Goal: Task Accomplishment & Management: Complete application form

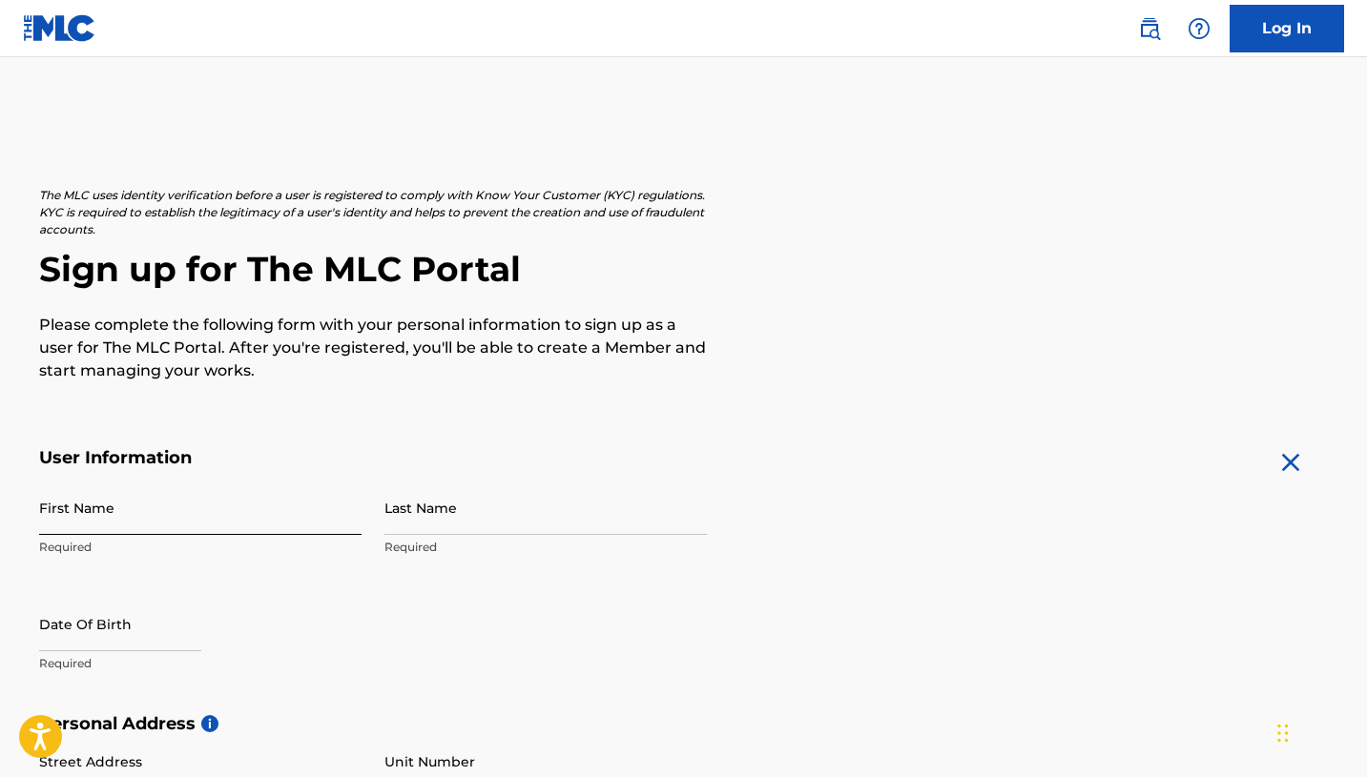
click at [69, 525] on input "First Name" at bounding box center [200, 508] width 322 height 54
type input "[PERSON_NAME]"
click at [427, 502] on input "Last Name" at bounding box center [545, 508] width 322 height 54
type input "[PERSON_NAME]"
select select "8"
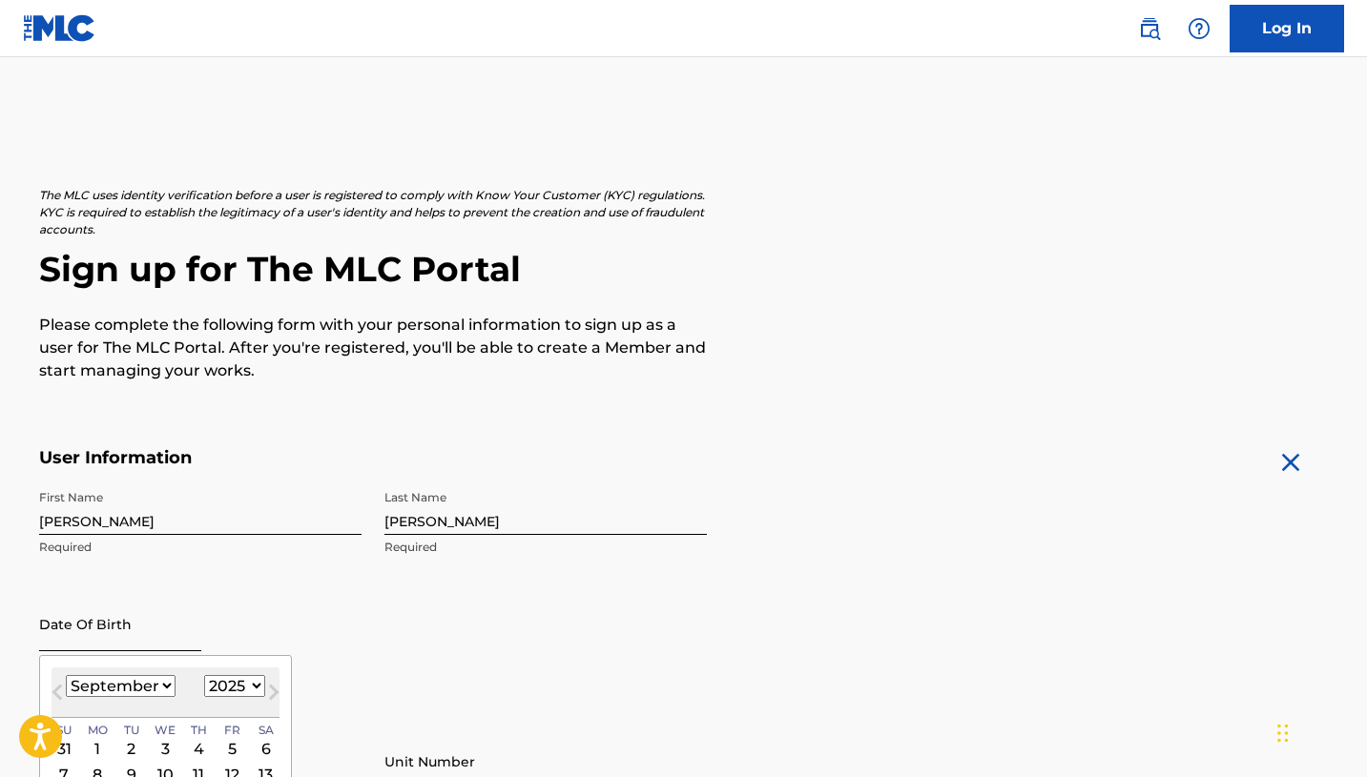
click at [172, 621] on input "text" at bounding box center [120, 624] width 162 height 54
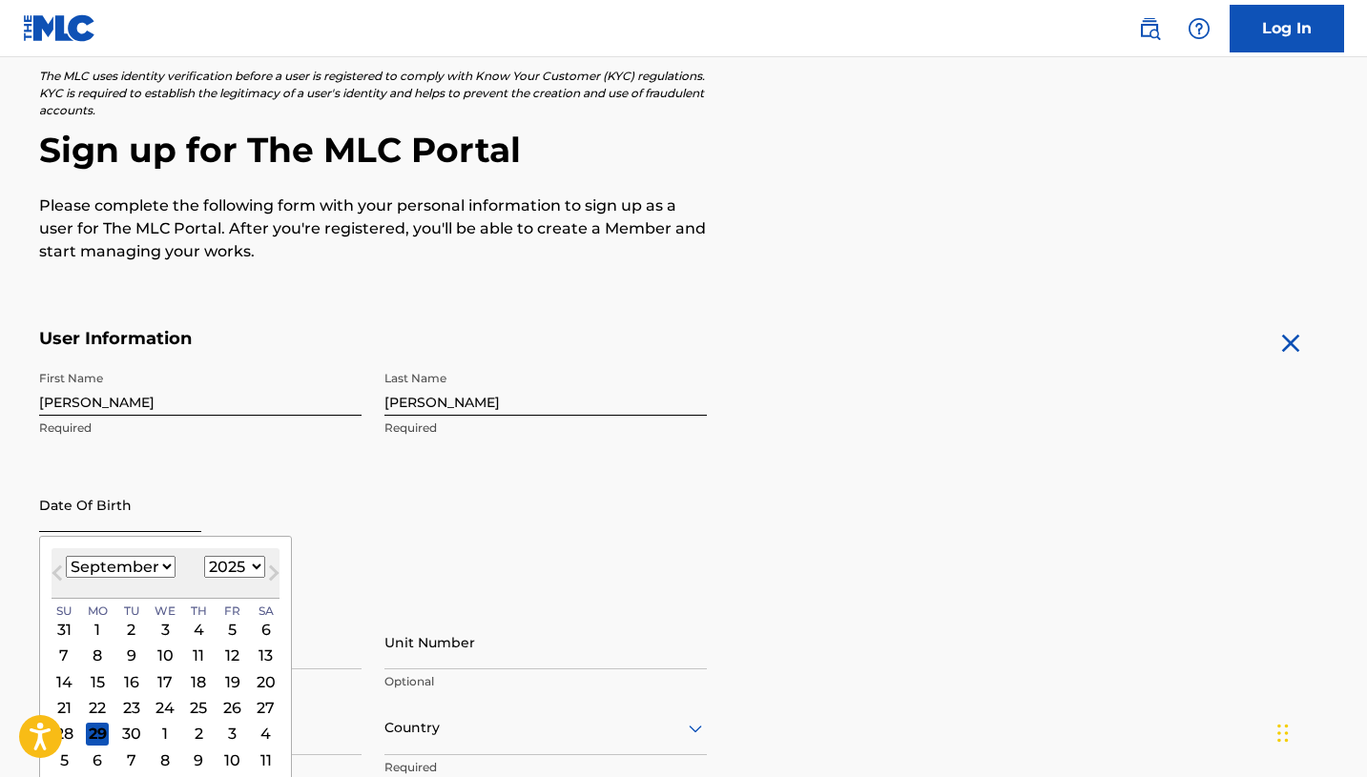
scroll to position [172, 0]
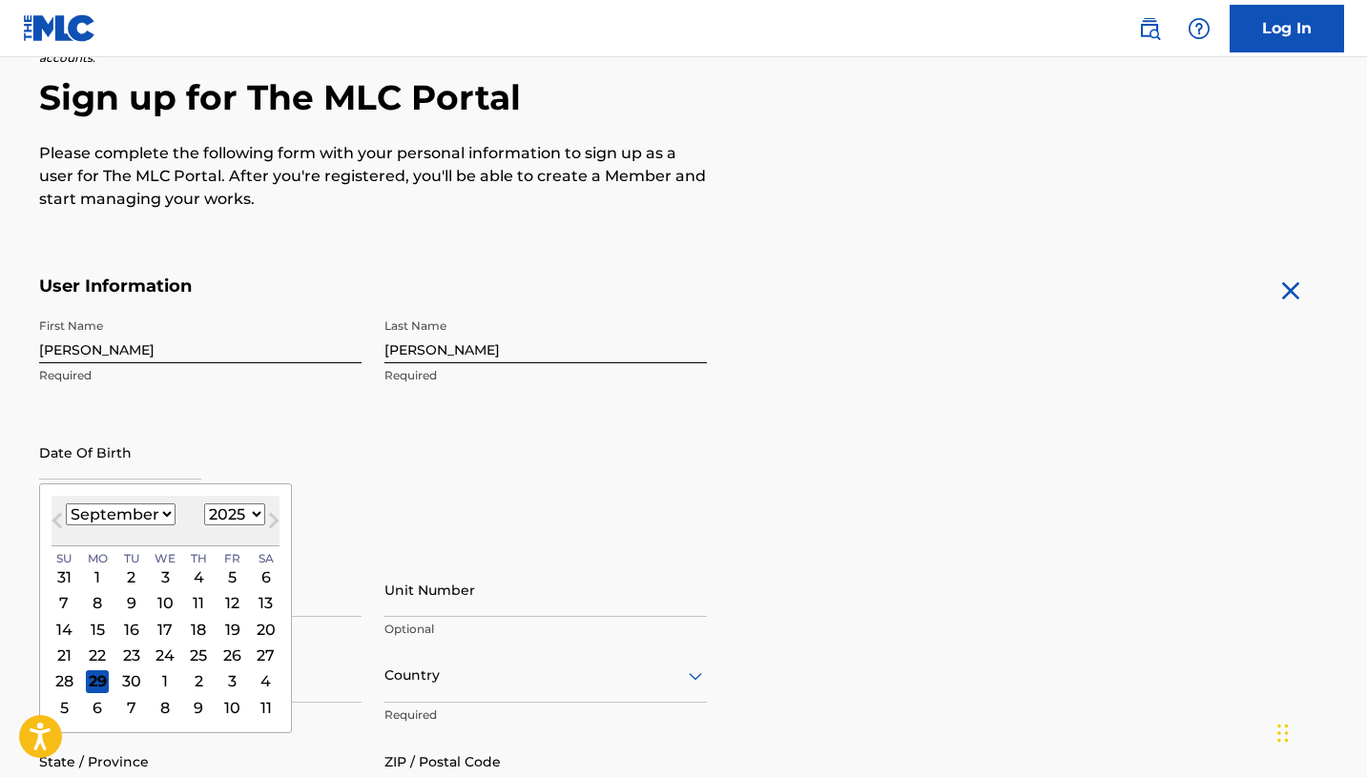
click at [246, 509] on select "1899 1900 1901 1902 1903 1904 1905 1906 1907 1908 1909 1910 1911 1912 1913 1914…" at bounding box center [234, 515] width 61 height 22
select select "1995"
click at [140, 515] on select "January February March April May June July August September October November De…" at bounding box center [121, 515] width 110 height 22
select select "0"
click at [133, 630] on div "17" at bounding box center [131, 629] width 23 height 23
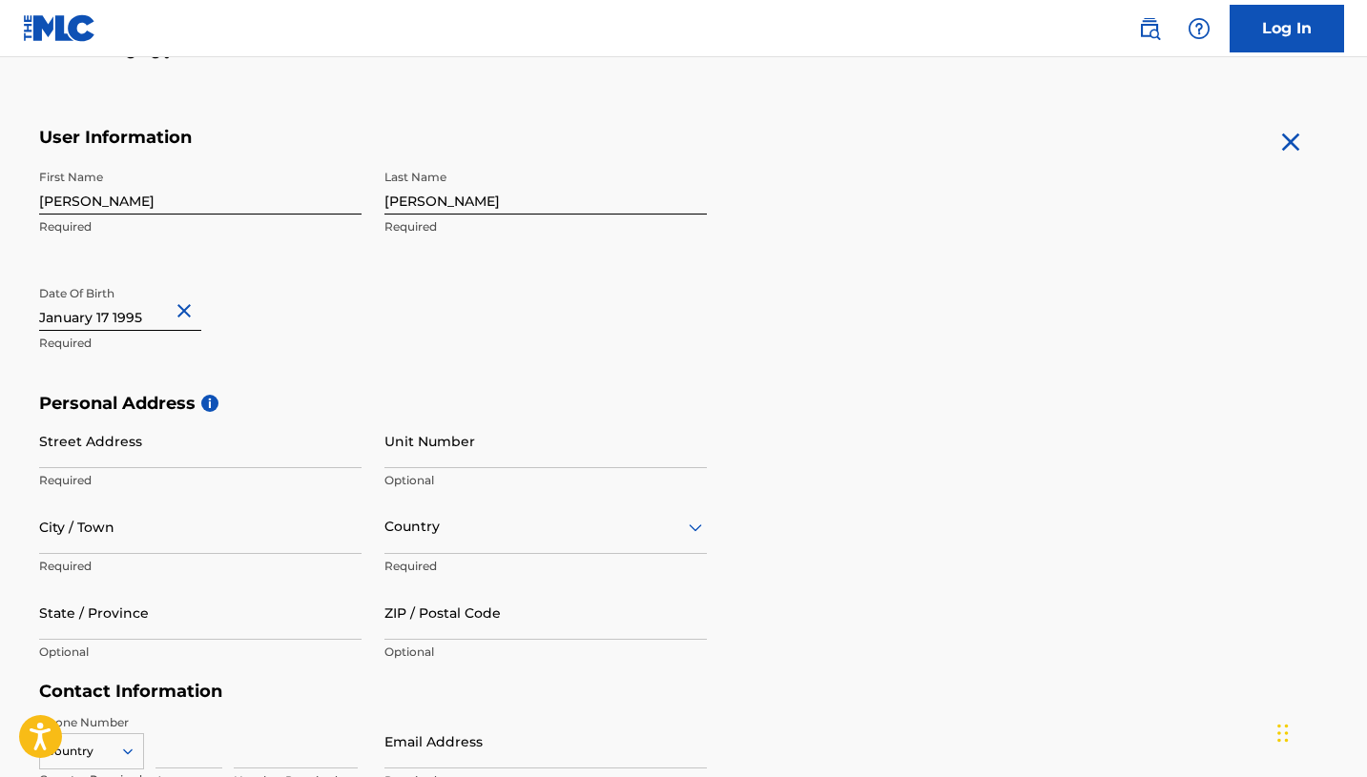
scroll to position [333, 0]
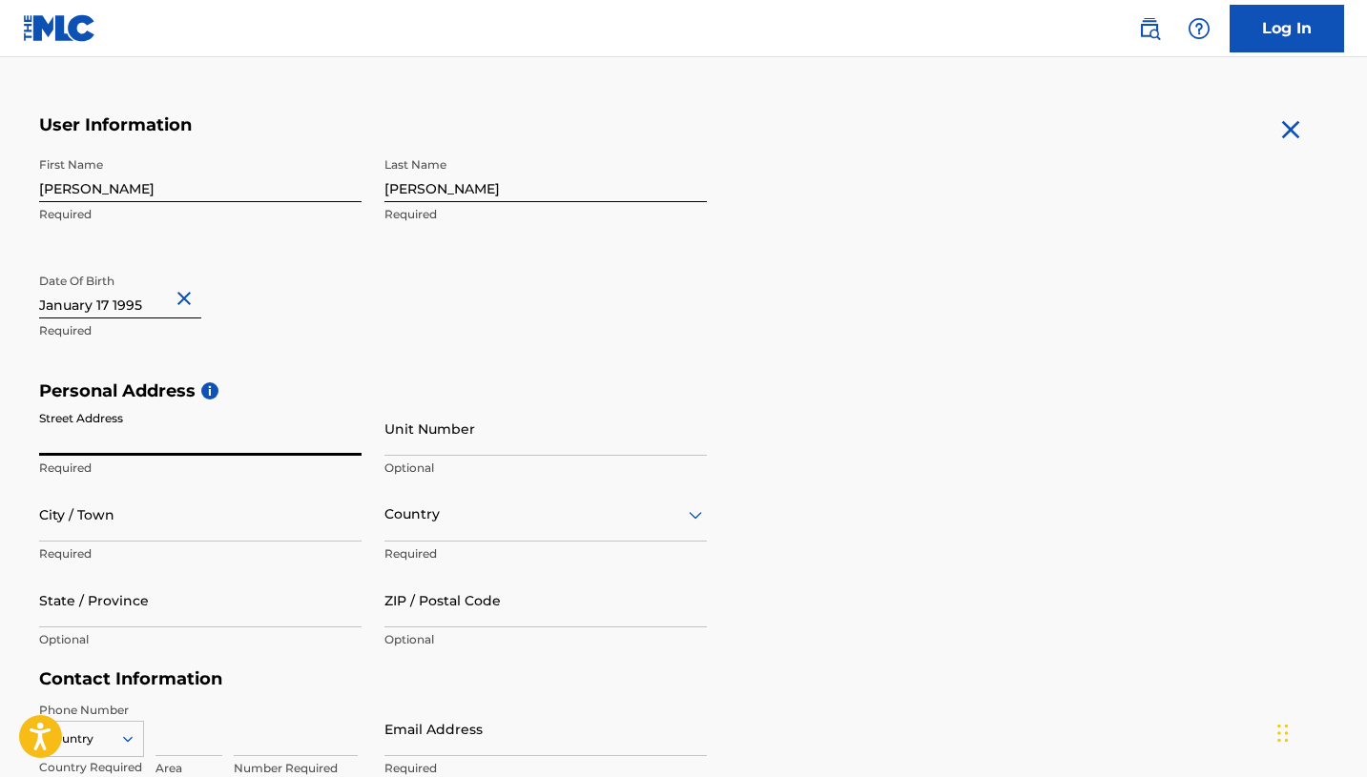
click at [206, 434] on input "Street Address" at bounding box center [200, 429] width 322 height 54
type input "[STREET_ADDRESS]"
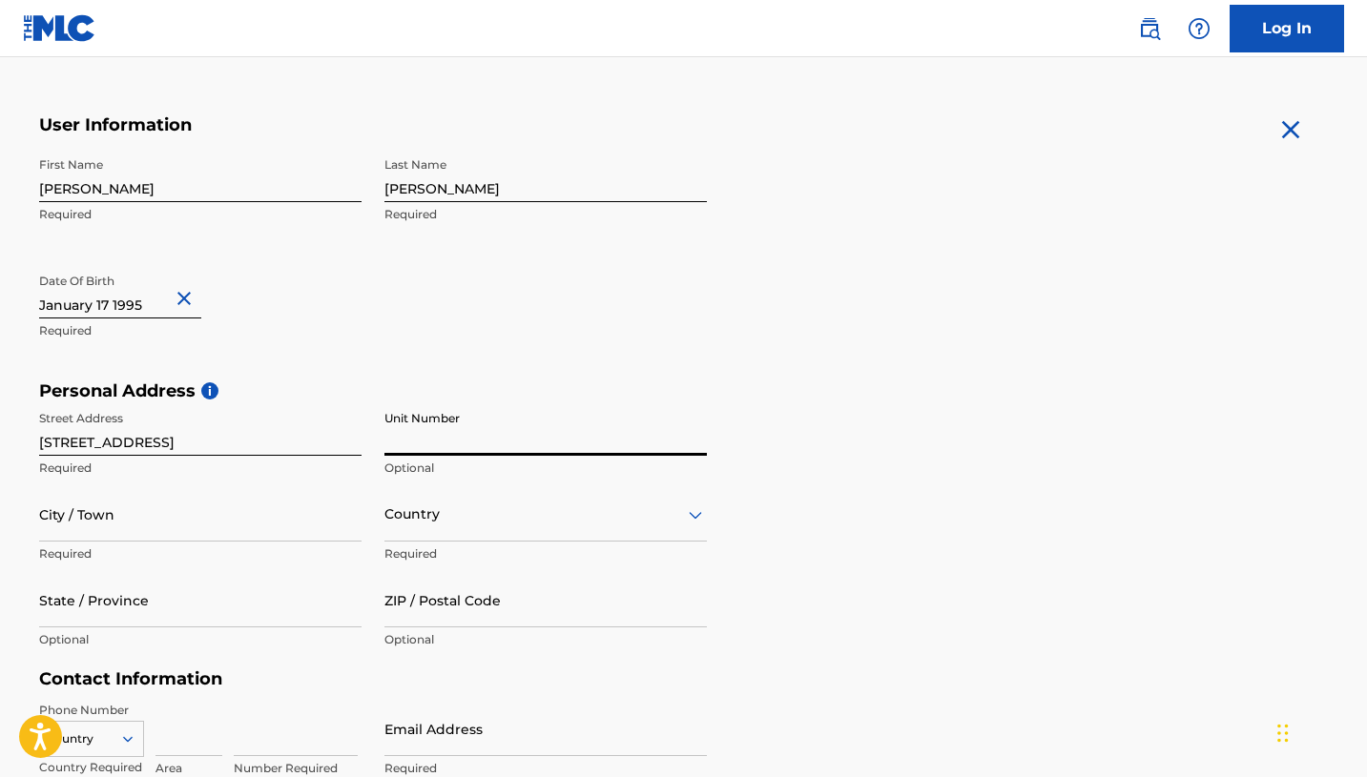
click at [437, 435] on input "Unit Number" at bounding box center [545, 429] width 322 height 54
type input "13B"
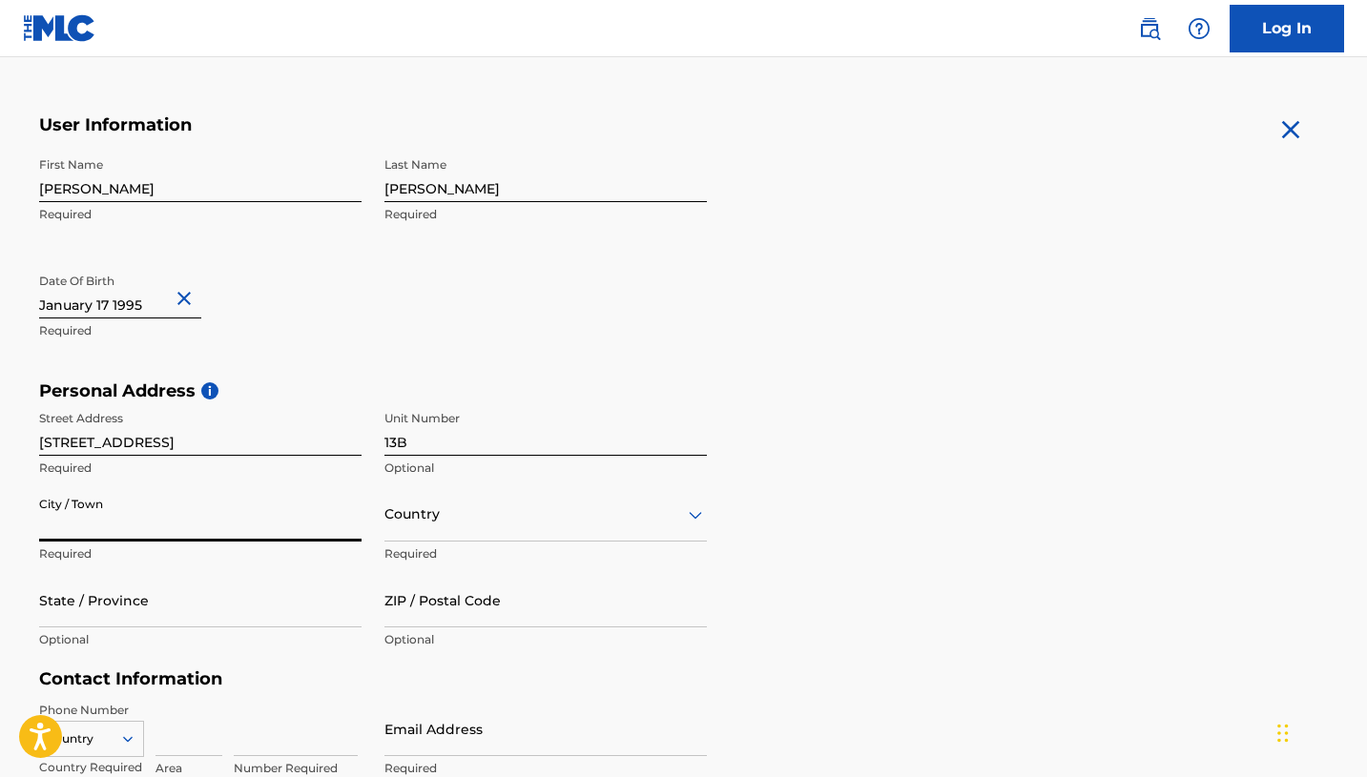
click at [225, 527] on input "City / Town" at bounding box center [200, 514] width 322 height 54
type input "[GEOGRAPHIC_DATA]"
click at [572, 530] on div "Country" at bounding box center [545, 514] width 322 height 54
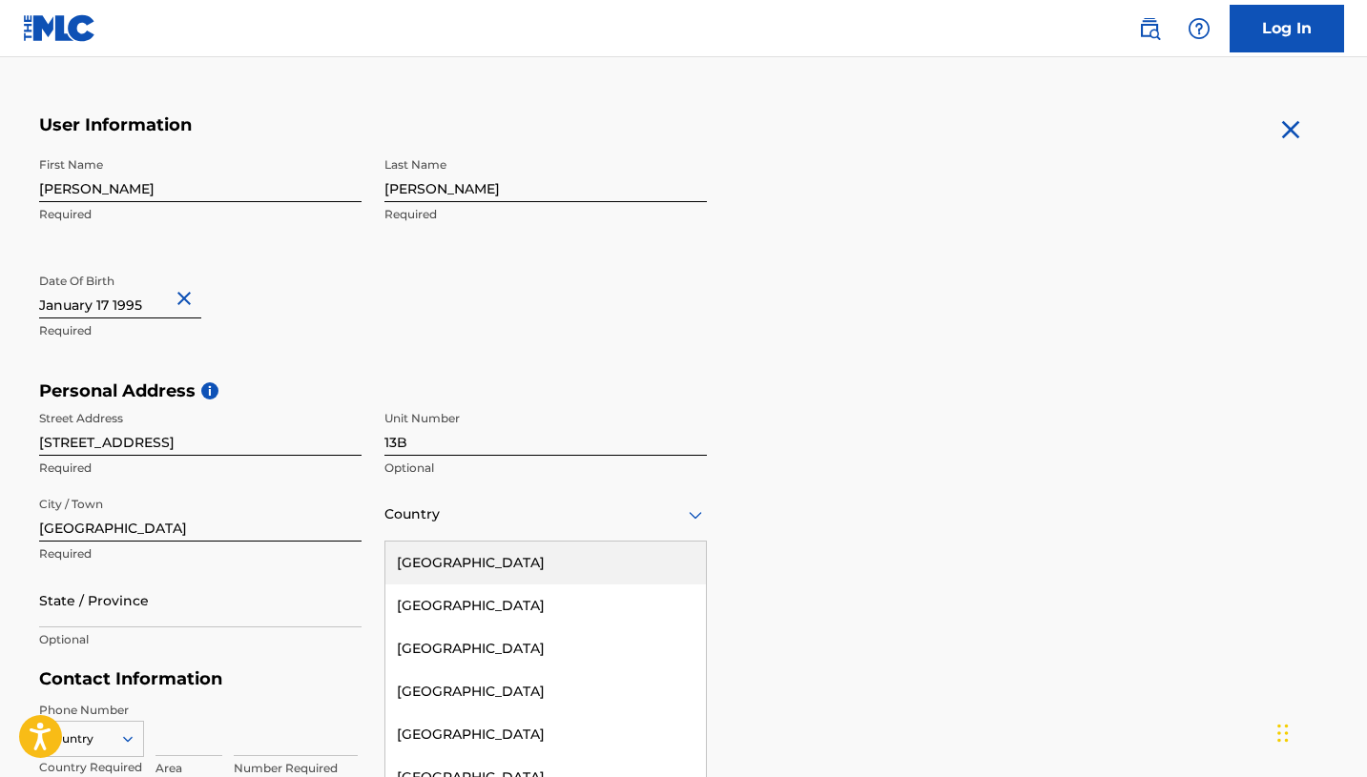
scroll to position [384, 0]
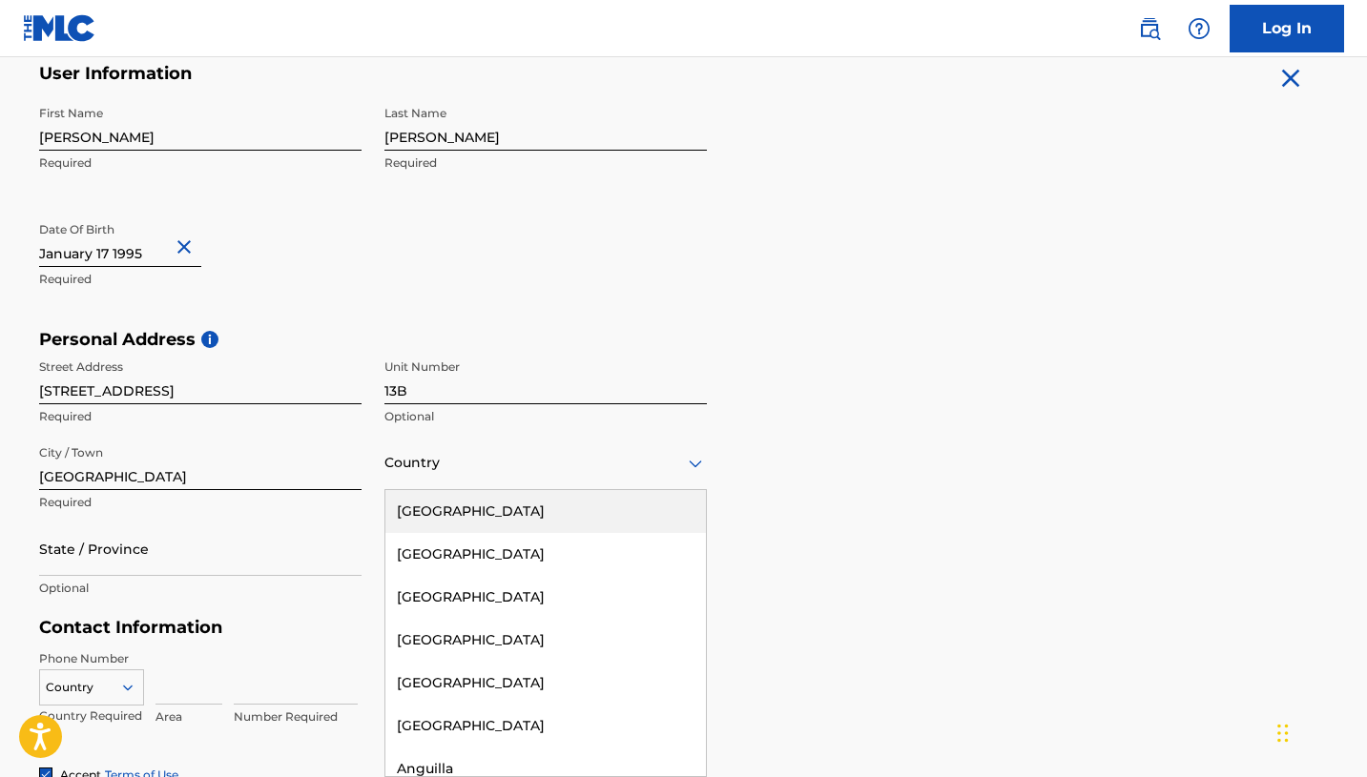
click at [553, 514] on div "[GEOGRAPHIC_DATA]" at bounding box center [545, 511] width 320 height 43
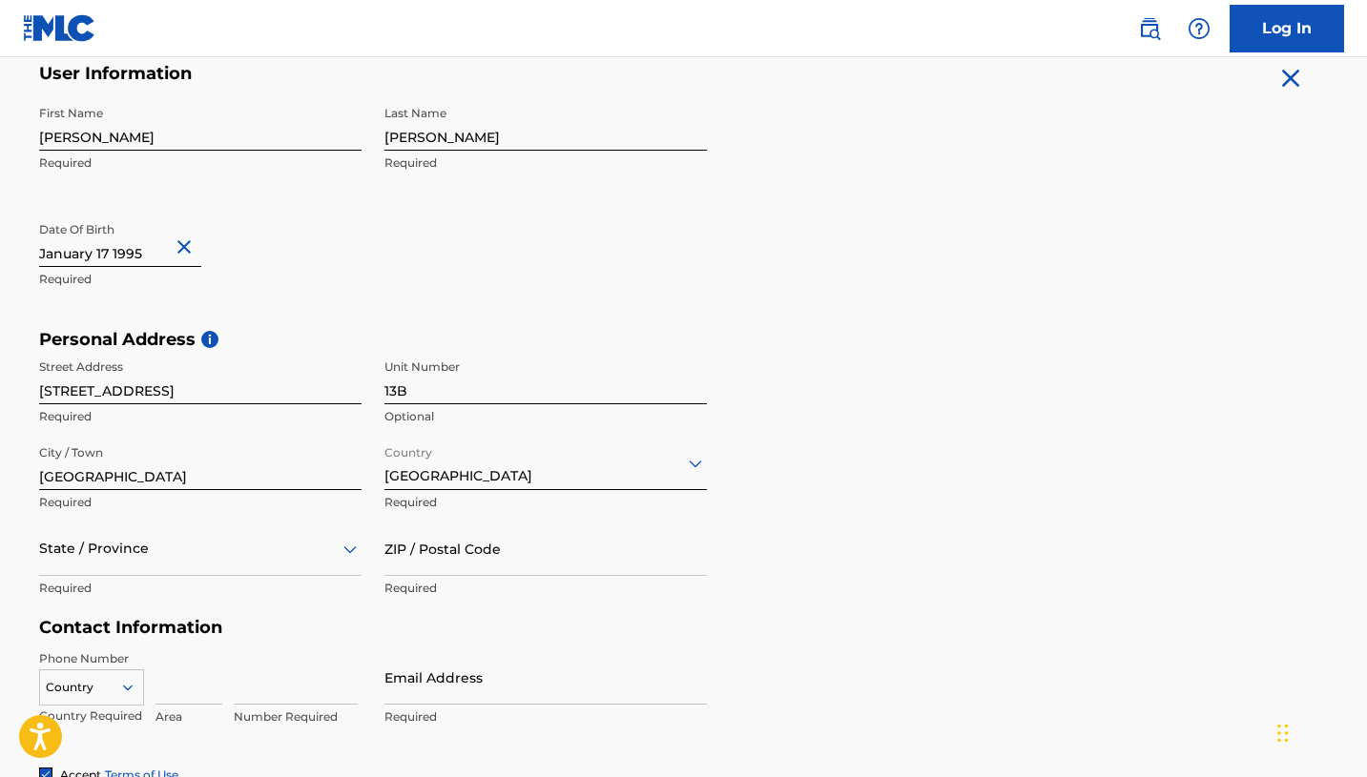
scroll to position [470, 0]
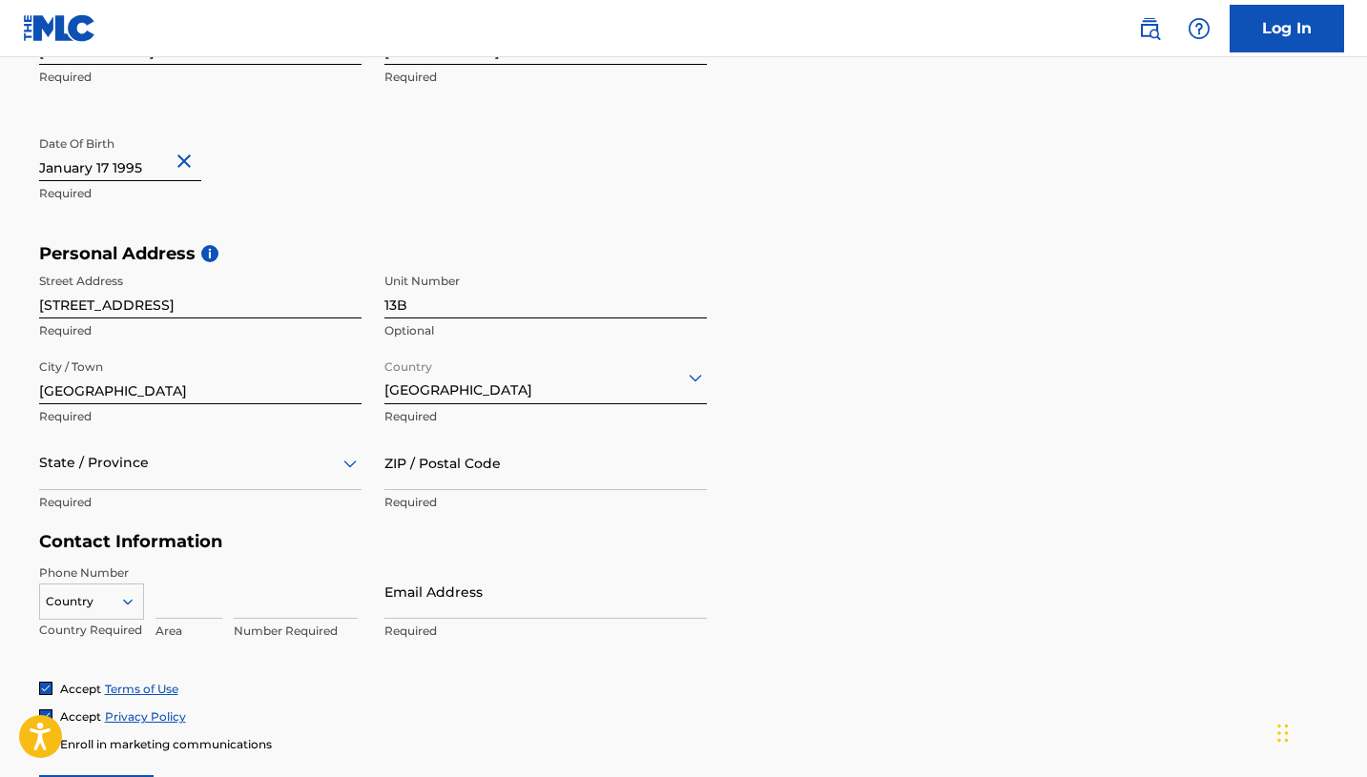
click at [219, 490] on div "State / Province" at bounding box center [200, 463] width 322 height 54
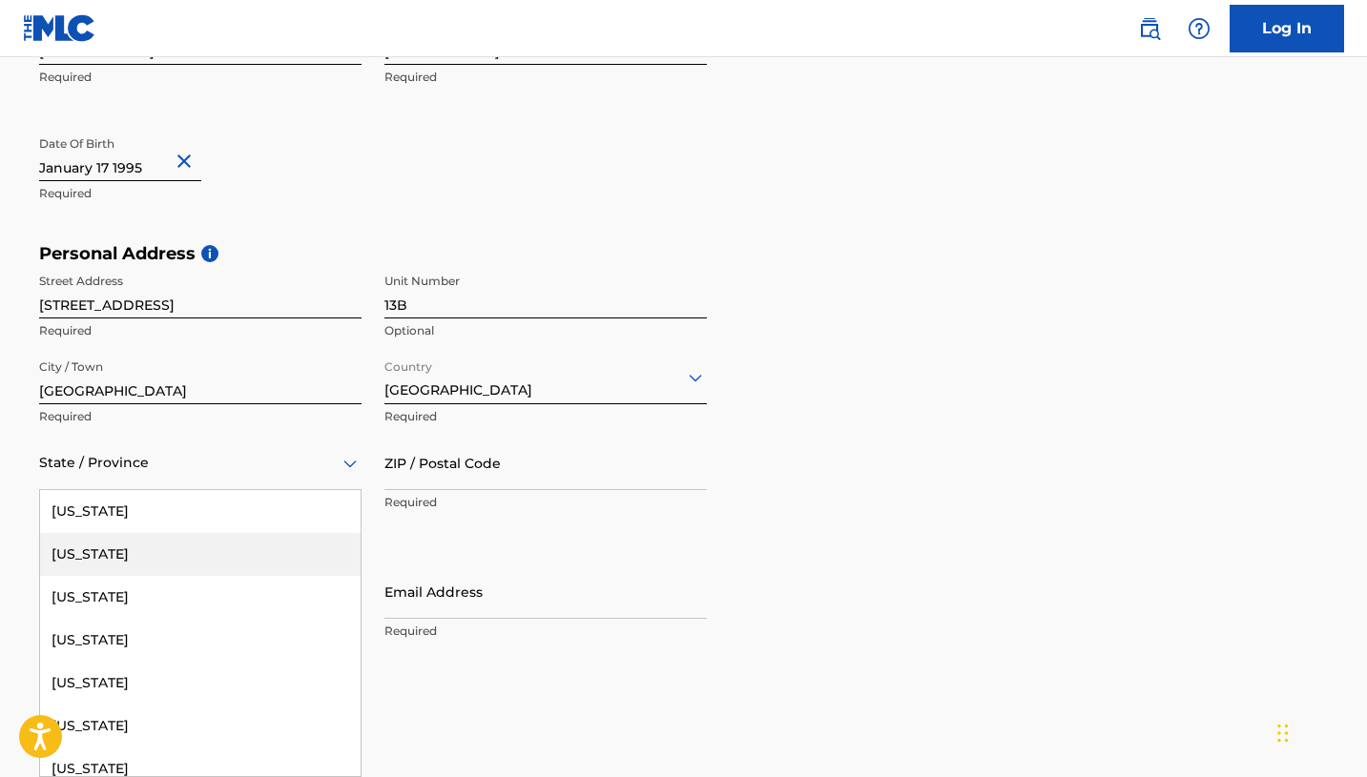
type input "n"
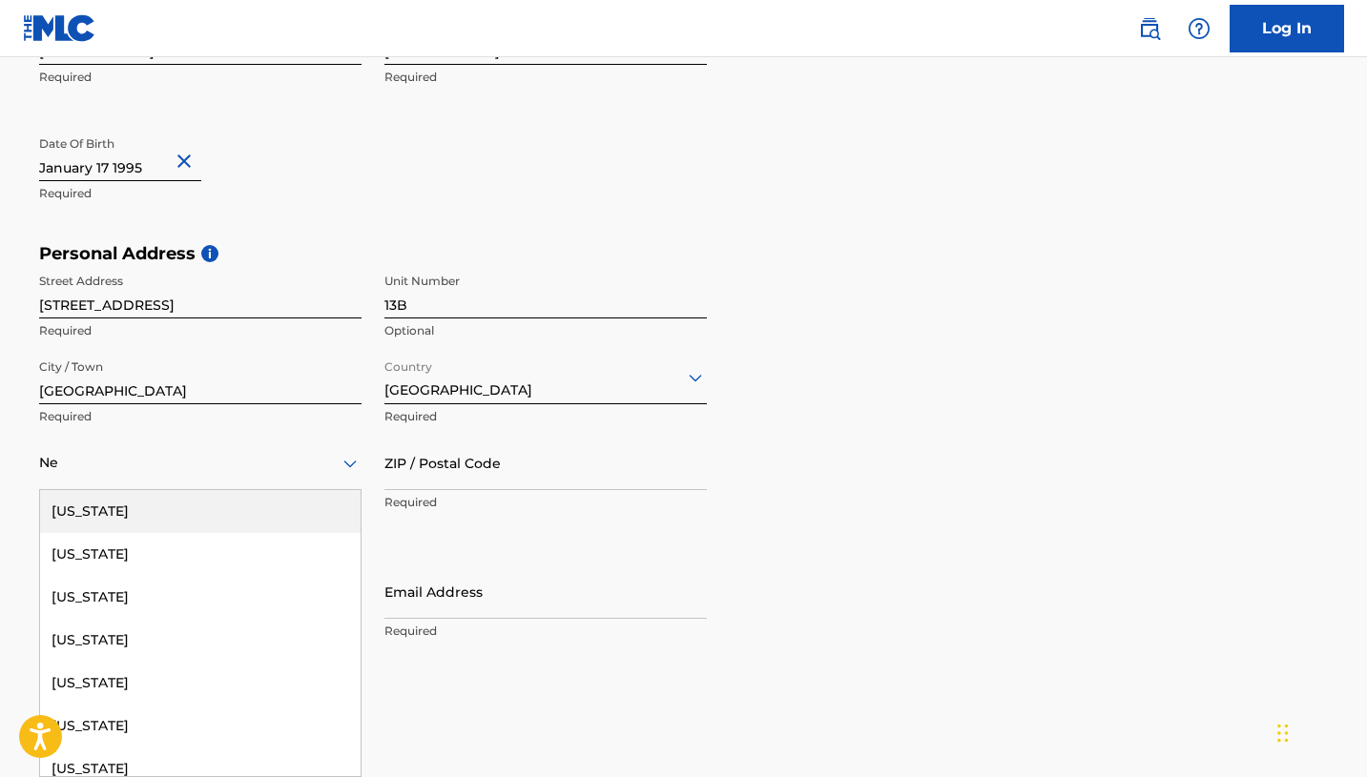
type input "New"
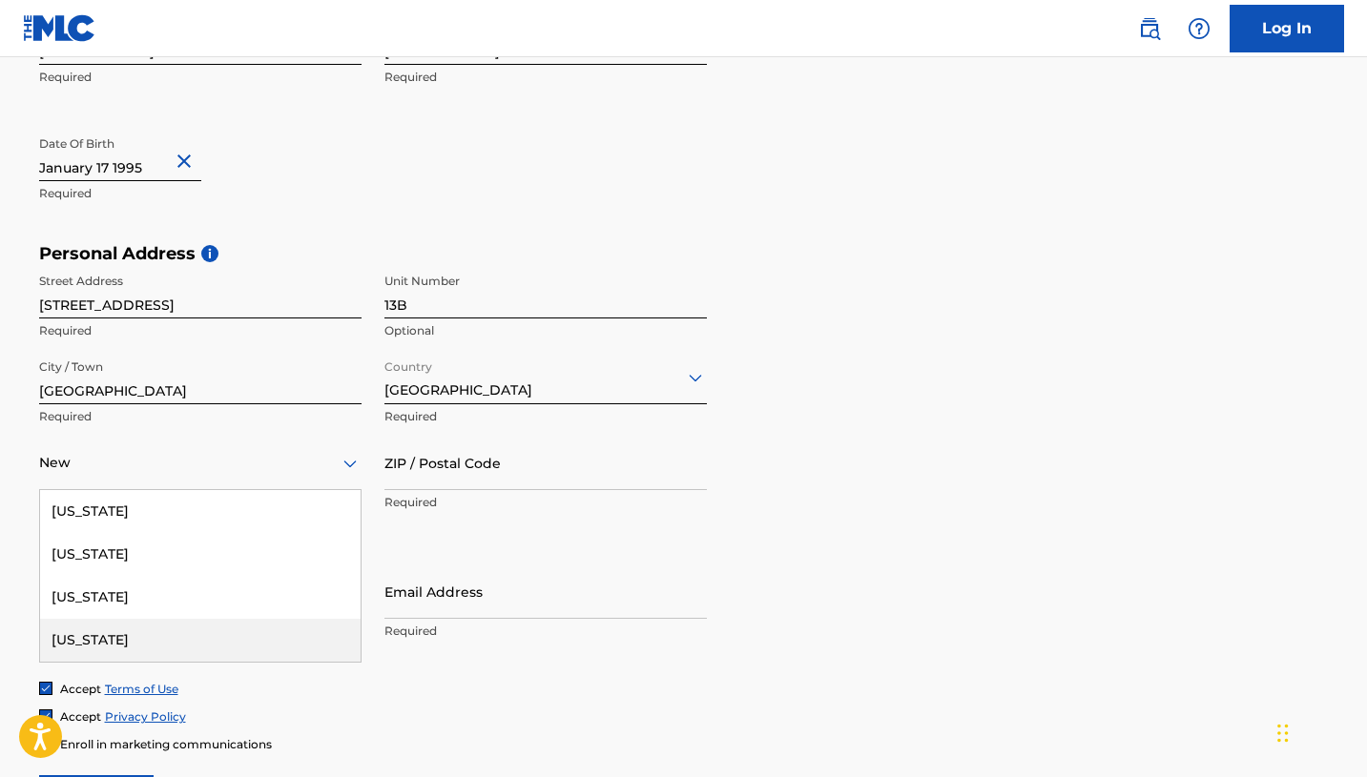
click at [155, 640] on div "[US_STATE]" at bounding box center [200, 640] width 320 height 43
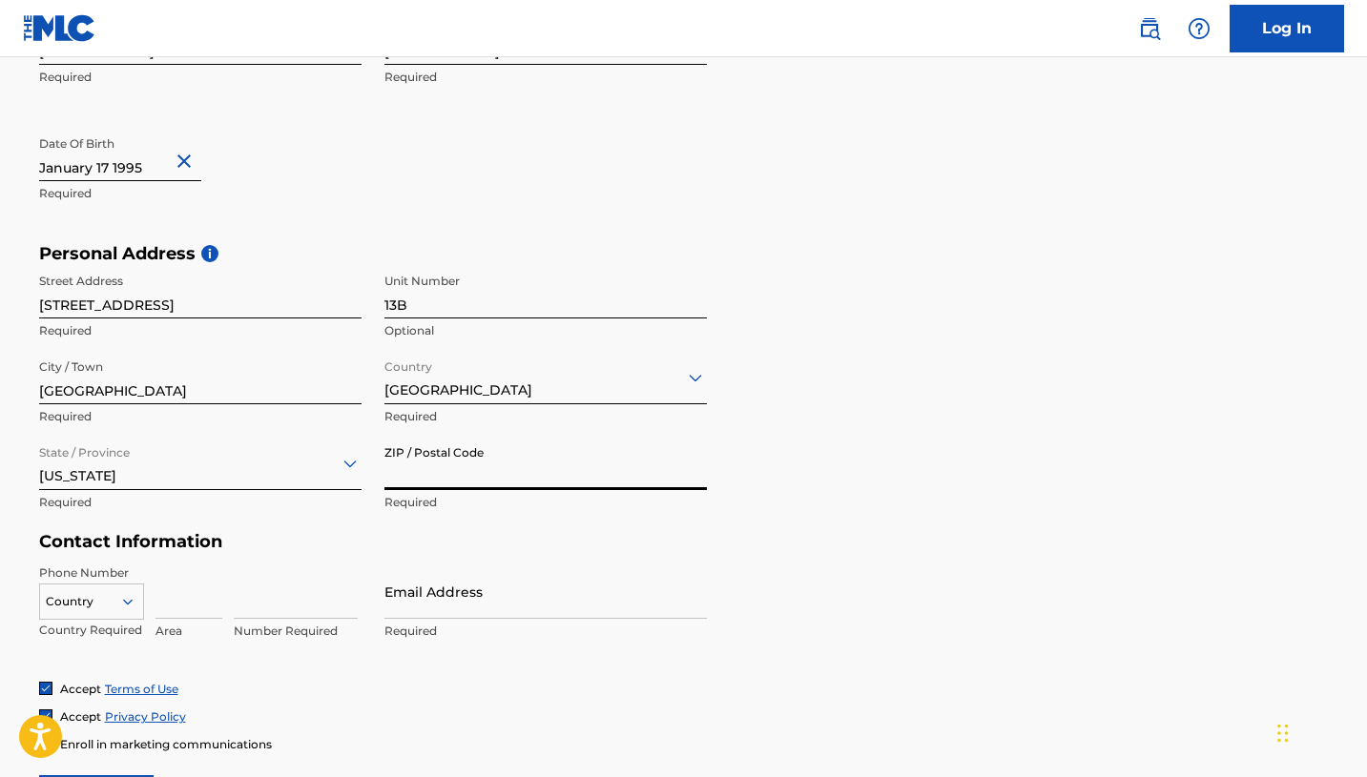
click at [451, 456] on input "ZIP / Postal Code" at bounding box center [545, 463] width 322 height 54
type input "11434"
click at [103, 573] on div "Country Country Required" at bounding box center [91, 608] width 105 height 86
click at [102, 571] on div "Country Country Required" at bounding box center [91, 608] width 105 height 86
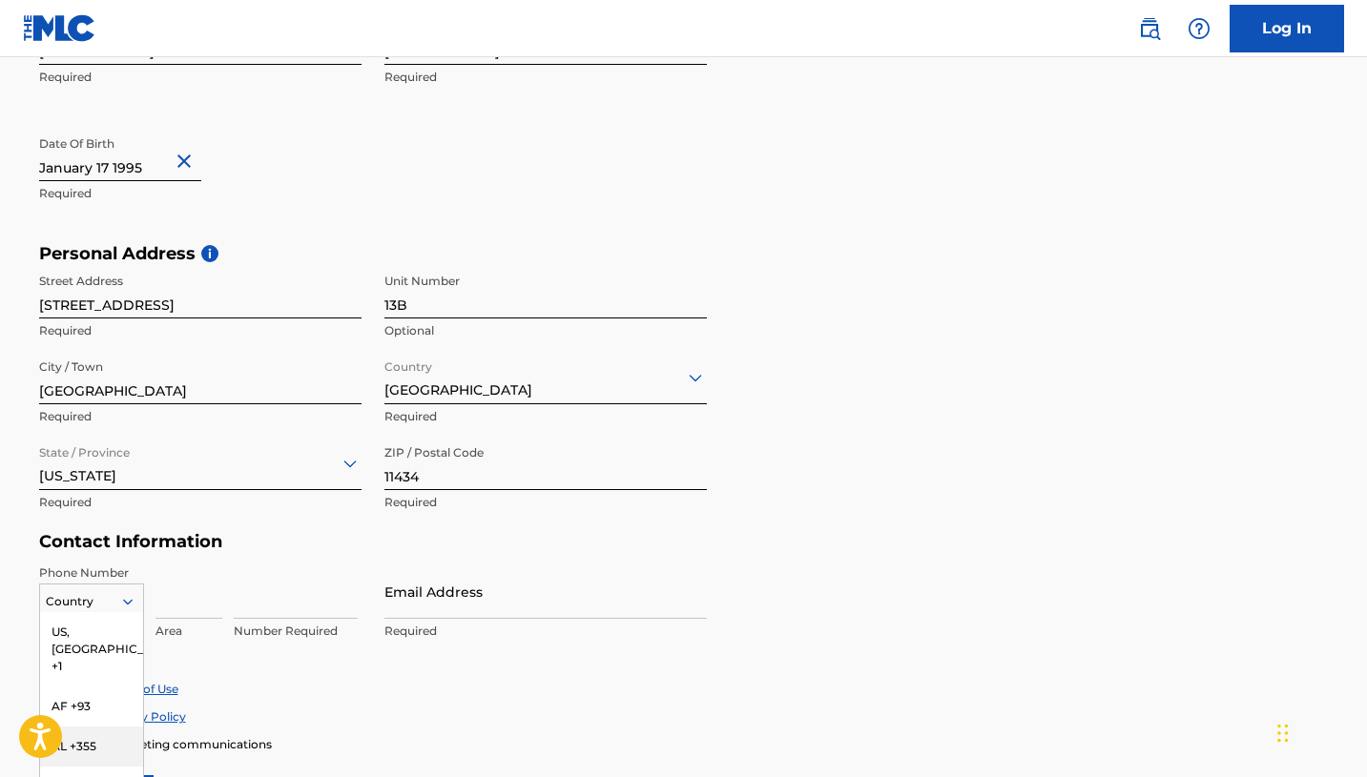
click at [105, 600] on div "AL +355, 3 of 216. 216 results available. Use Up and Down to choose options, pr…" at bounding box center [91, 598] width 105 height 29
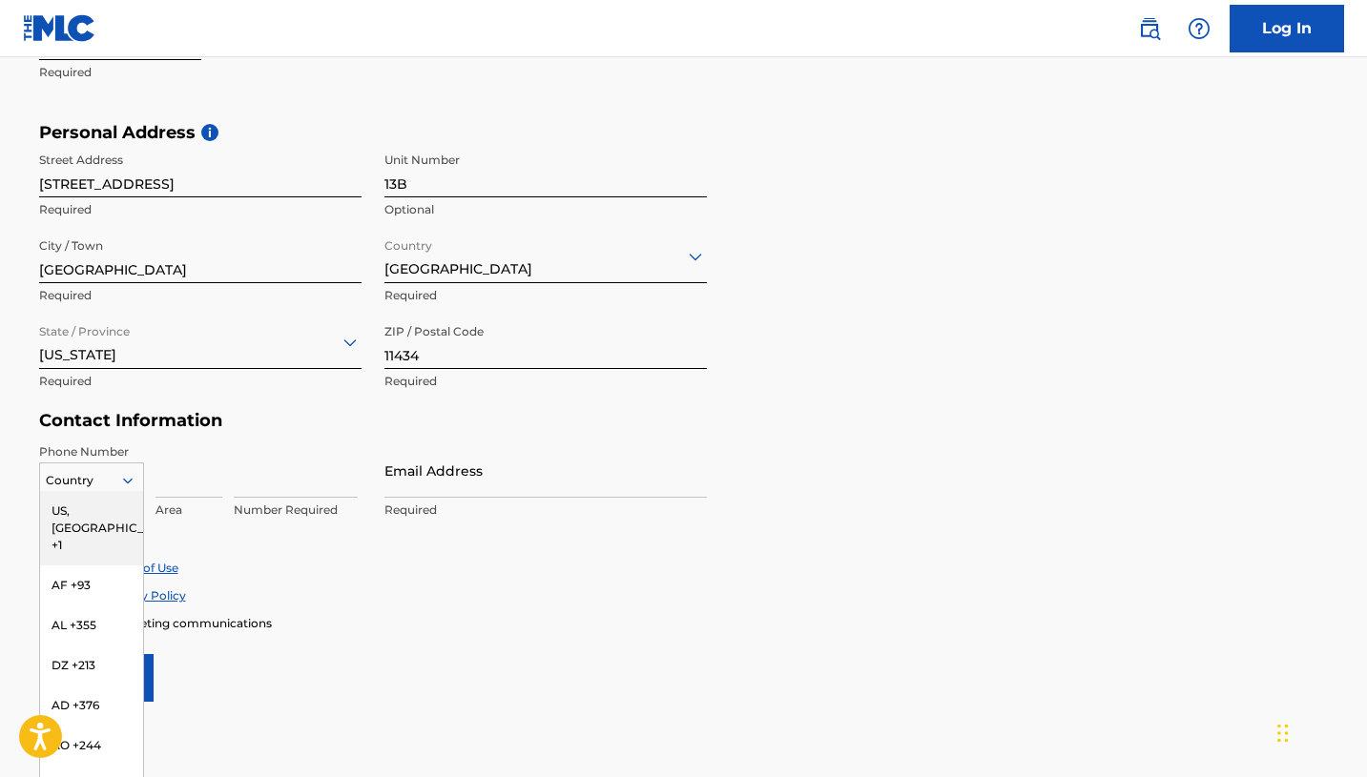
click at [97, 518] on div "US, [GEOGRAPHIC_DATA] +1" at bounding box center [91, 528] width 103 height 74
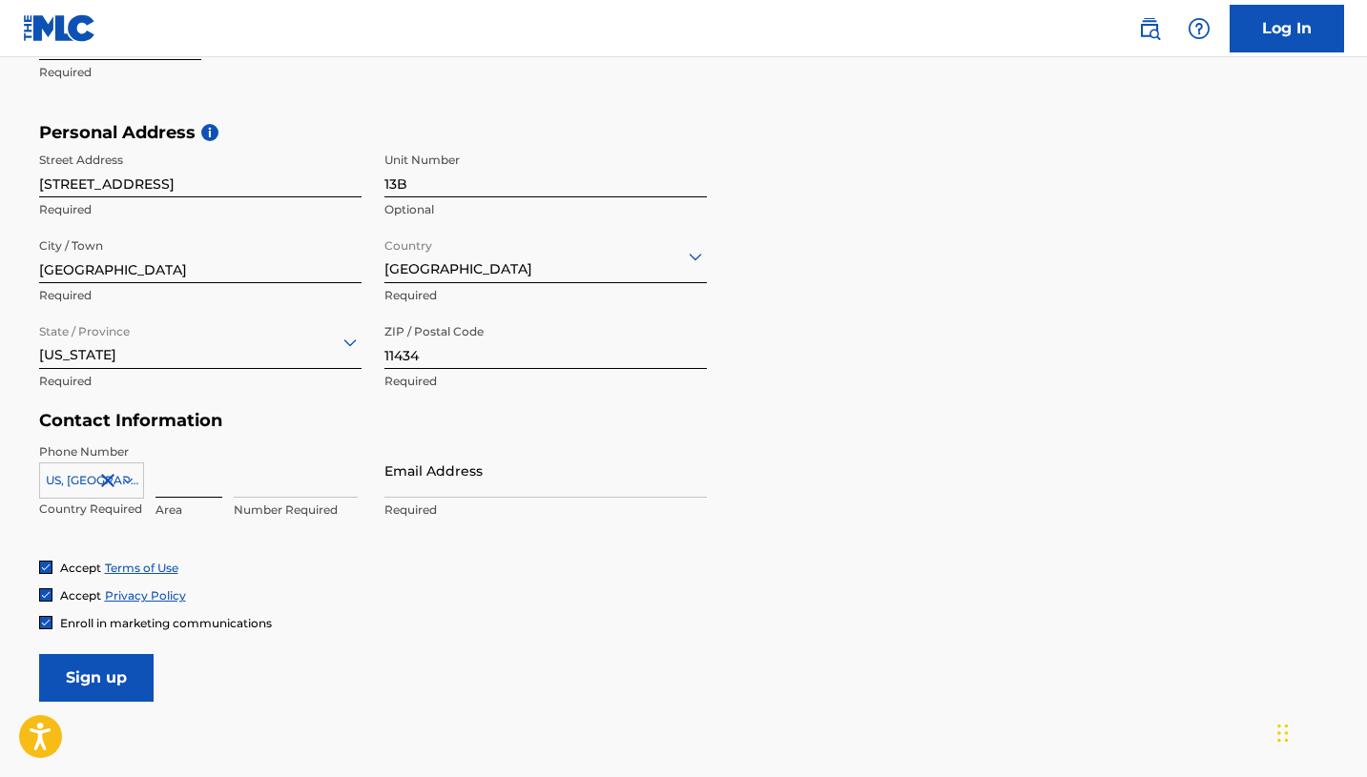
click at [184, 484] on input at bounding box center [188, 471] width 67 height 54
type input "718"
click at [296, 486] on input at bounding box center [296, 471] width 124 height 54
type input "2005465"
click at [540, 458] on input "Email Address" at bounding box center [545, 471] width 322 height 54
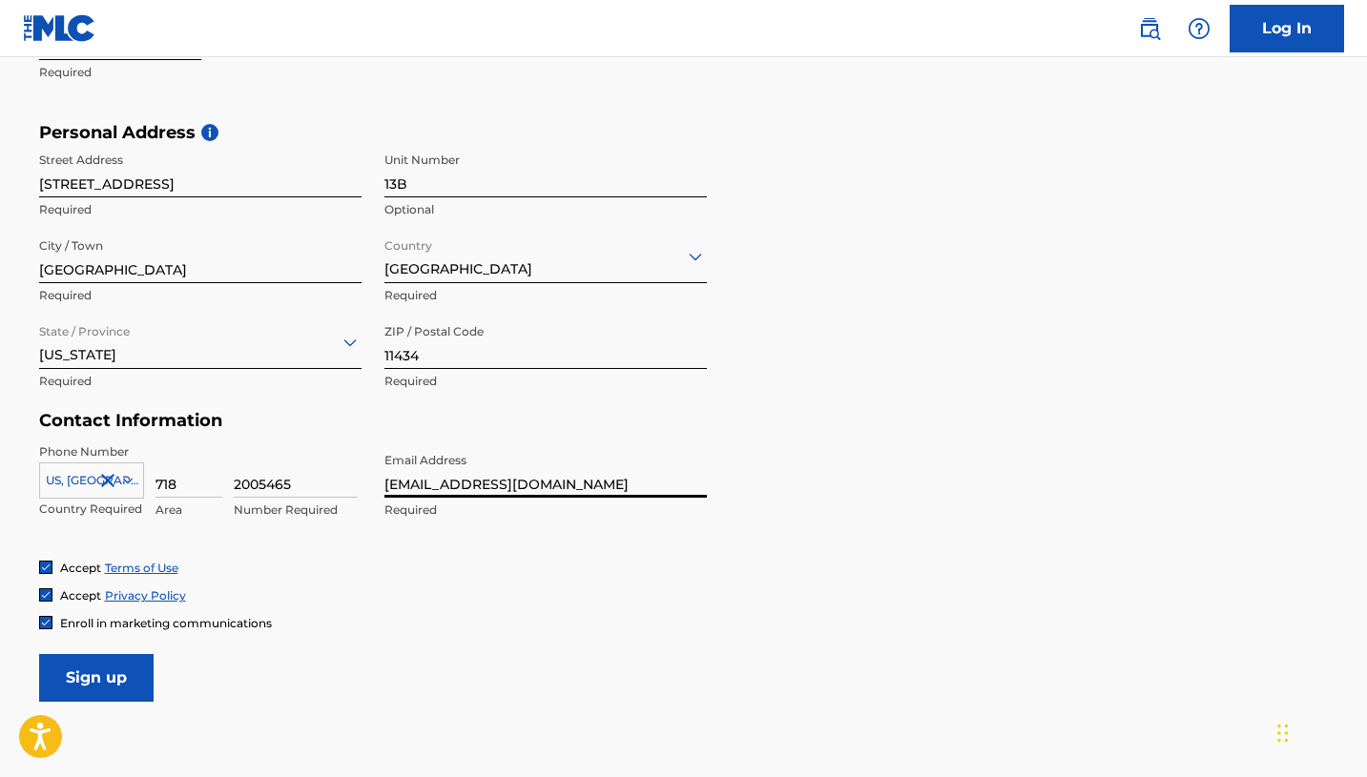
type input "[EMAIL_ADDRESS][DOMAIN_NAME]"
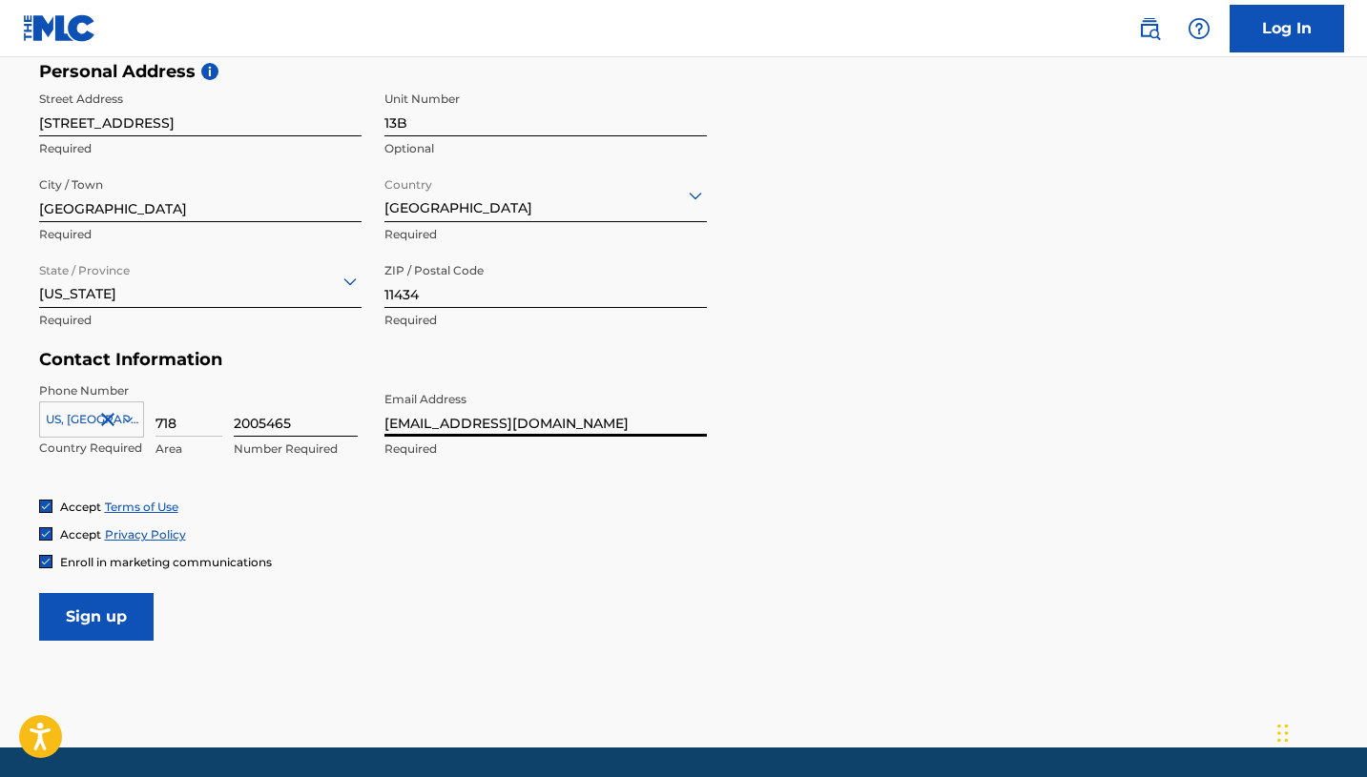
scroll to position [653, 0]
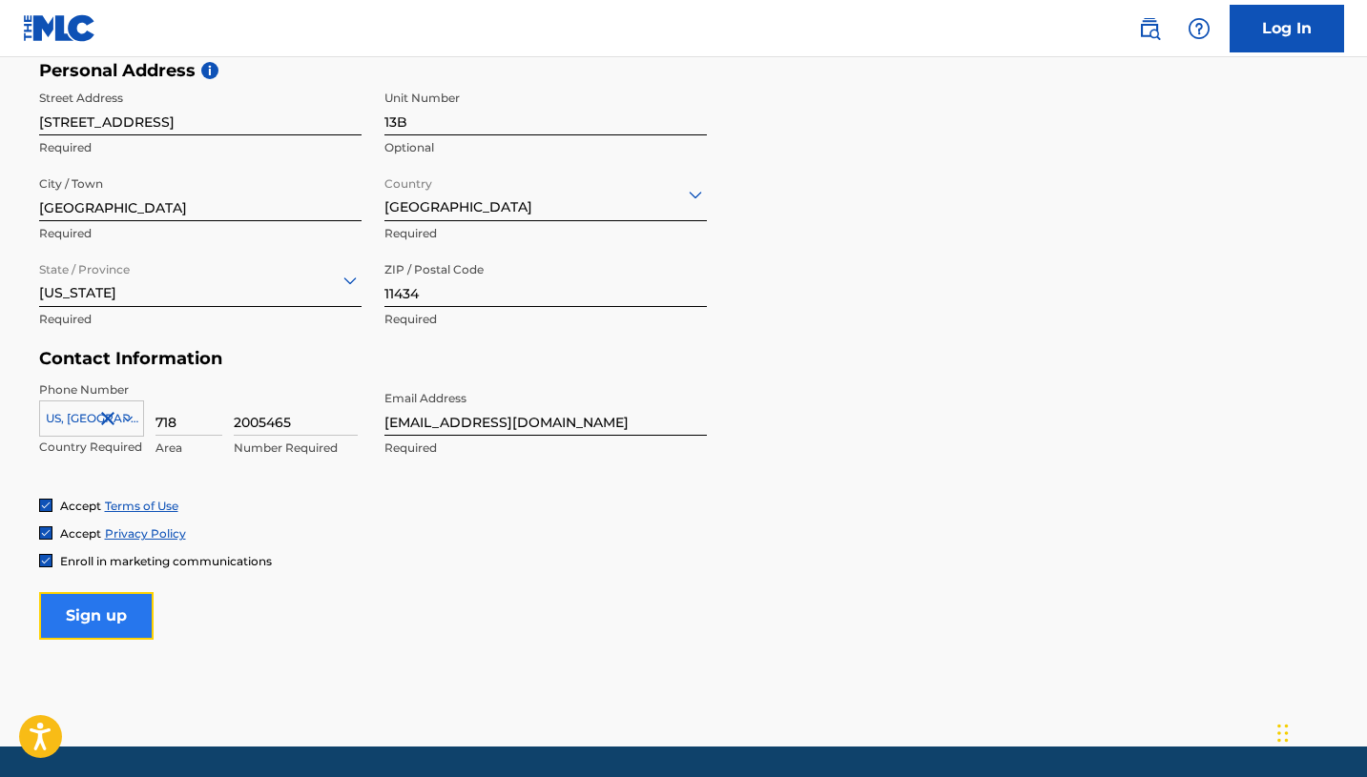
click at [121, 610] on input "Sign up" at bounding box center [96, 616] width 114 height 48
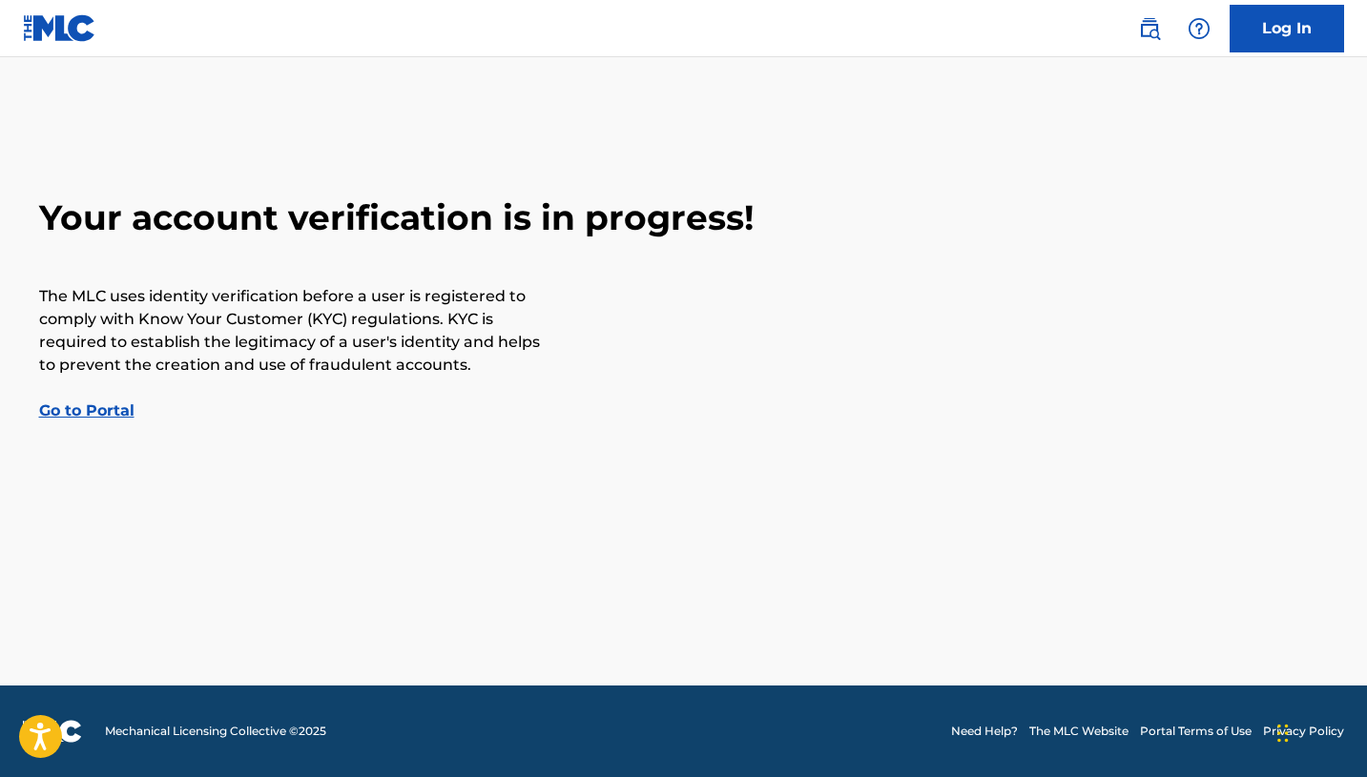
click at [87, 415] on link "Go to Portal" at bounding box center [86, 411] width 95 height 18
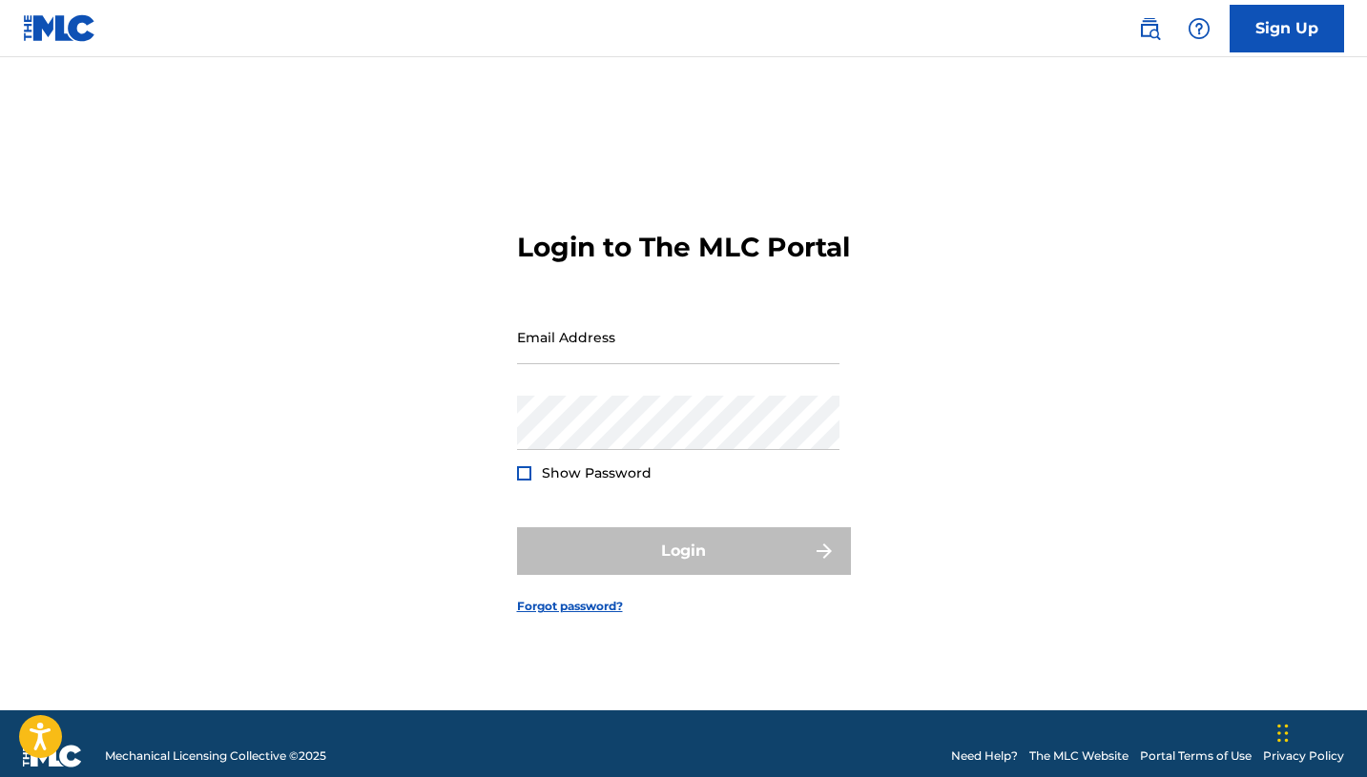
click at [62, 27] on img at bounding box center [59, 28] width 73 height 28
click at [1291, 30] on link "Sign Up" at bounding box center [1286, 29] width 114 height 48
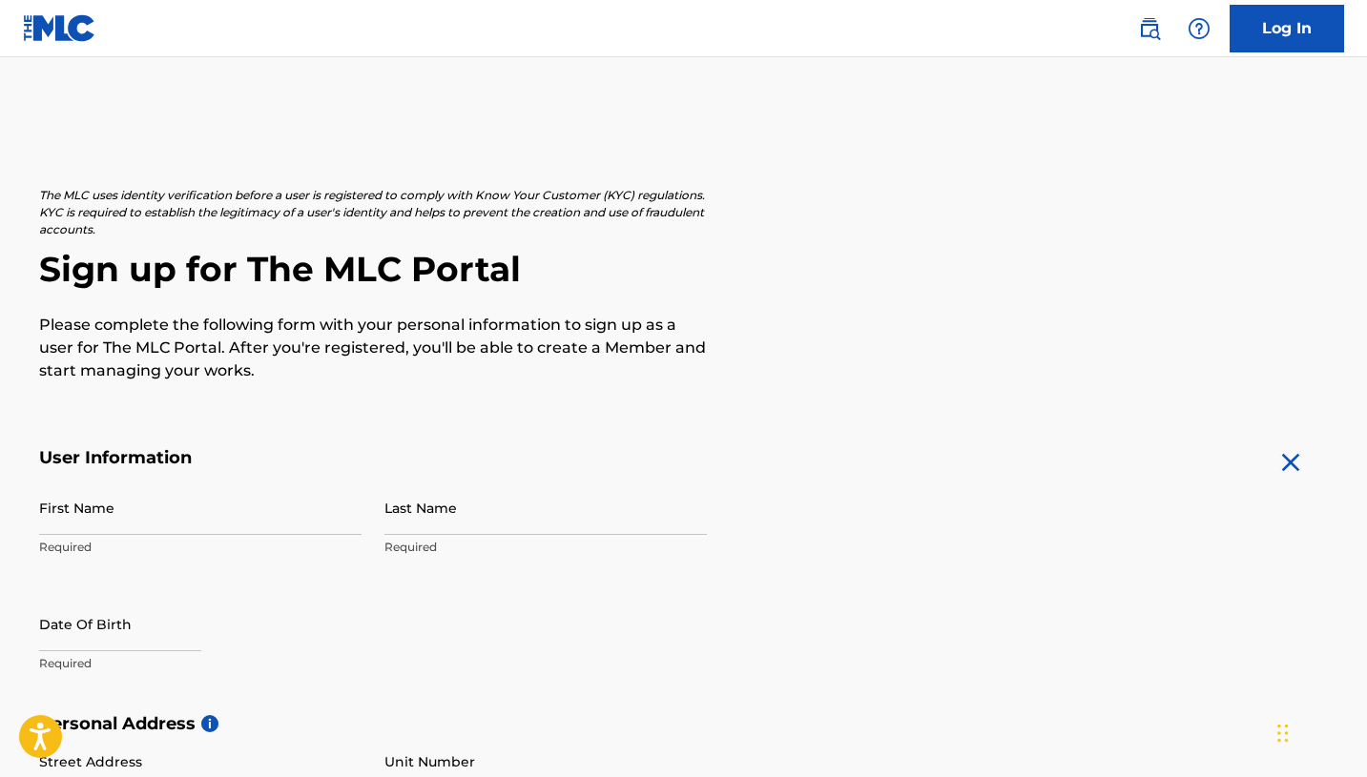
click at [68, 42] on link at bounding box center [59, 28] width 73 height 56
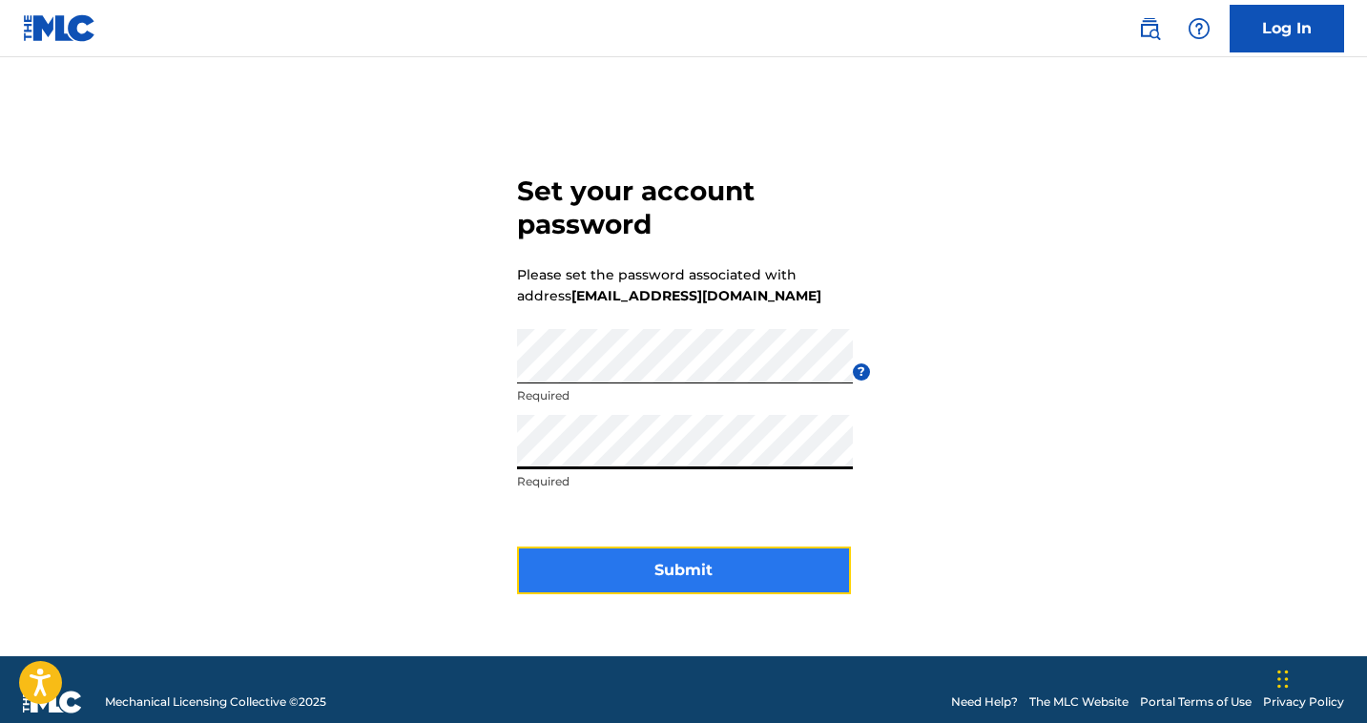
click at [596, 555] on button "Submit" at bounding box center [684, 571] width 334 height 48
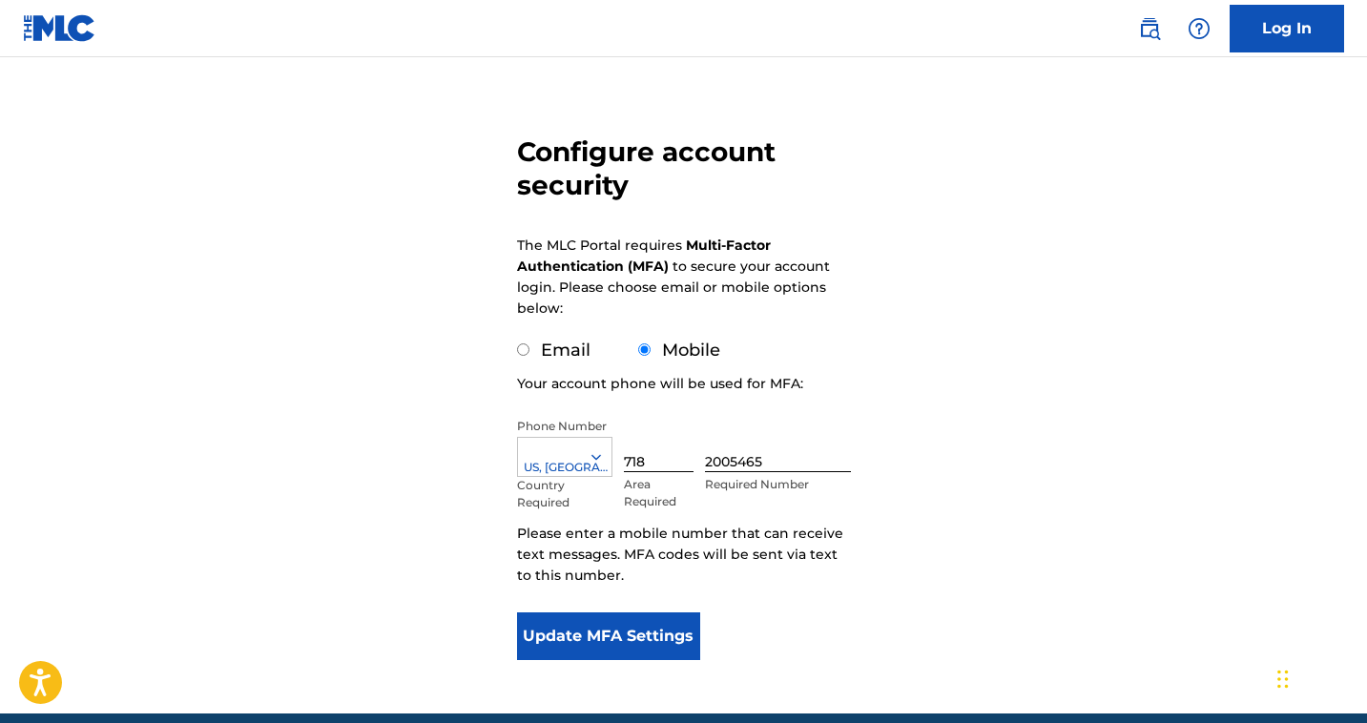
scroll to position [155, 0]
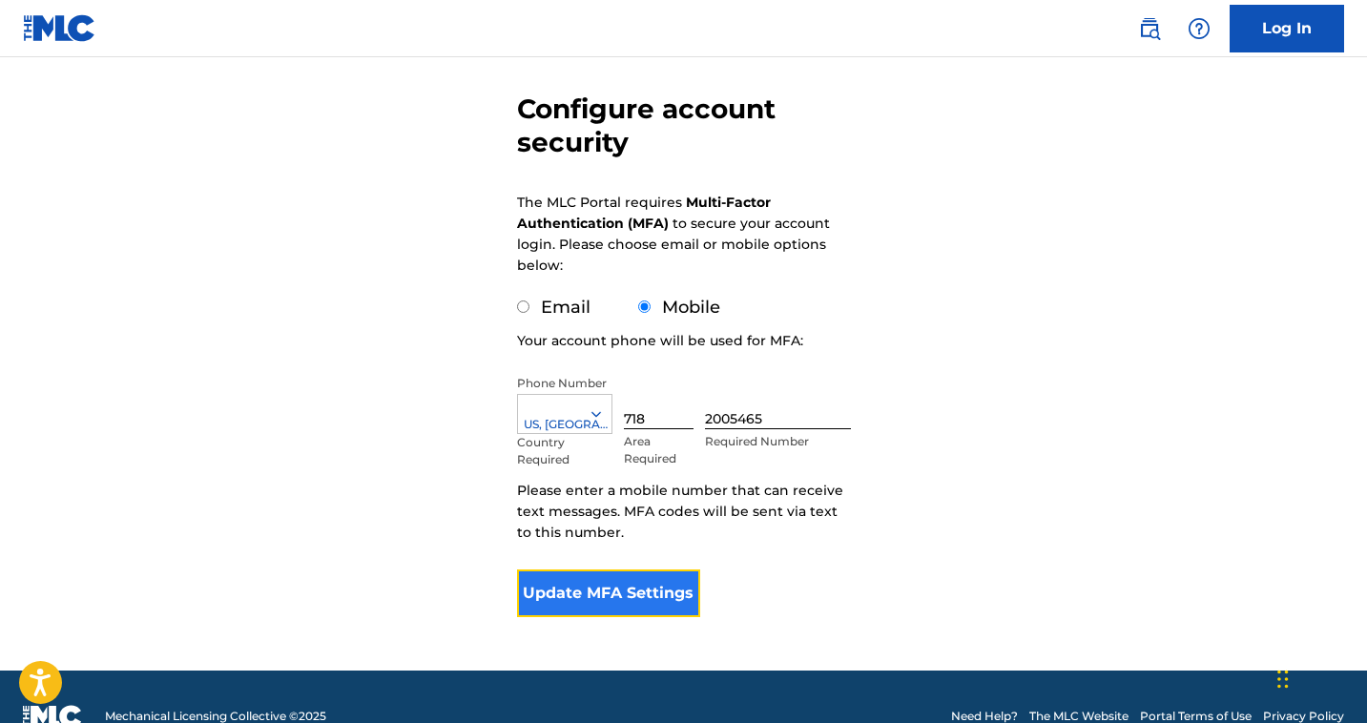
click at [624, 599] on button "Update MFA Settings" at bounding box center [609, 593] width 184 height 48
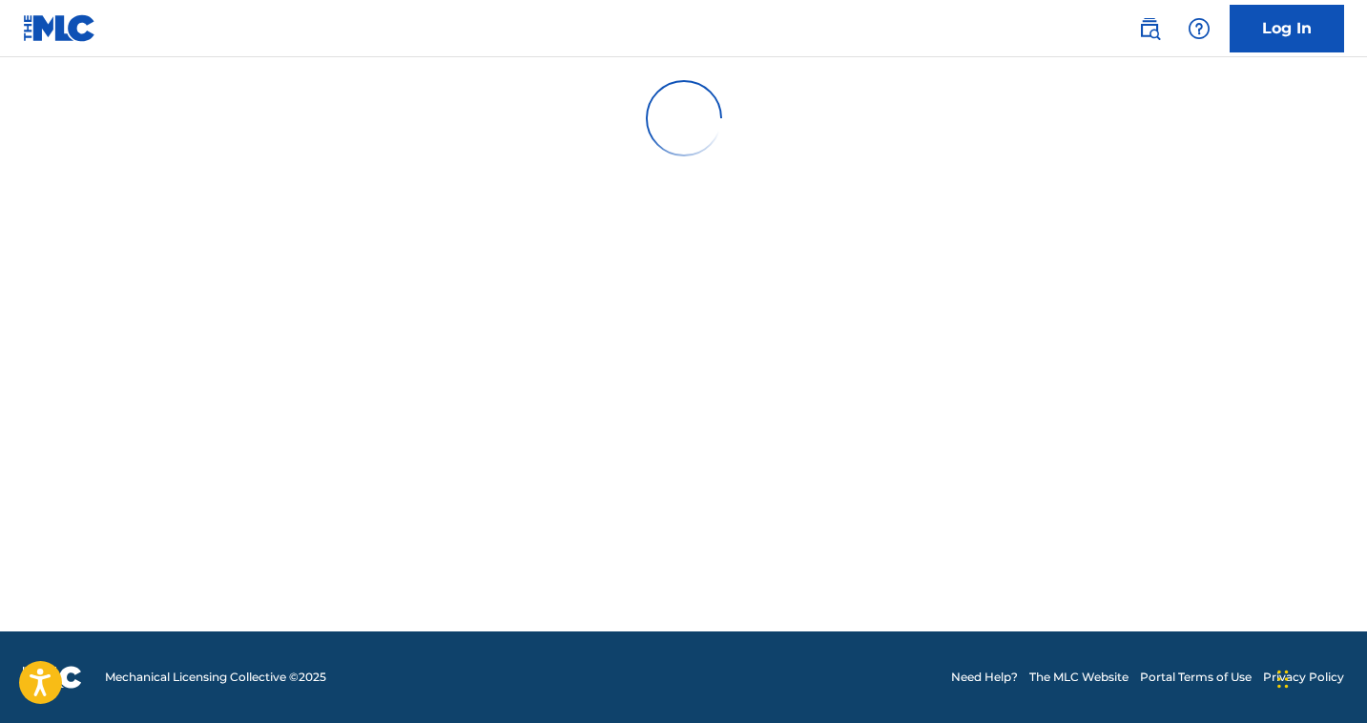
scroll to position [0, 0]
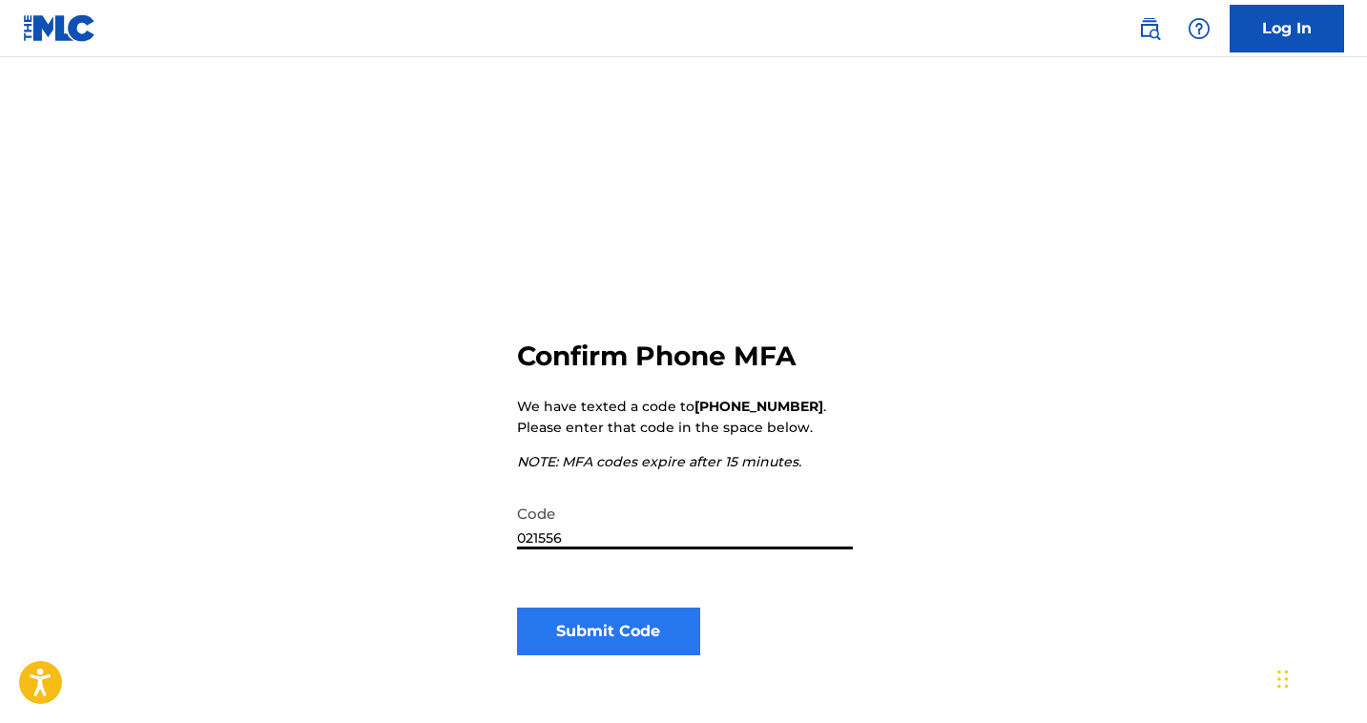
type input "021556"
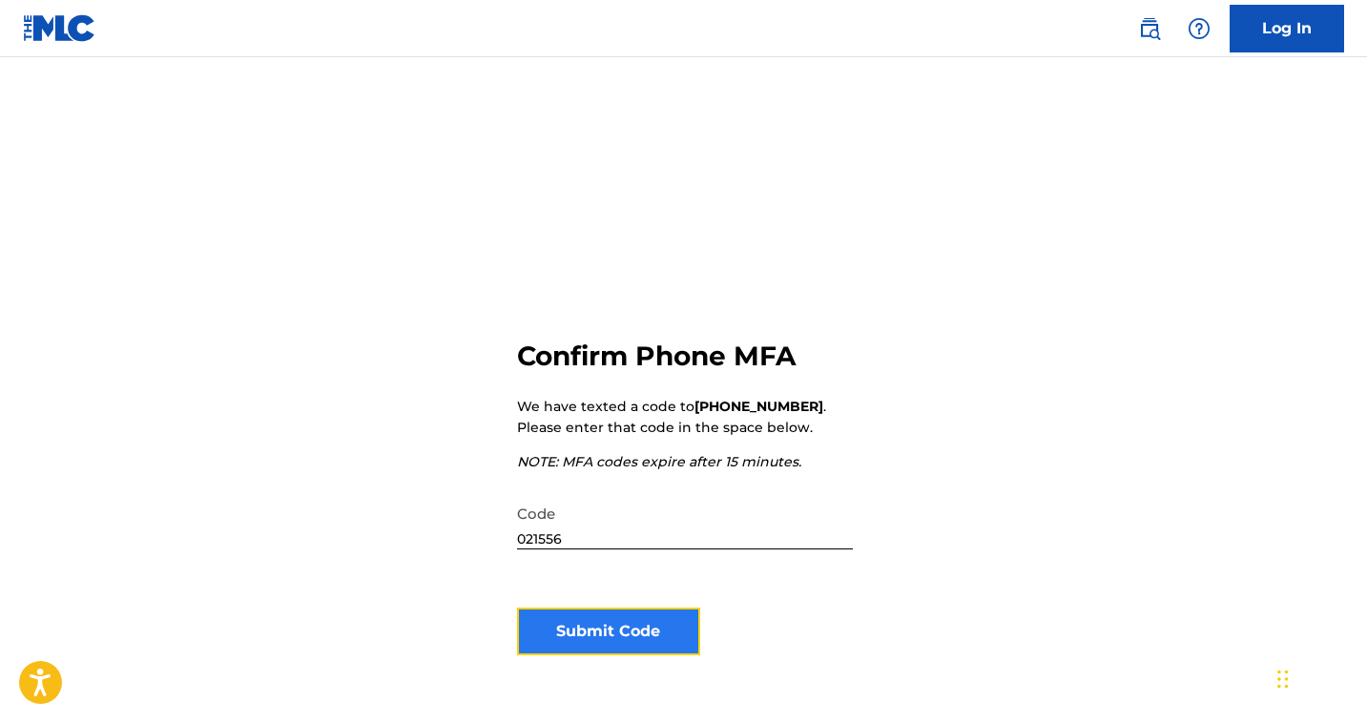
click at [581, 646] on button "Submit Code" at bounding box center [609, 632] width 184 height 48
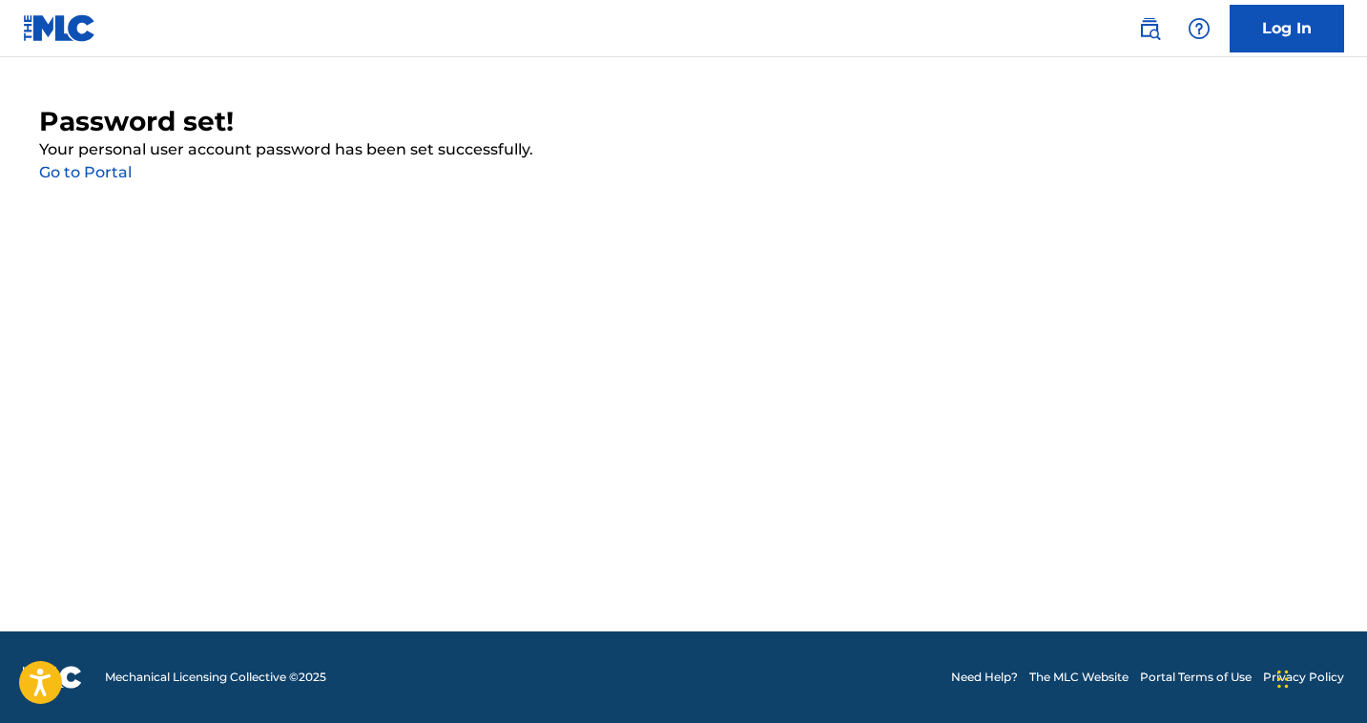
click at [98, 169] on link "Go to Portal" at bounding box center [85, 172] width 93 height 18
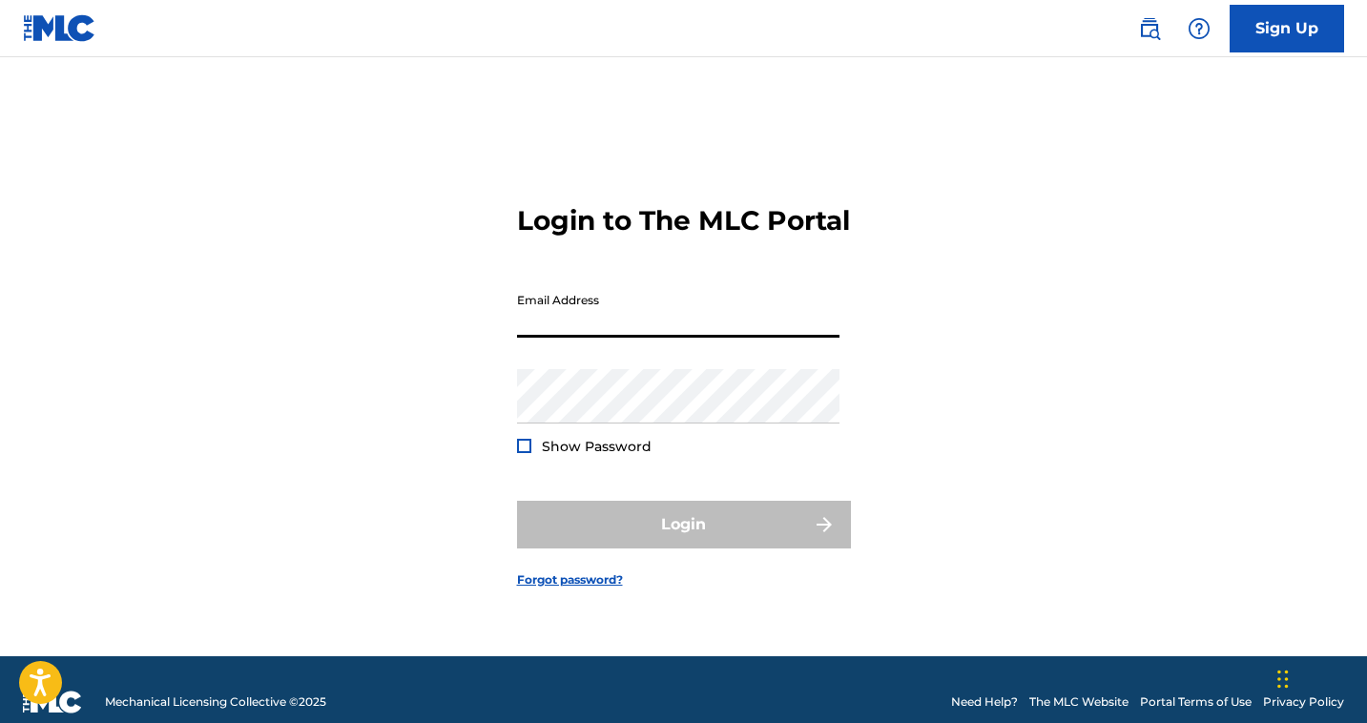
click at [640, 335] on input "Email Address" at bounding box center [678, 310] width 322 height 54
type input "[EMAIL_ADDRESS][DOMAIN_NAME]"
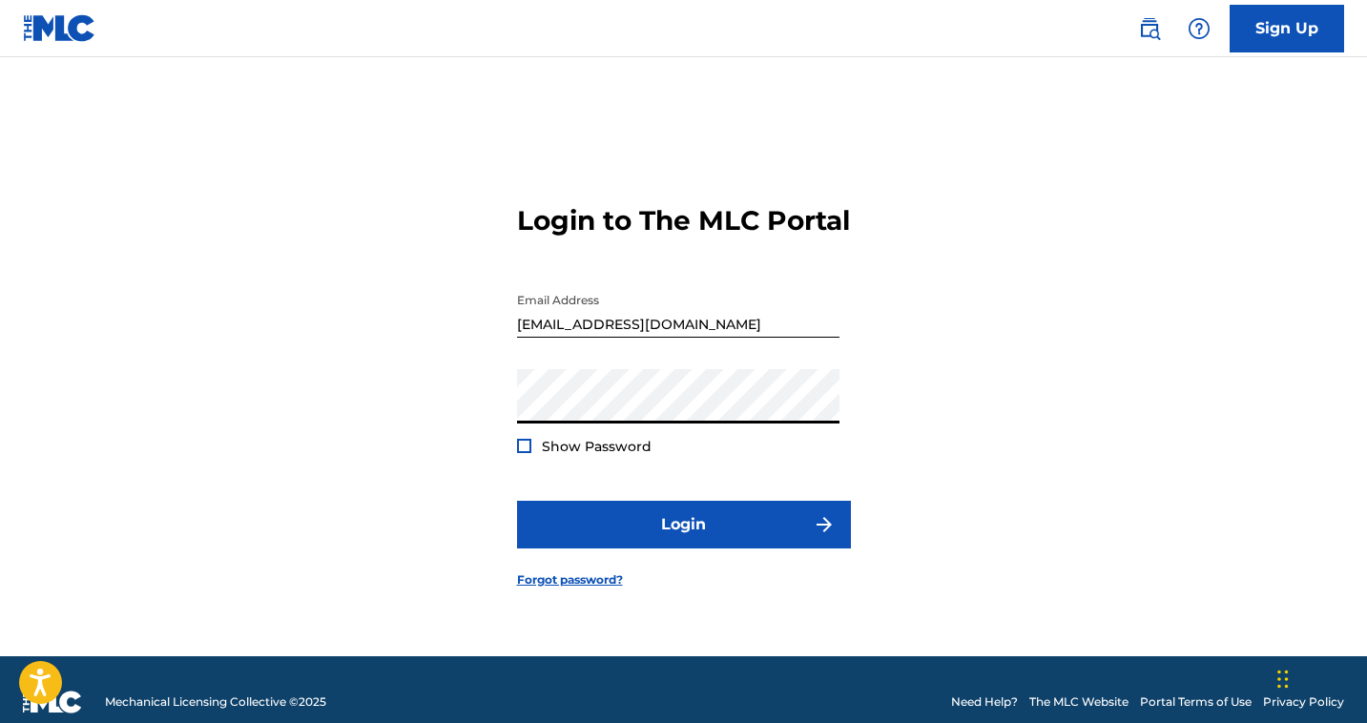
click at [517, 501] on button "Login" at bounding box center [684, 525] width 334 height 48
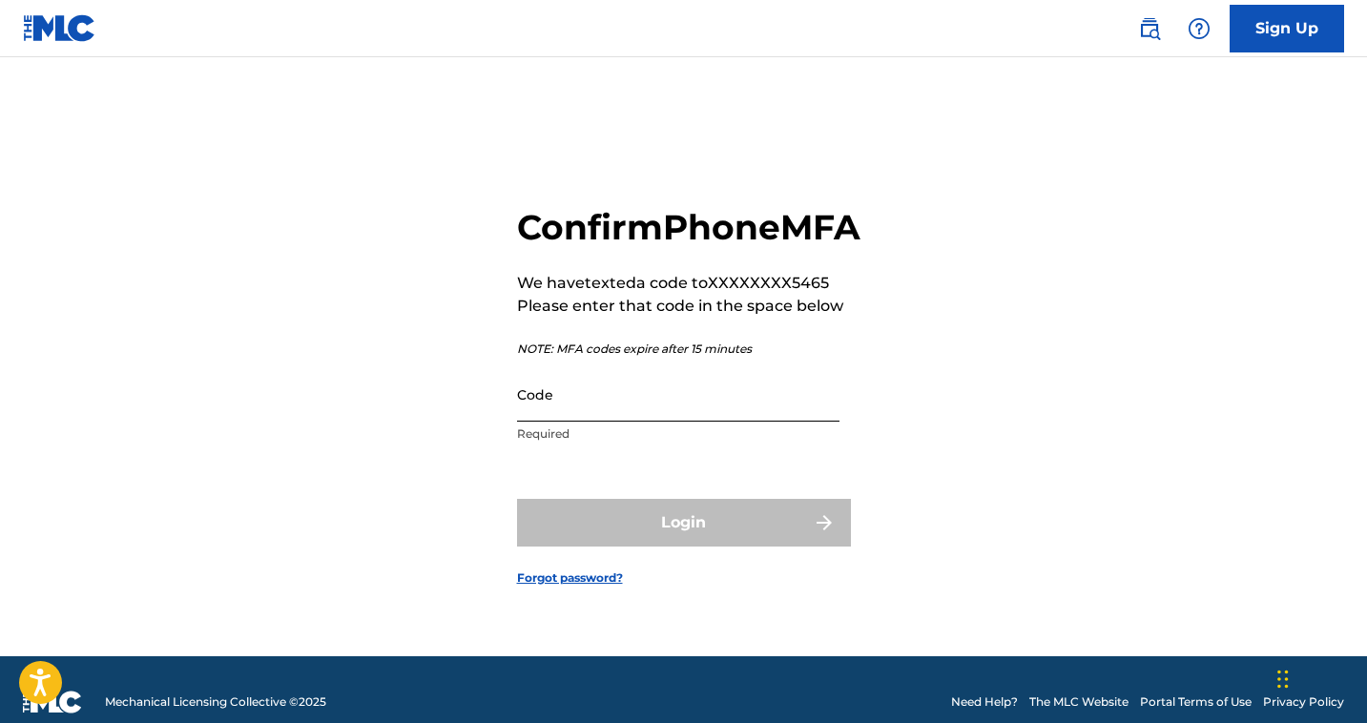
click at [577, 407] on input "Code" at bounding box center [678, 394] width 322 height 54
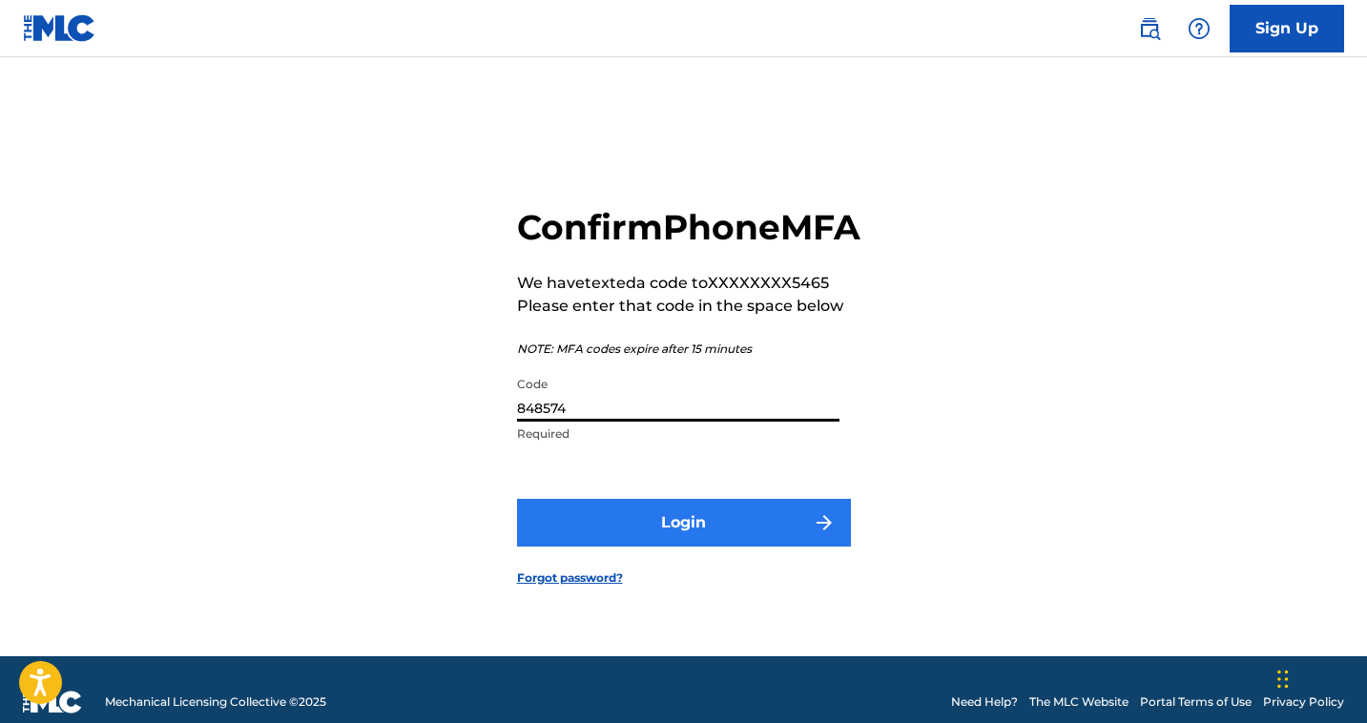
type input "848574"
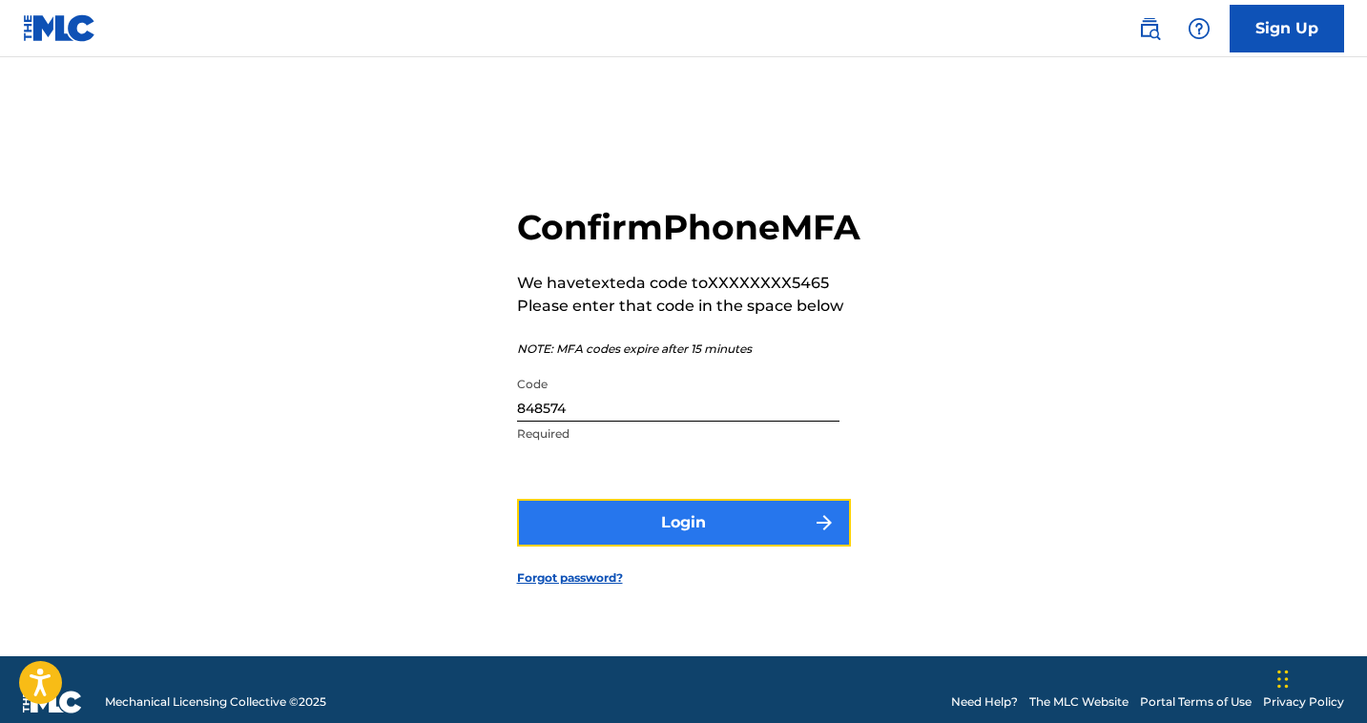
click at [597, 540] on button "Login" at bounding box center [684, 523] width 334 height 48
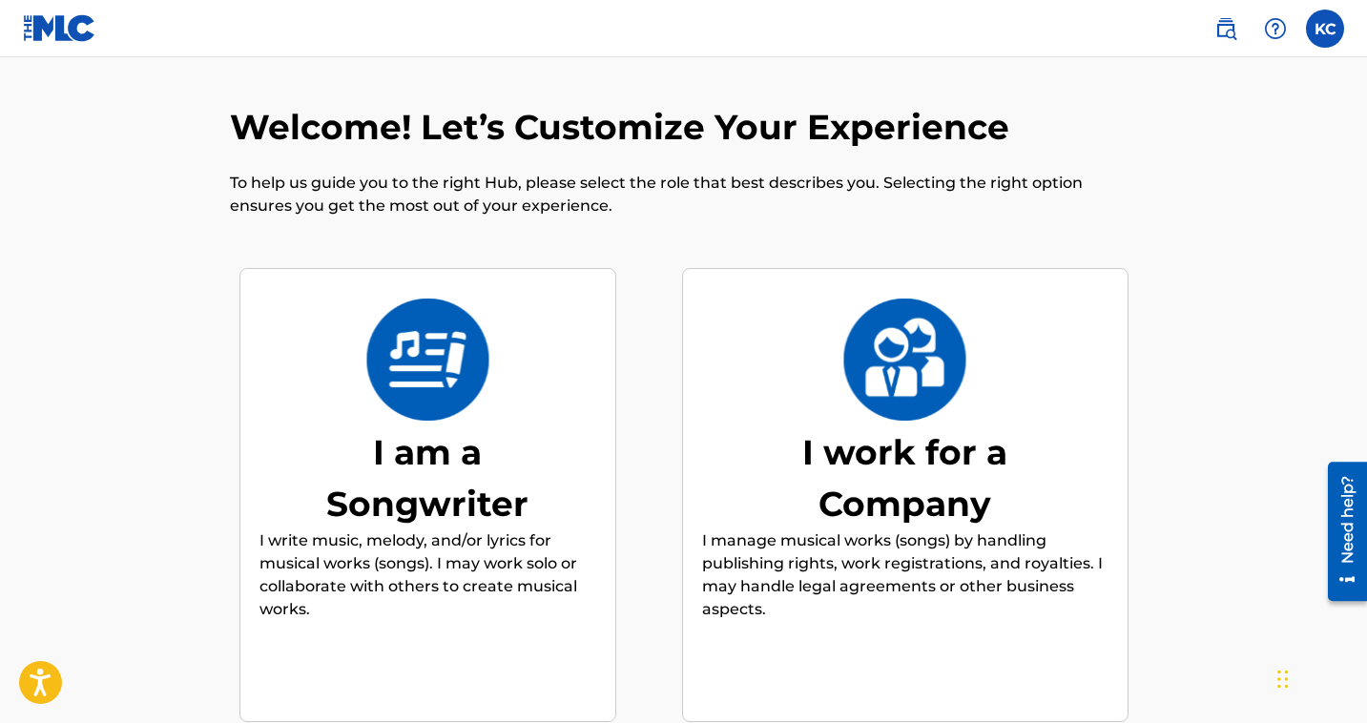
scroll to position [215, 0]
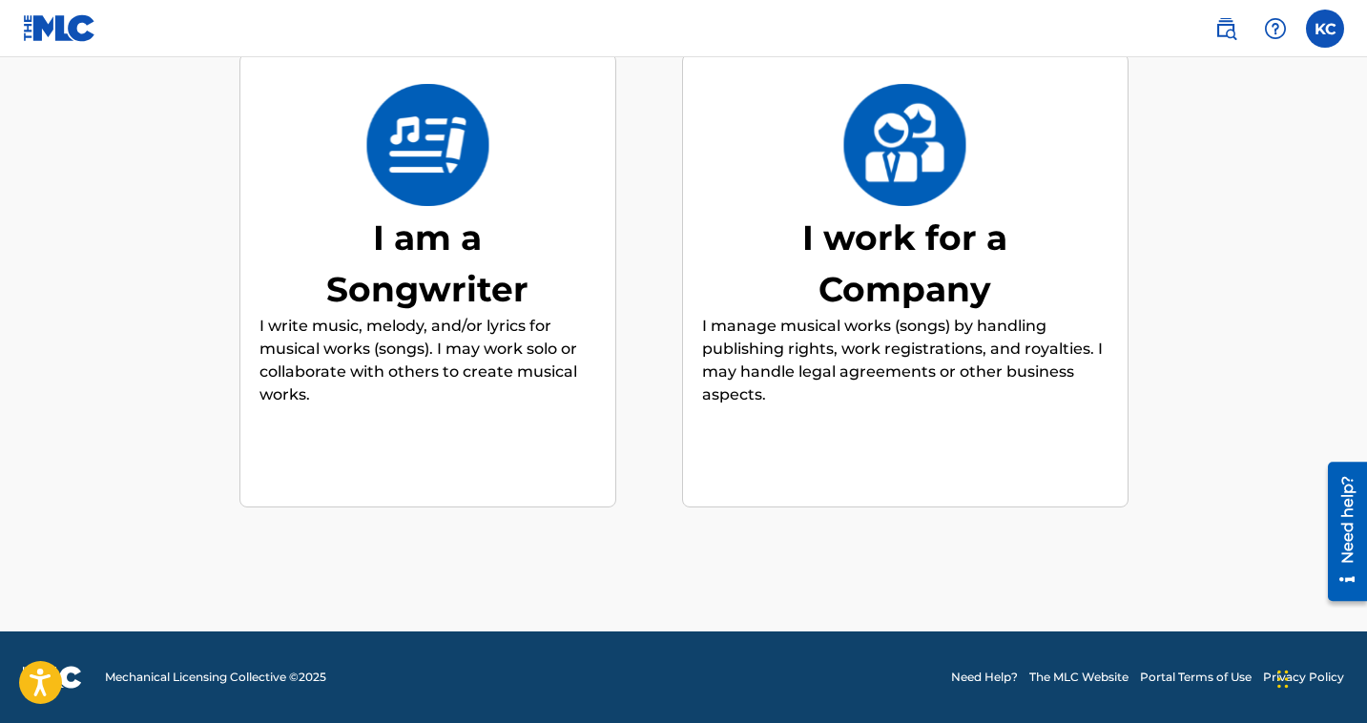
click at [713, 412] on div "I work for a Company I manage musical works (songs) by handling publishing righ…" at bounding box center [905, 280] width 406 height 367
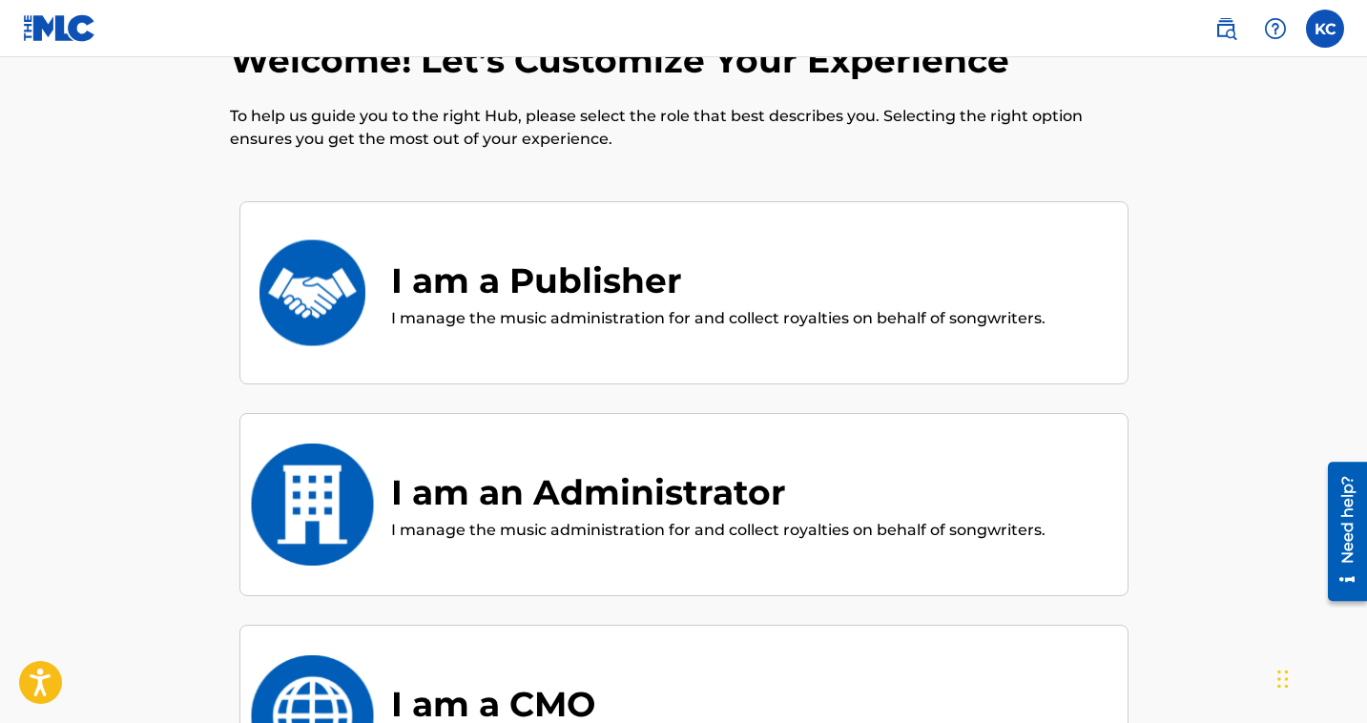
scroll to position [0, 0]
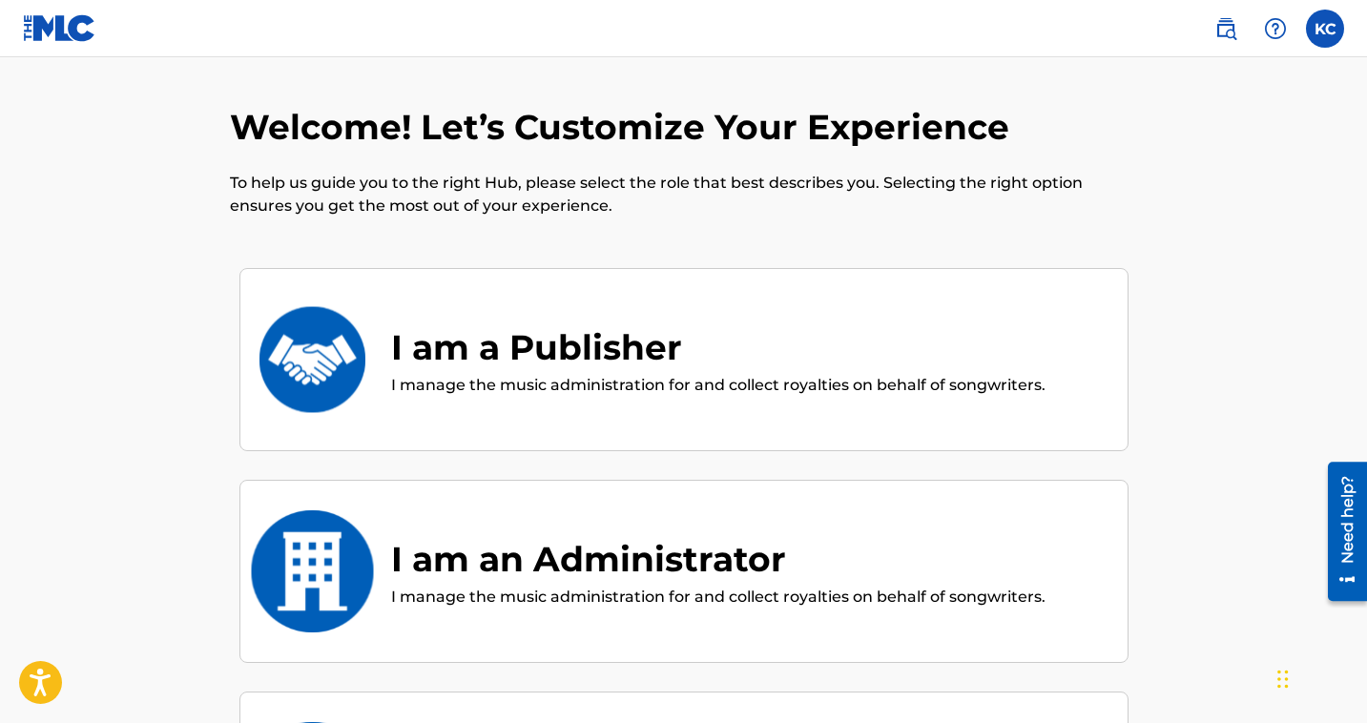
click at [609, 368] on div "I am a Publisher" at bounding box center [718, 347] width 654 height 52
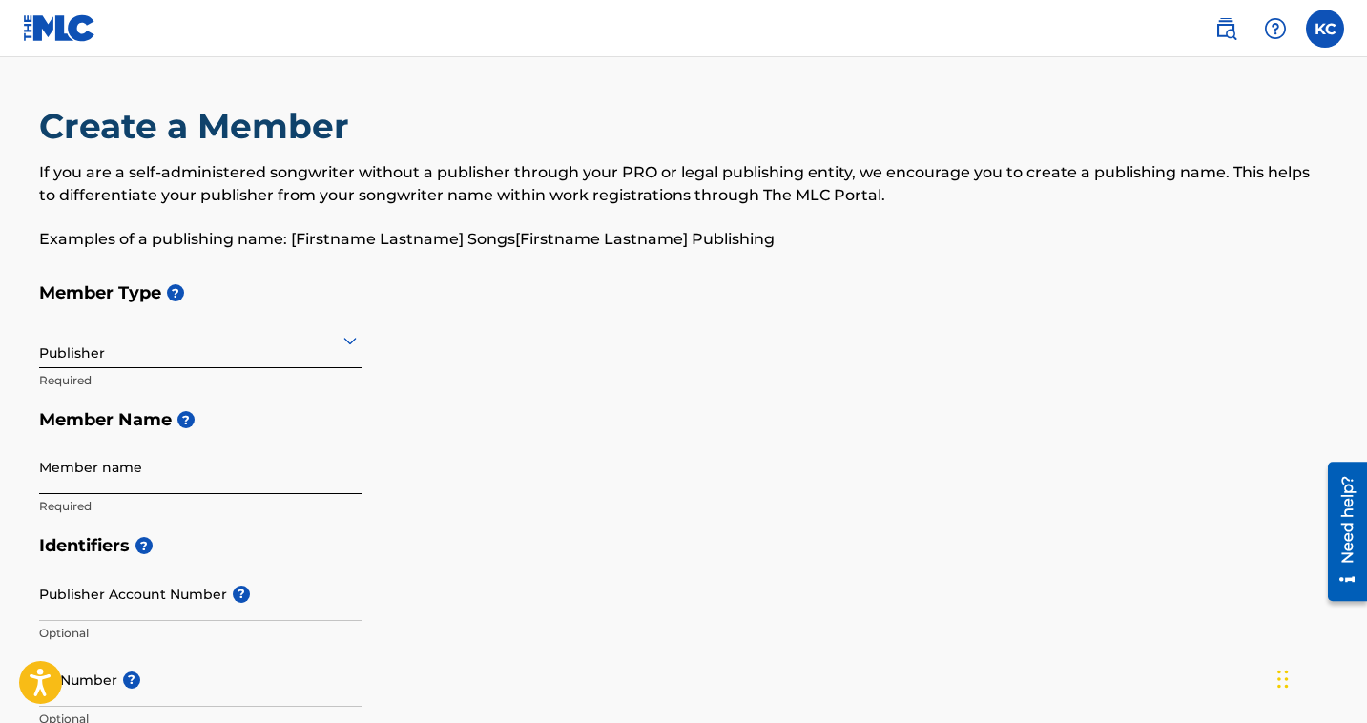
click at [127, 478] on input "Member name" at bounding box center [200, 467] width 322 height 54
click at [352, 336] on icon at bounding box center [350, 340] width 23 height 23
click at [425, 345] on div "Member Type ? Publisher Required Member Name ? Member name Required" at bounding box center [684, 399] width 1290 height 253
click at [97, 479] on input "Member name" at bounding box center [200, 467] width 322 height 54
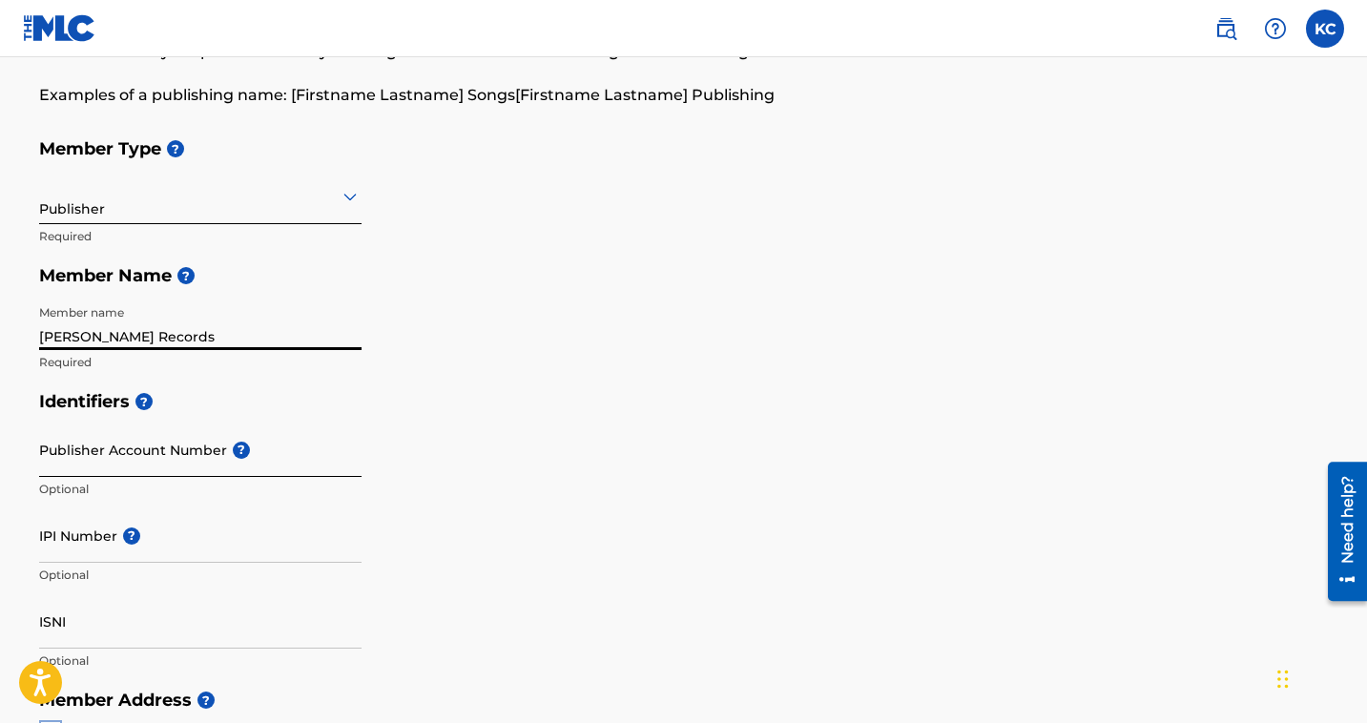
scroll to position [234, 0]
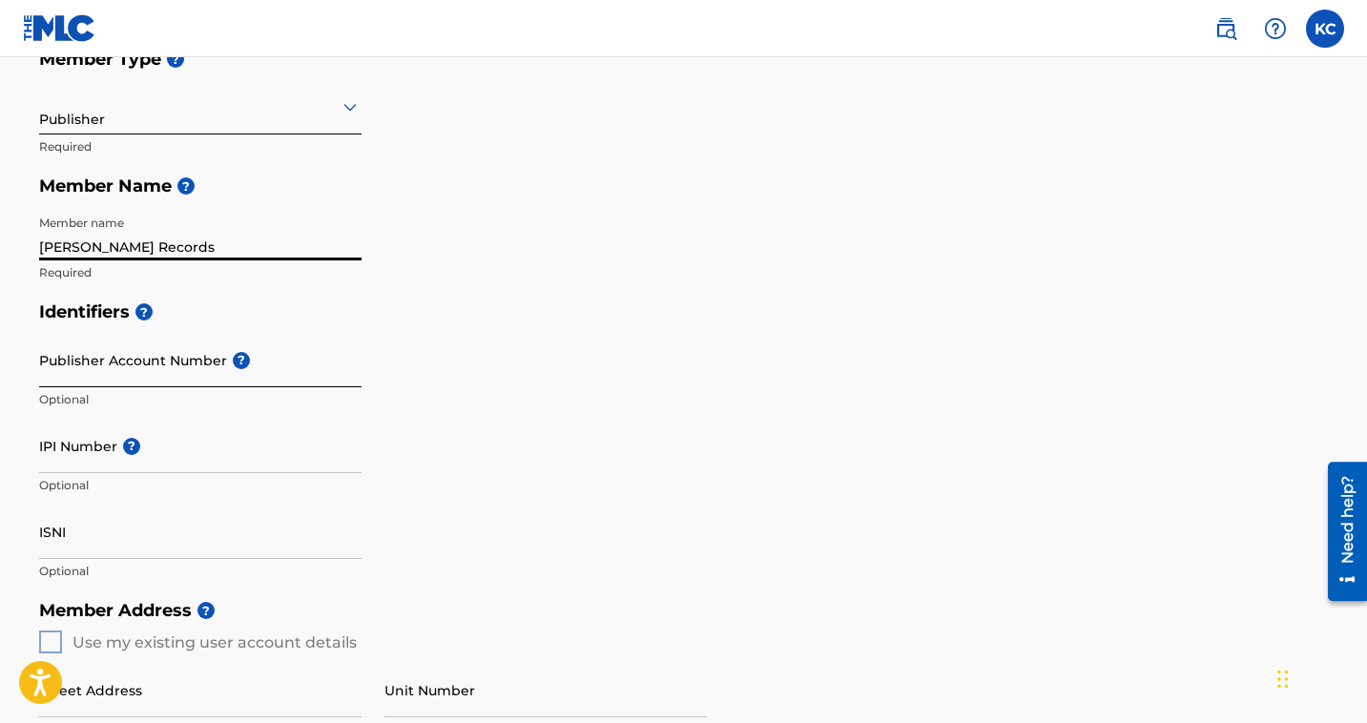
type input "Credle Records"
click at [174, 368] on input "Publisher Account Number ?" at bounding box center [200, 360] width 322 height 54
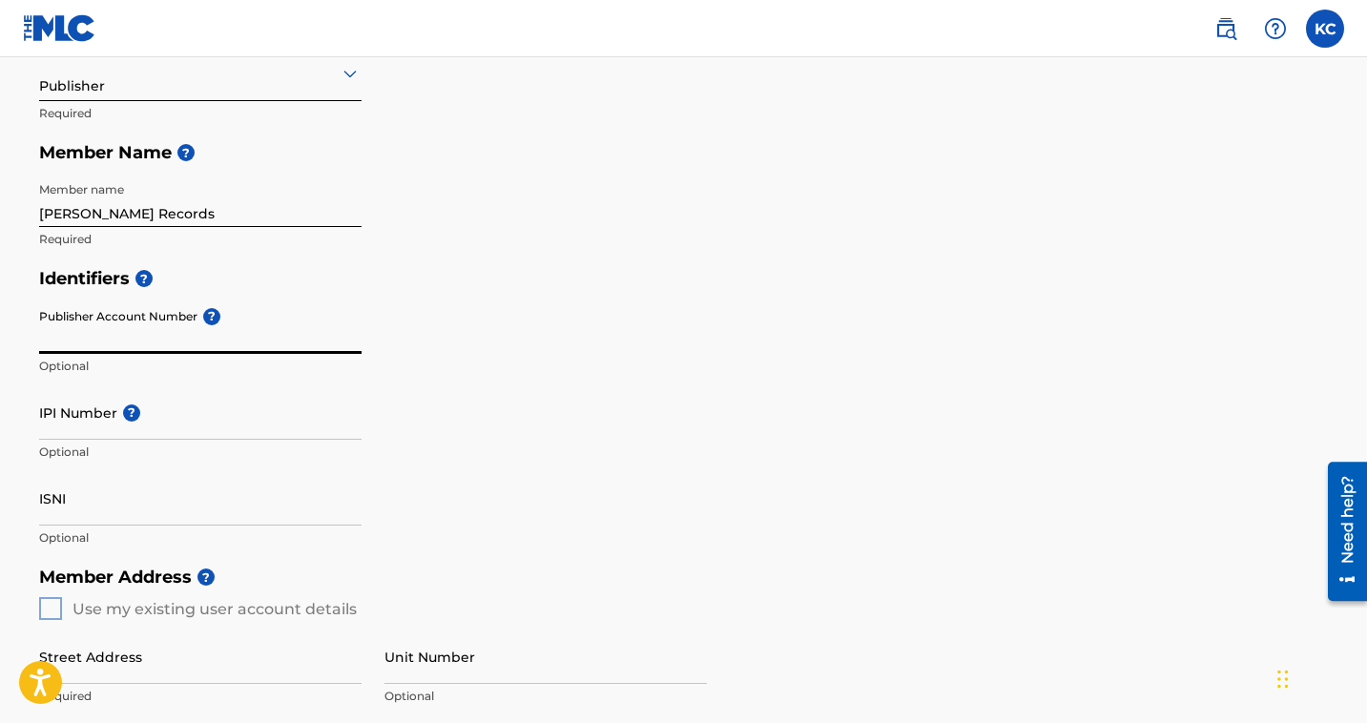
scroll to position [243, 0]
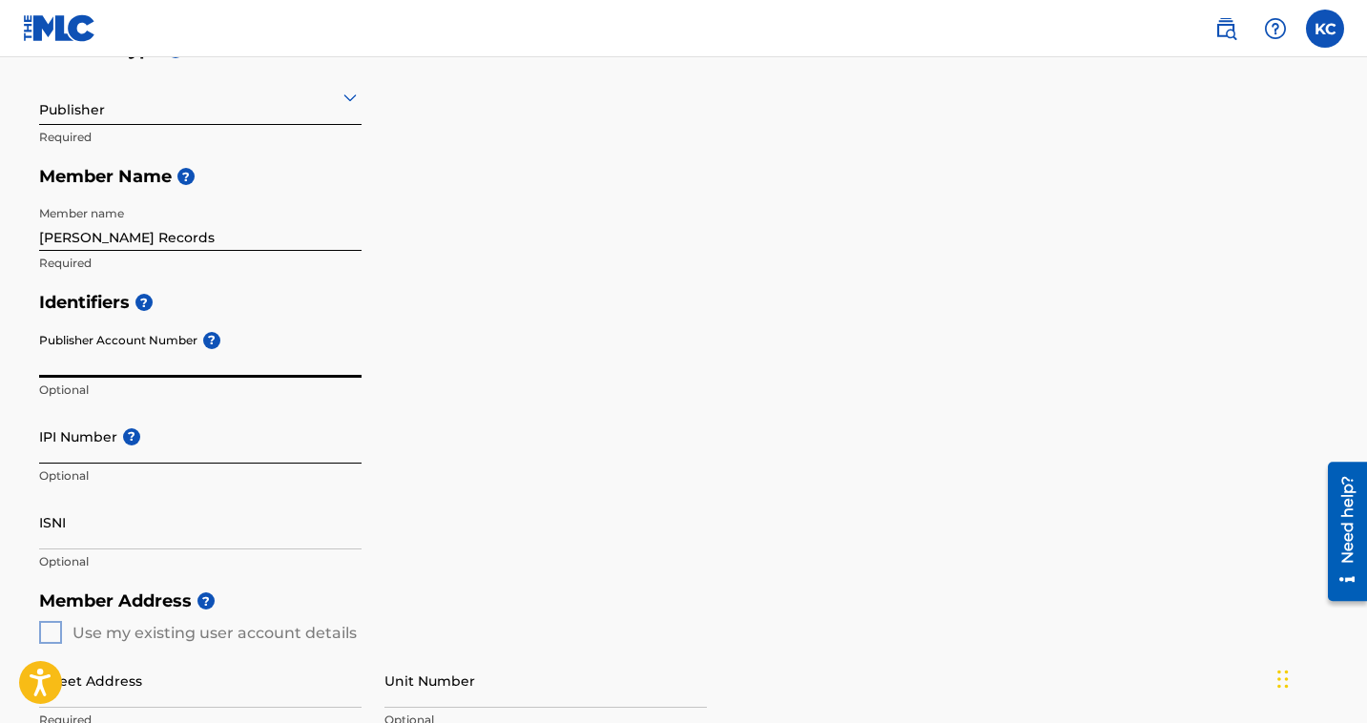
click at [170, 458] on input "IPI Number ?" at bounding box center [200, 436] width 322 height 54
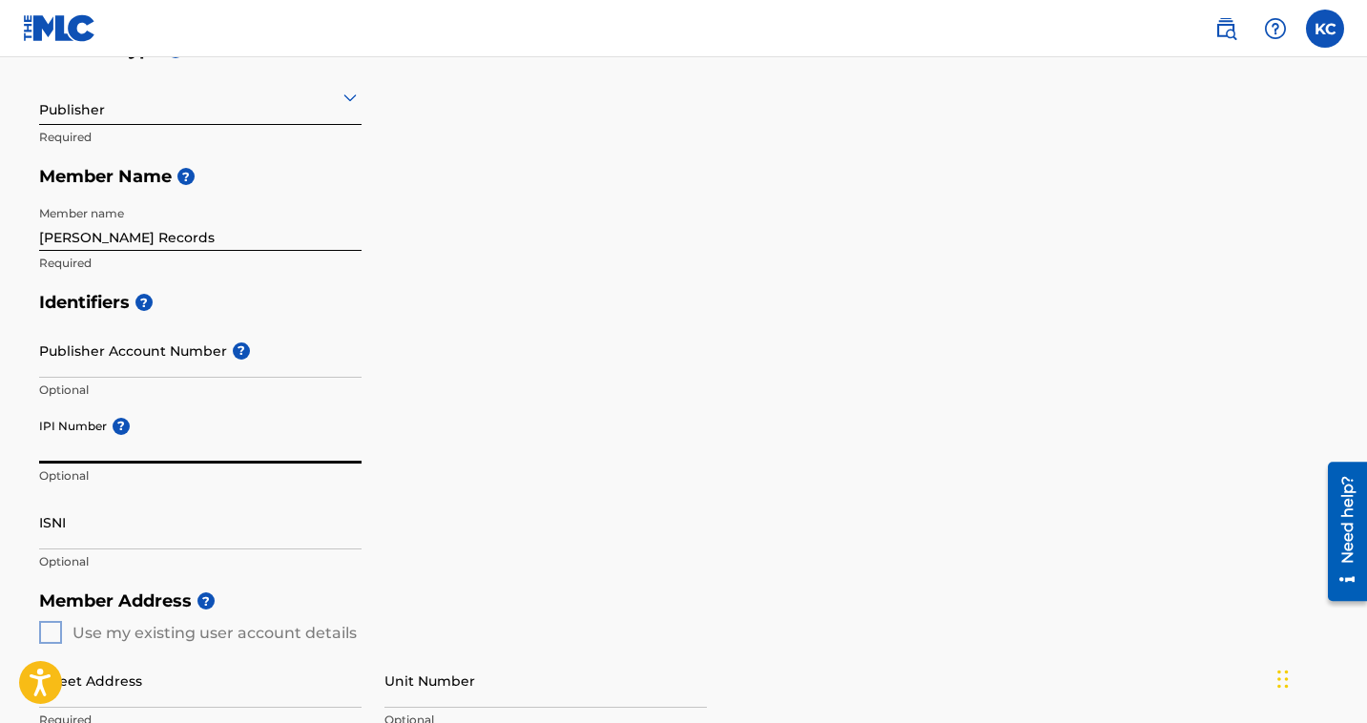
paste input "848301926"
type input "848301926"
click at [153, 525] on input "ISNI" at bounding box center [200, 522] width 322 height 54
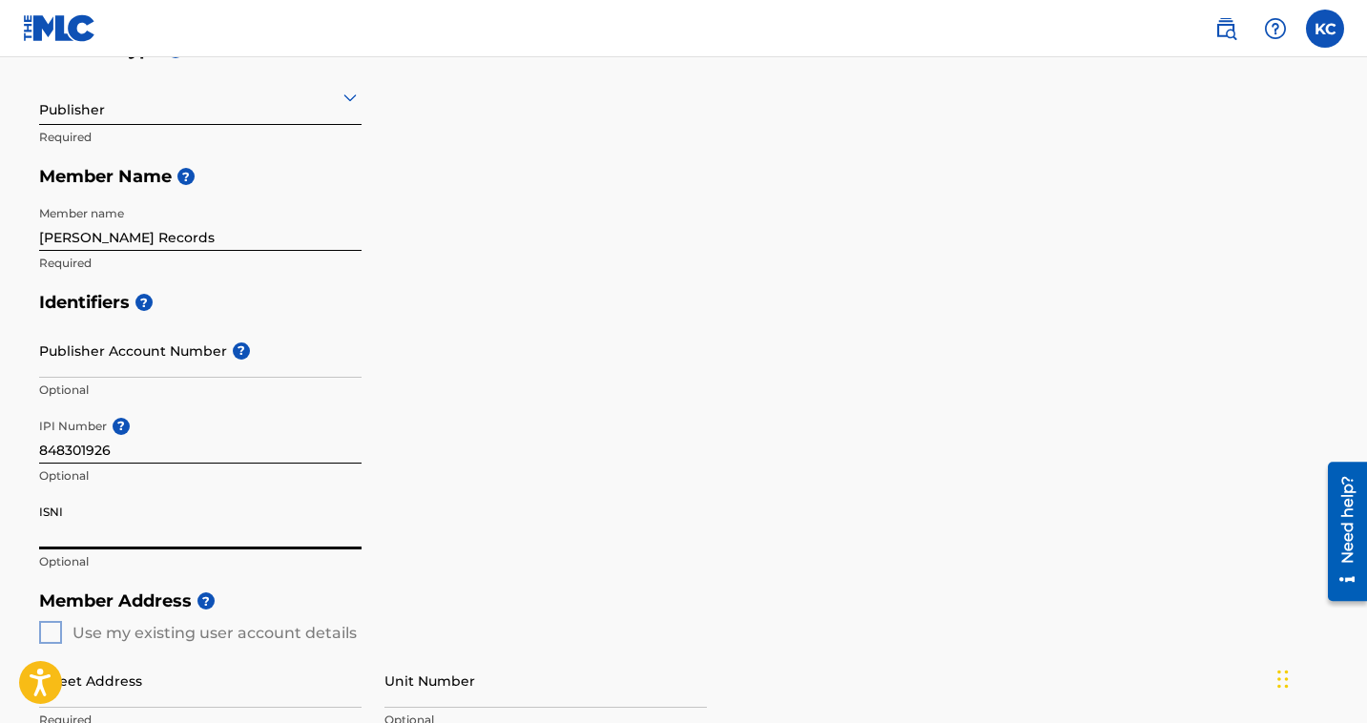
paste input "0000000493403676"
type input "0000000493403676"
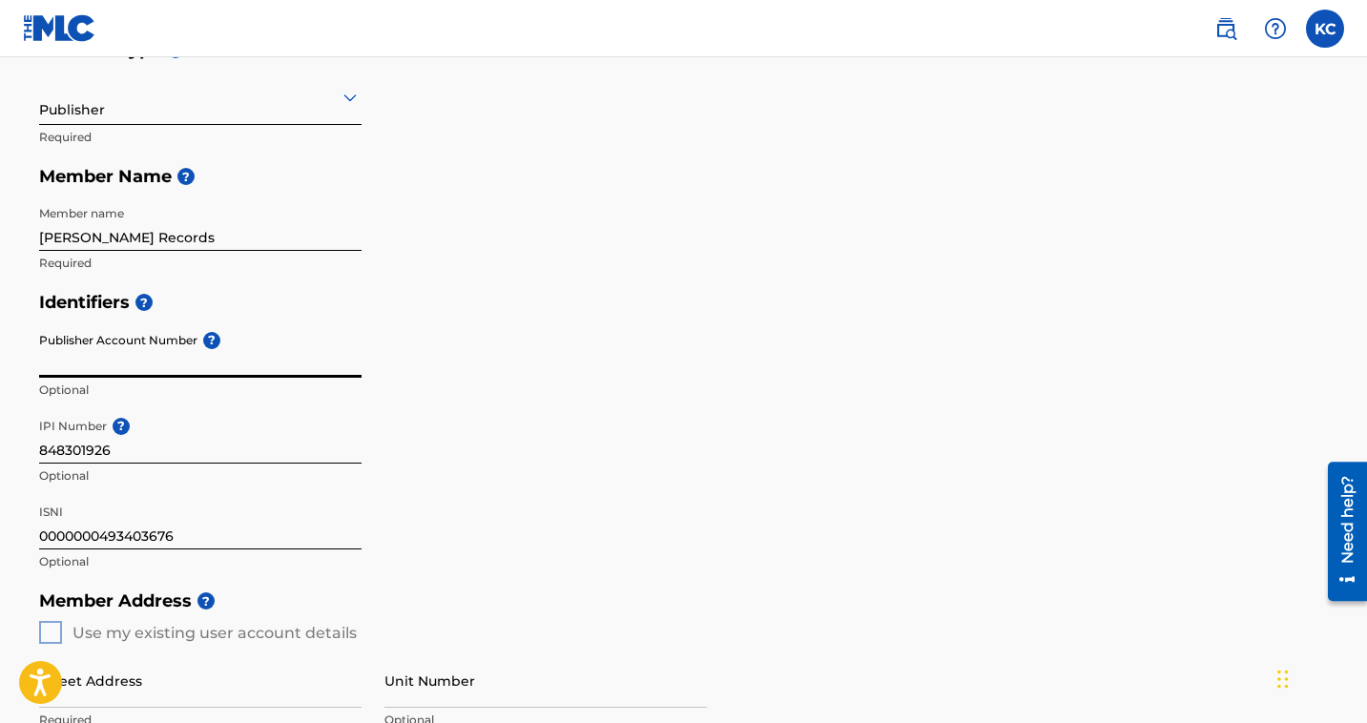
click at [158, 362] on input "Publisher Account Number ?" at bounding box center [200, 350] width 322 height 54
paste input "4948143"
type input "4948143"
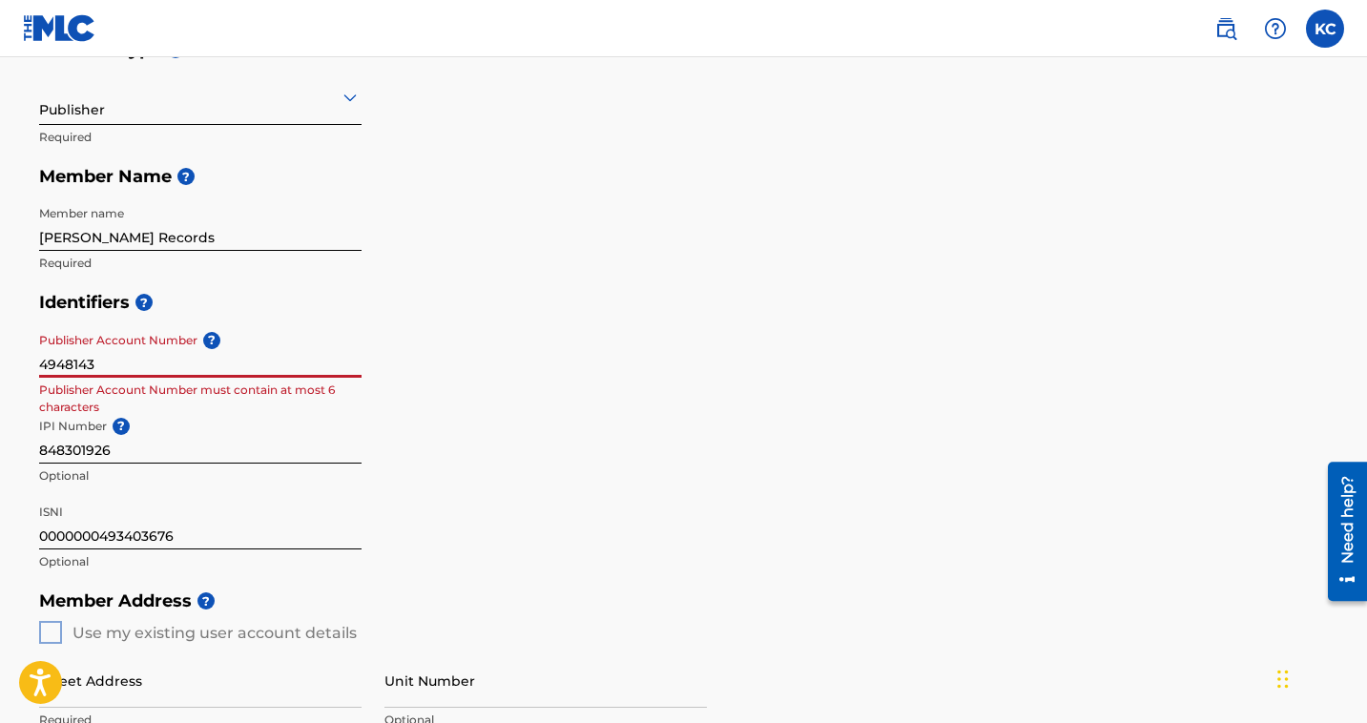
click at [157, 363] on input "4948143" at bounding box center [200, 350] width 322 height 54
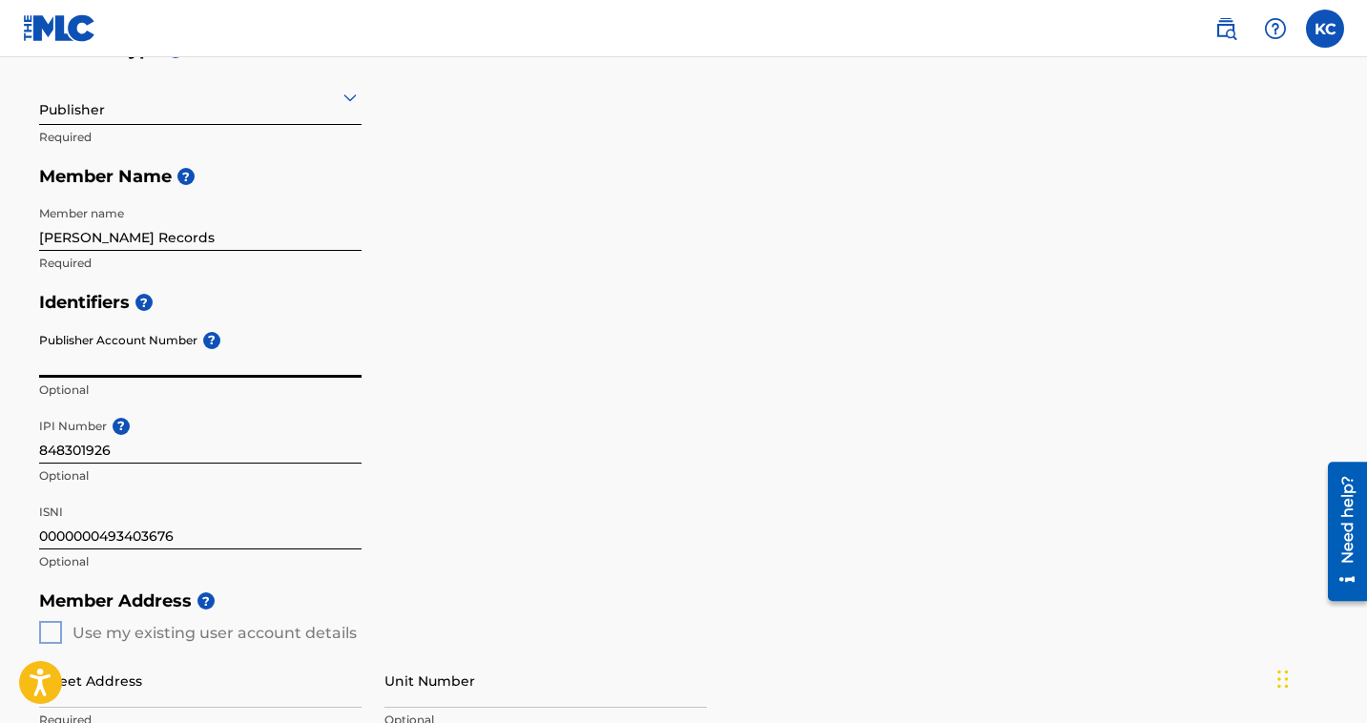
click at [505, 300] on h5 "Identifiers ?" at bounding box center [684, 302] width 1290 height 41
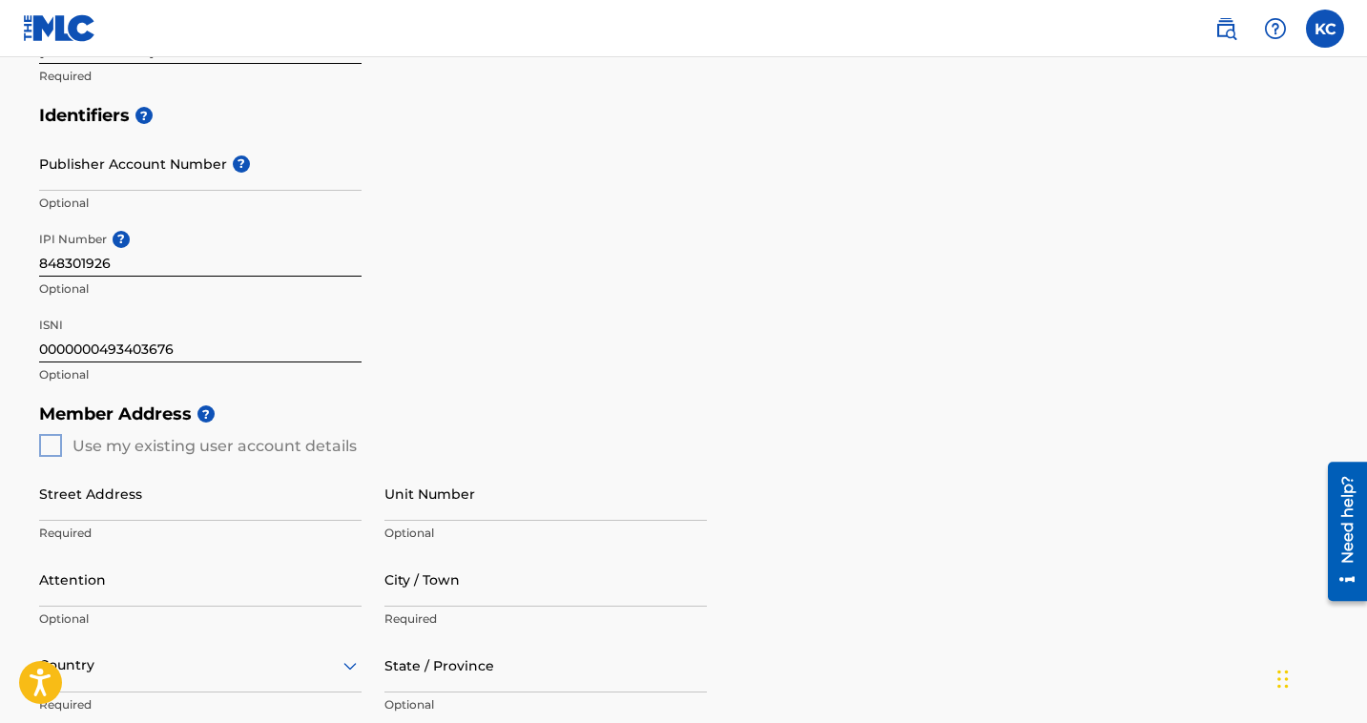
scroll to position [432, 0]
click at [51, 443] on div "Member Address ? Use my existing user account details Street Address Required U…" at bounding box center [684, 610] width 1290 height 436
click at [53, 444] on div "Member Address ? Use my existing user account details Street Address Required U…" at bounding box center [684, 610] width 1290 height 436
click at [41, 439] on div "Member Address ? Use my existing user account details Street Address Required U…" at bounding box center [684, 610] width 1290 height 436
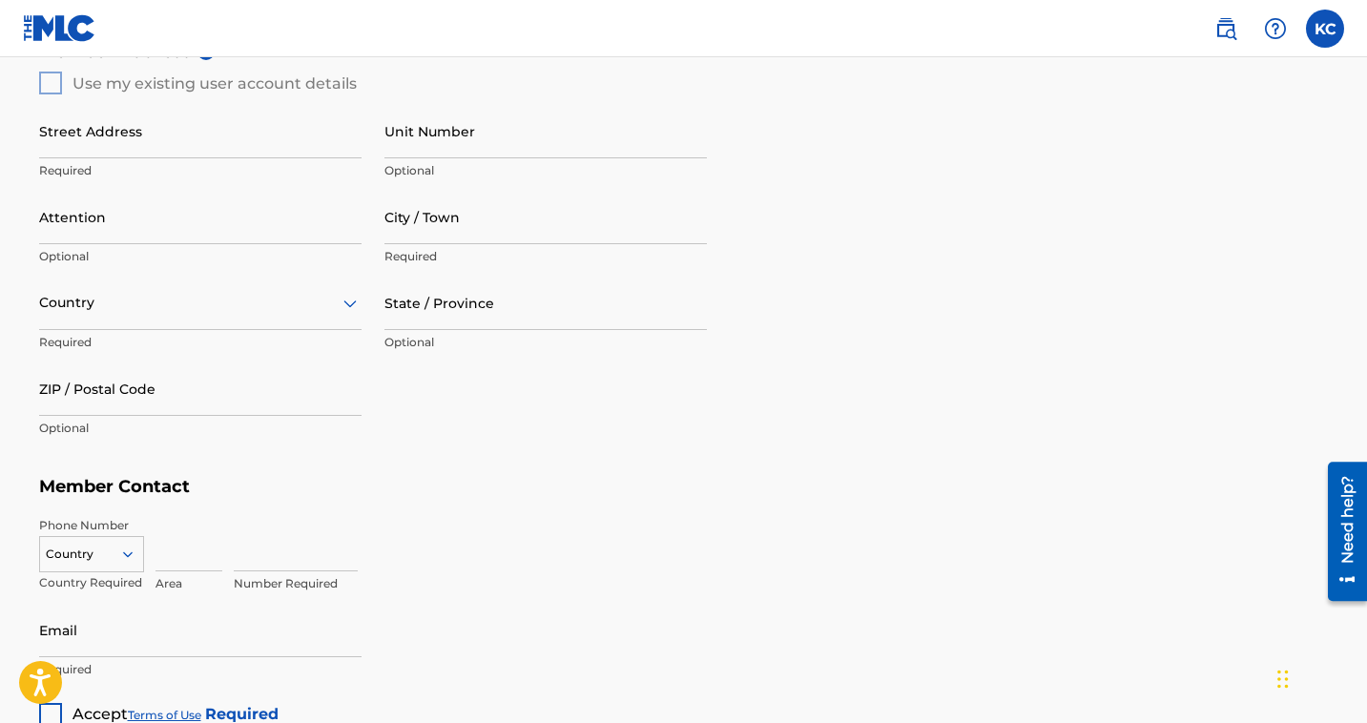
scroll to position [952, 0]
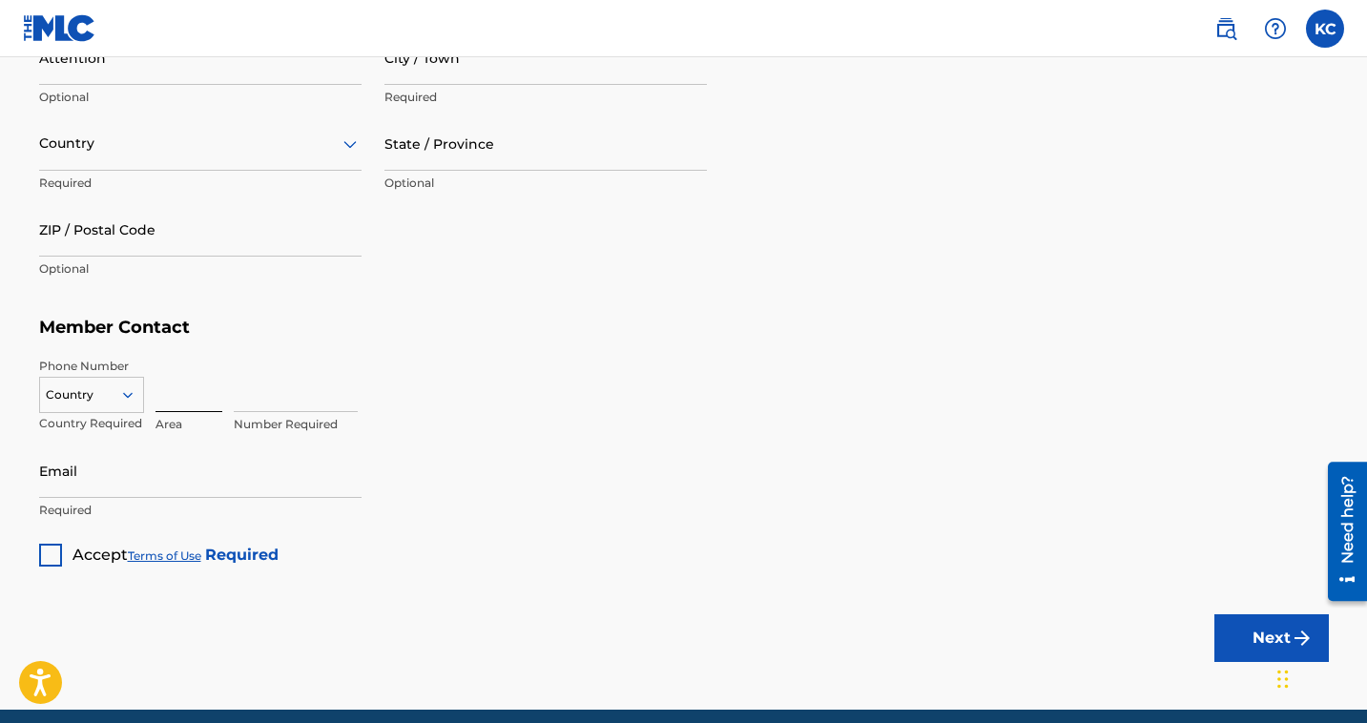
click at [174, 405] on input at bounding box center [188, 385] width 67 height 54
click at [119, 405] on div "US, CA +1, 1 of 216. 216 results available. Use Up and Down to choose options, …" at bounding box center [91, 391] width 105 height 29
click at [107, 432] on div "US, [GEOGRAPHIC_DATA] +1" at bounding box center [91, 442] width 103 height 74
click at [166, 410] on input at bounding box center [188, 385] width 67 height 54
type input "718"
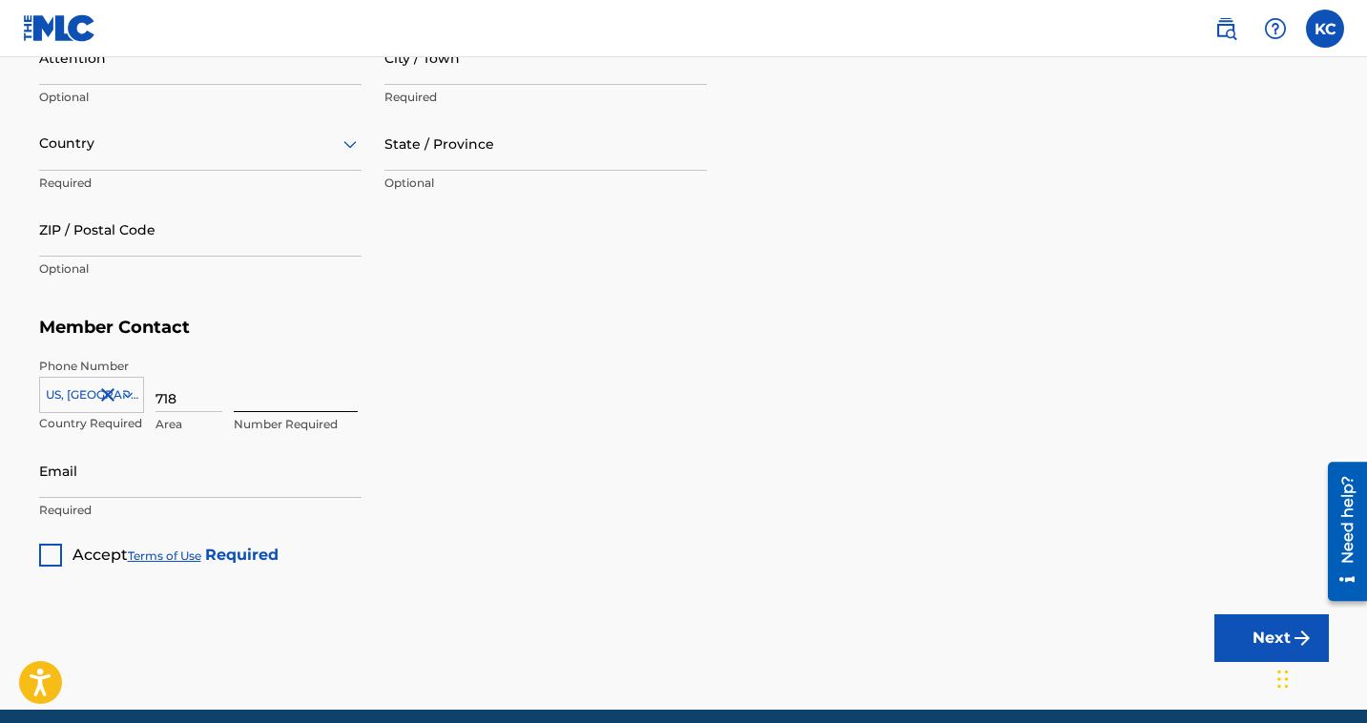
click at [270, 409] on input at bounding box center [296, 385] width 124 height 54
type input "2005465"
click at [233, 477] on input "Email" at bounding box center [200, 471] width 322 height 54
type input "[EMAIL_ADDRESS][DOMAIN_NAME]"
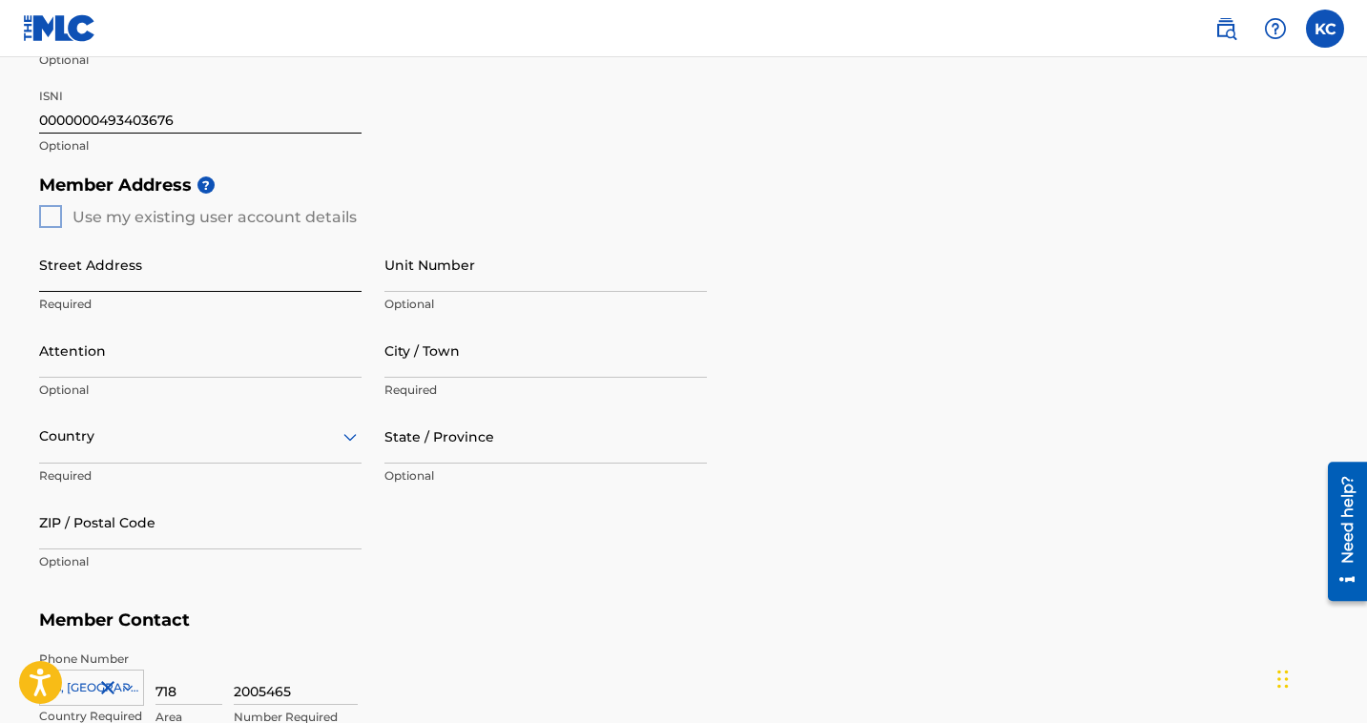
click at [217, 281] on input "Street Address" at bounding box center [200, 265] width 322 height 54
type input "[STREET_ADDRESS]"
click at [424, 269] on input "Unit Number" at bounding box center [545, 265] width 322 height 54
type input "13B"
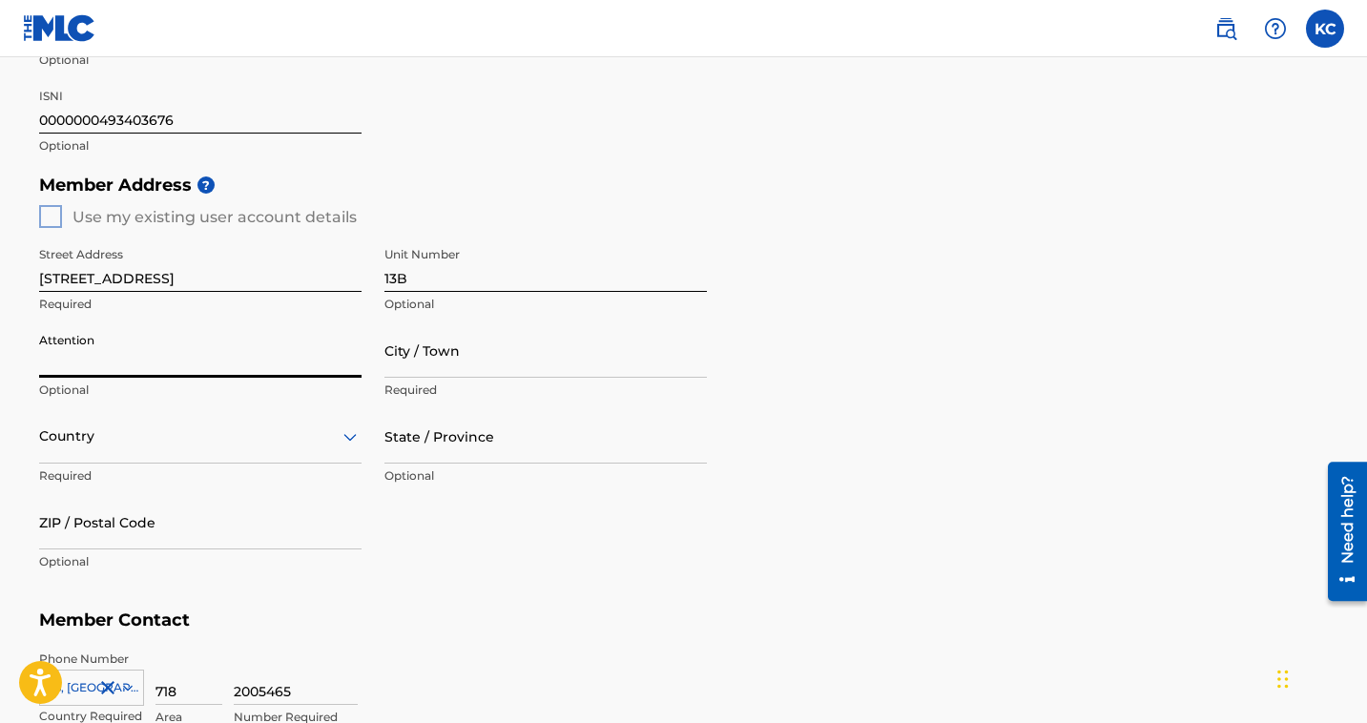
click at [191, 334] on input "Attention" at bounding box center [200, 350] width 322 height 54
click at [439, 364] on input "City / Town" at bounding box center [545, 350] width 322 height 54
type input "[GEOGRAPHIC_DATA]"
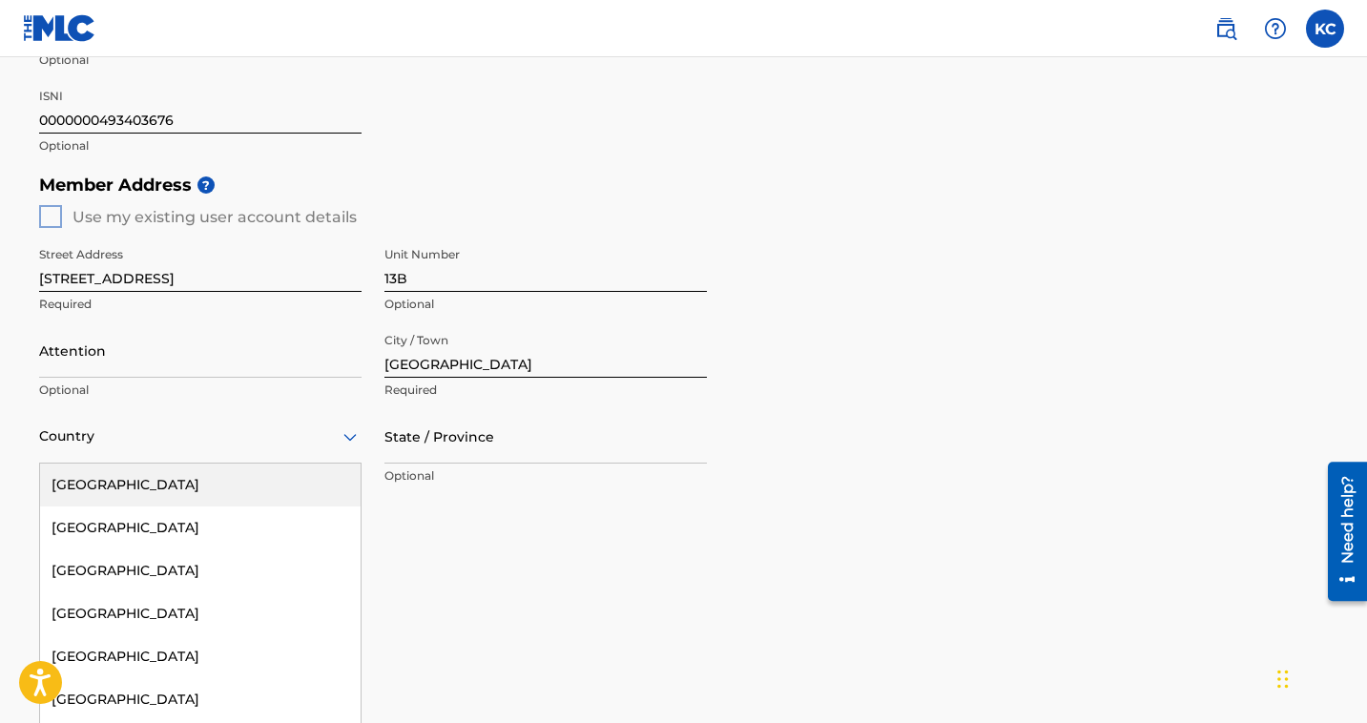
scroll to position [687, 0]
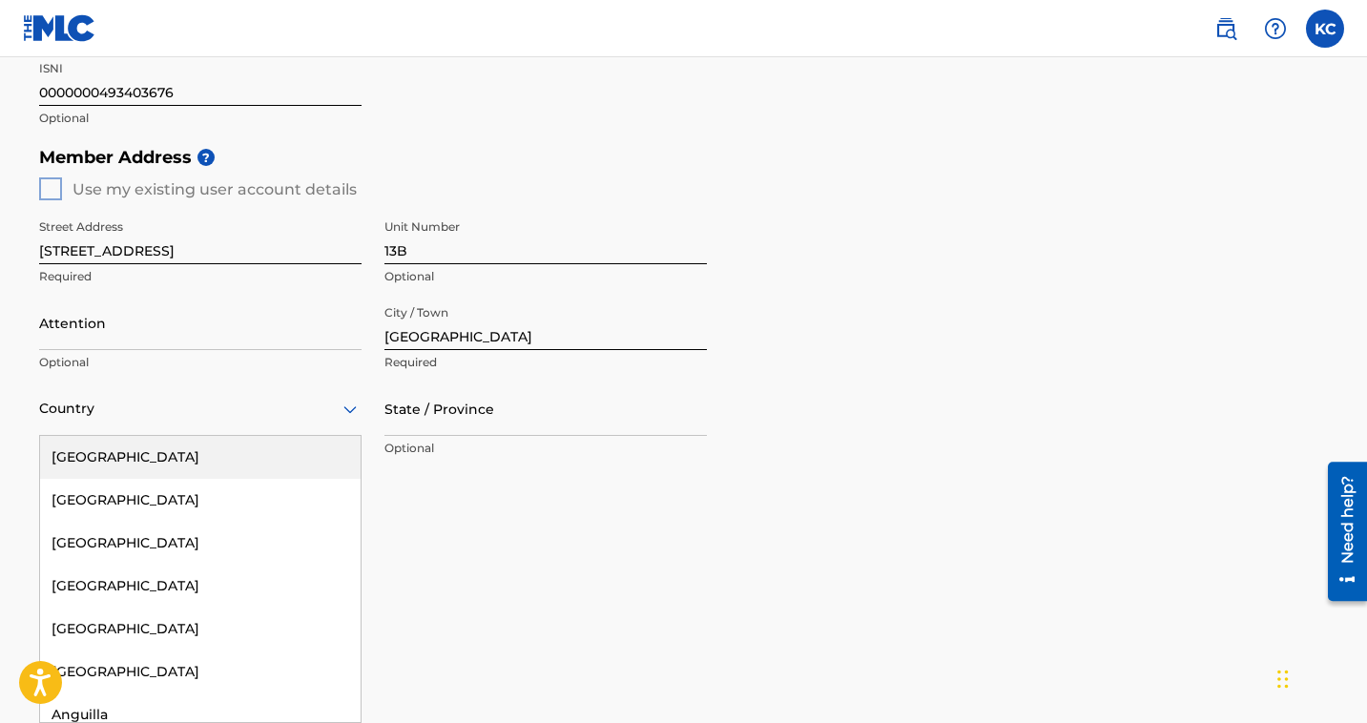
click at [148, 430] on div "Country" at bounding box center [200, 409] width 322 height 54
click at [144, 457] on div "[GEOGRAPHIC_DATA]" at bounding box center [200, 457] width 320 height 43
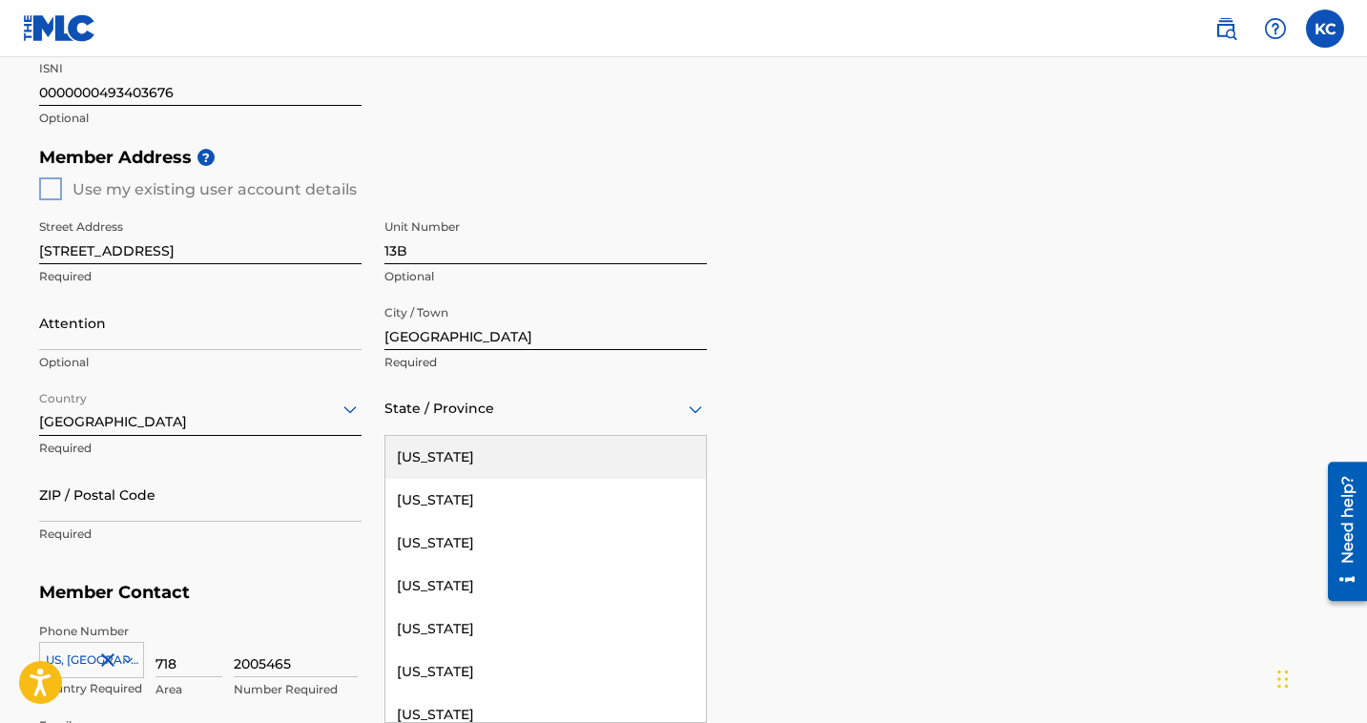
click at [451, 421] on div "State / Province" at bounding box center [545, 409] width 322 height 54
type input "new"
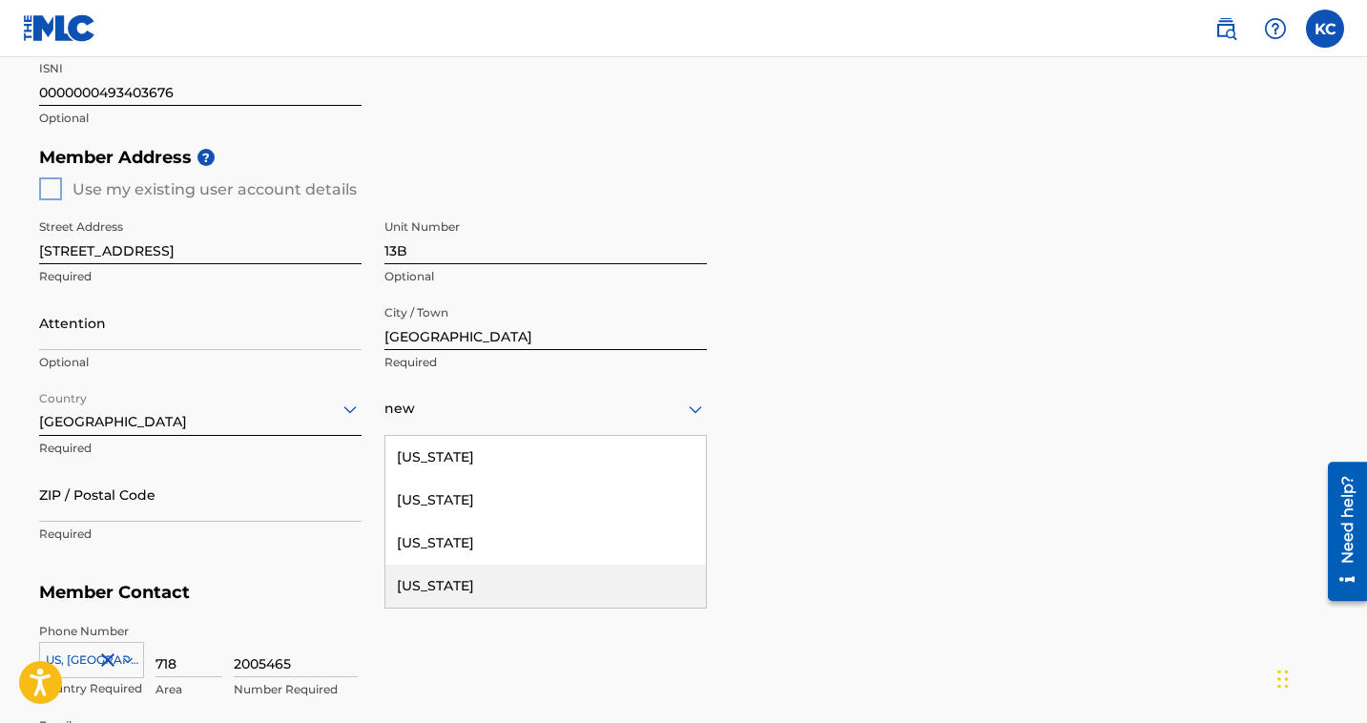
click at [423, 587] on div "[US_STATE]" at bounding box center [545, 586] width 320 height 43
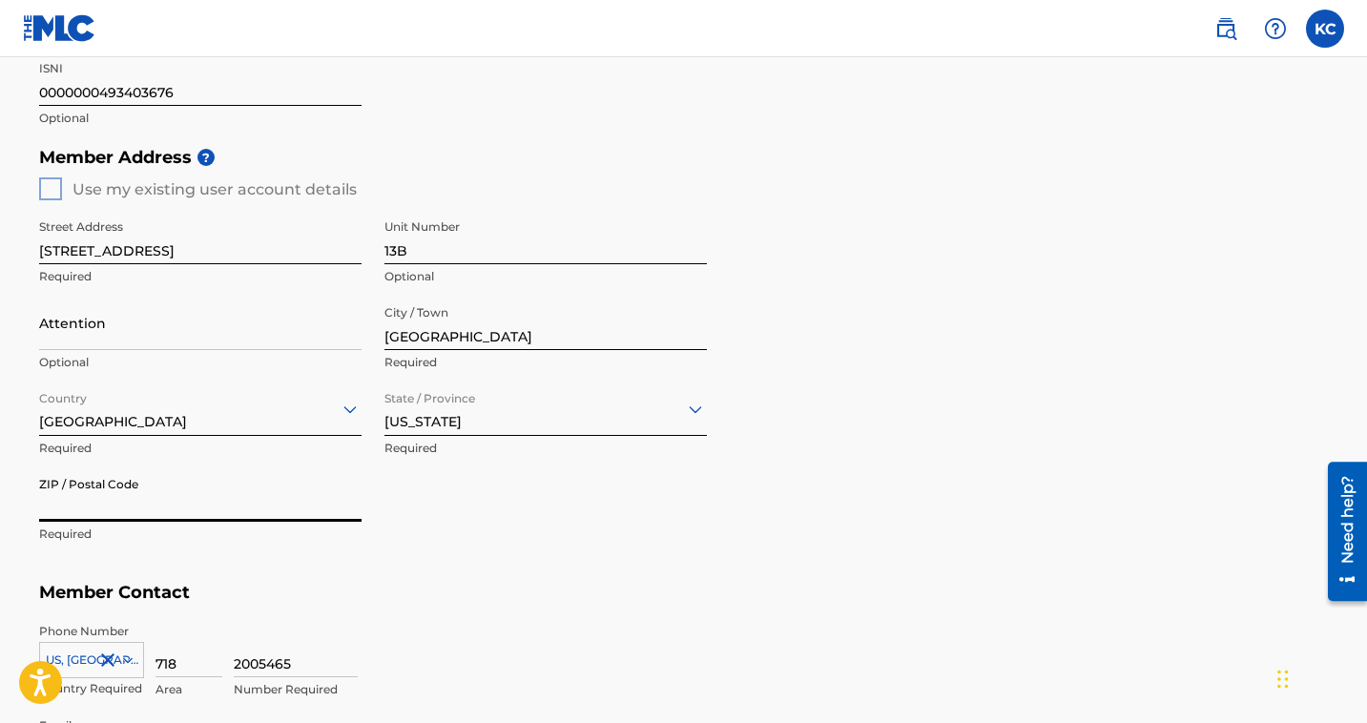
click at [223, 492] on input "ZIP / Postal Code" at bounding box center [200, 494] width 322 height 54
type input "11434"
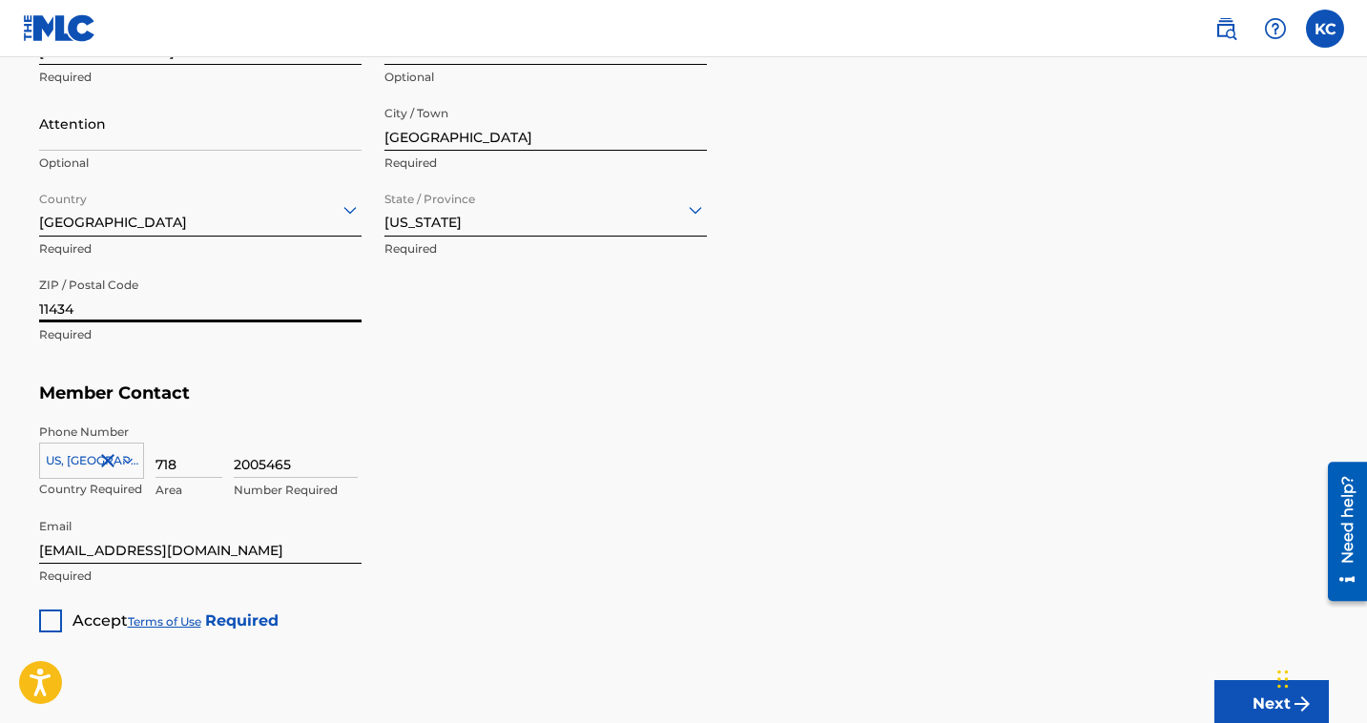
scroll to position [1030, 0]
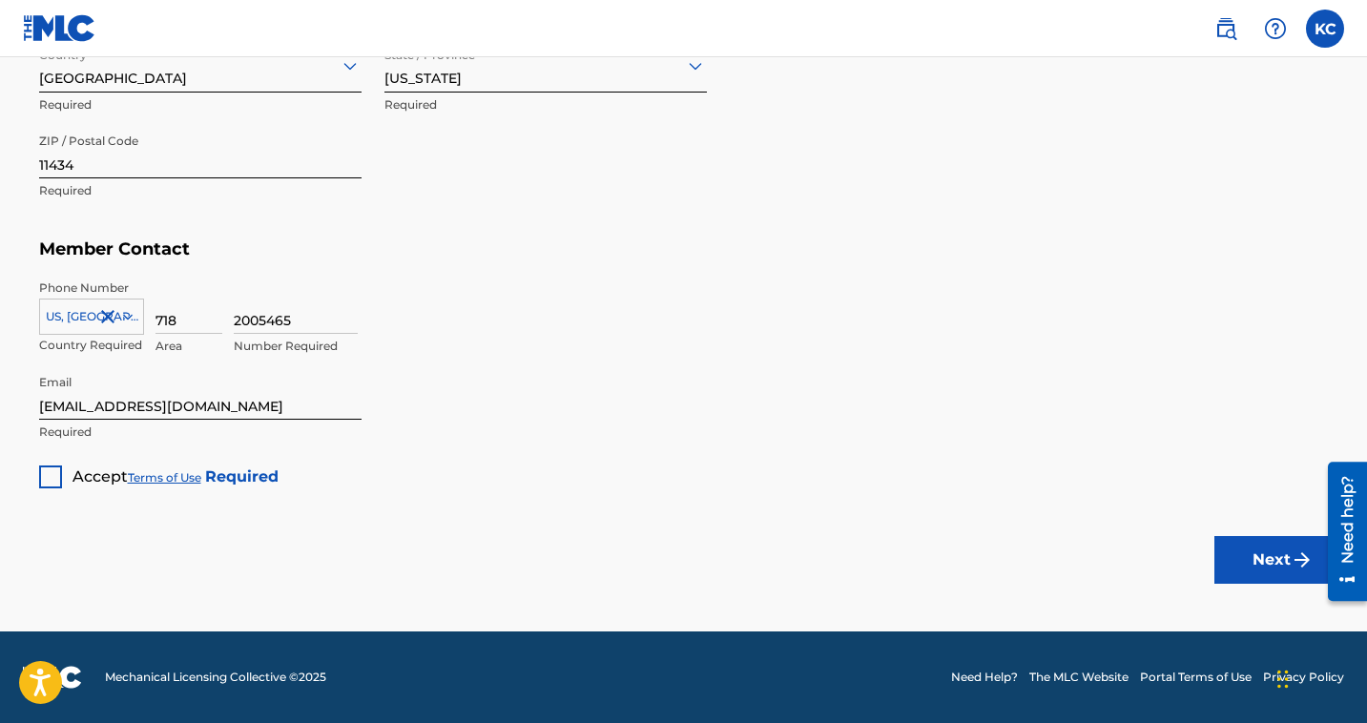
click at [47, 475] on div at bounding box center [50, 476] width 23 height 23
click at [1284, 564] on button "Next" at bounding box center [1271, 560] width 114 height 48
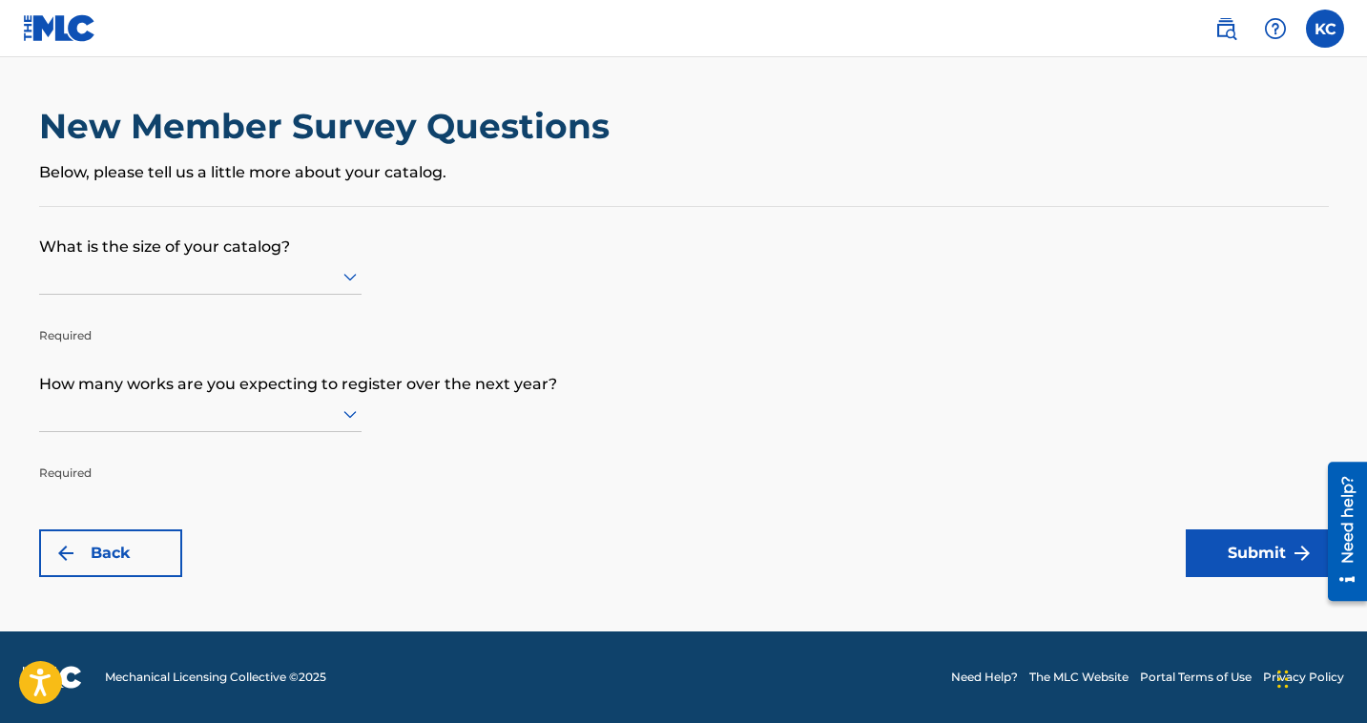
click at [347, 278] on icon at bounding box center [349, 278] width 13 height 8
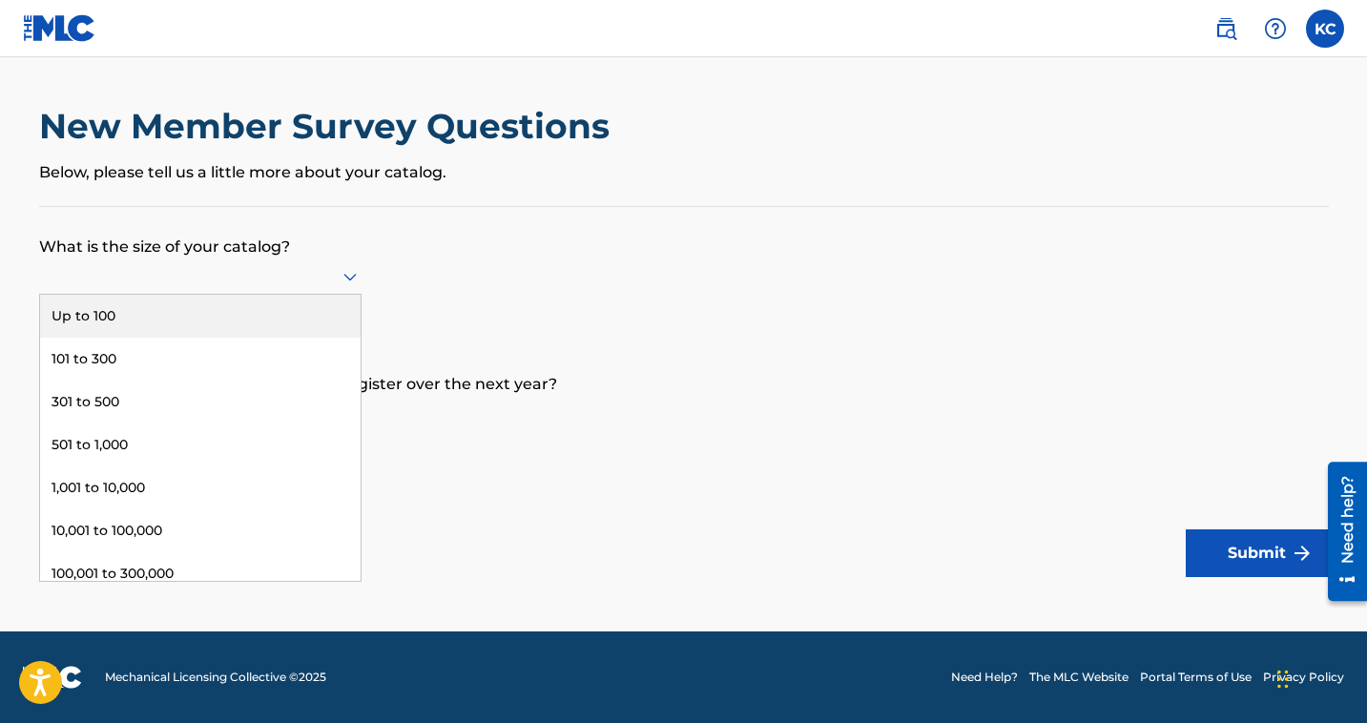
click at [299, 319] on div "Up to 100" at bounding box center [200, 316] width 320 height 43
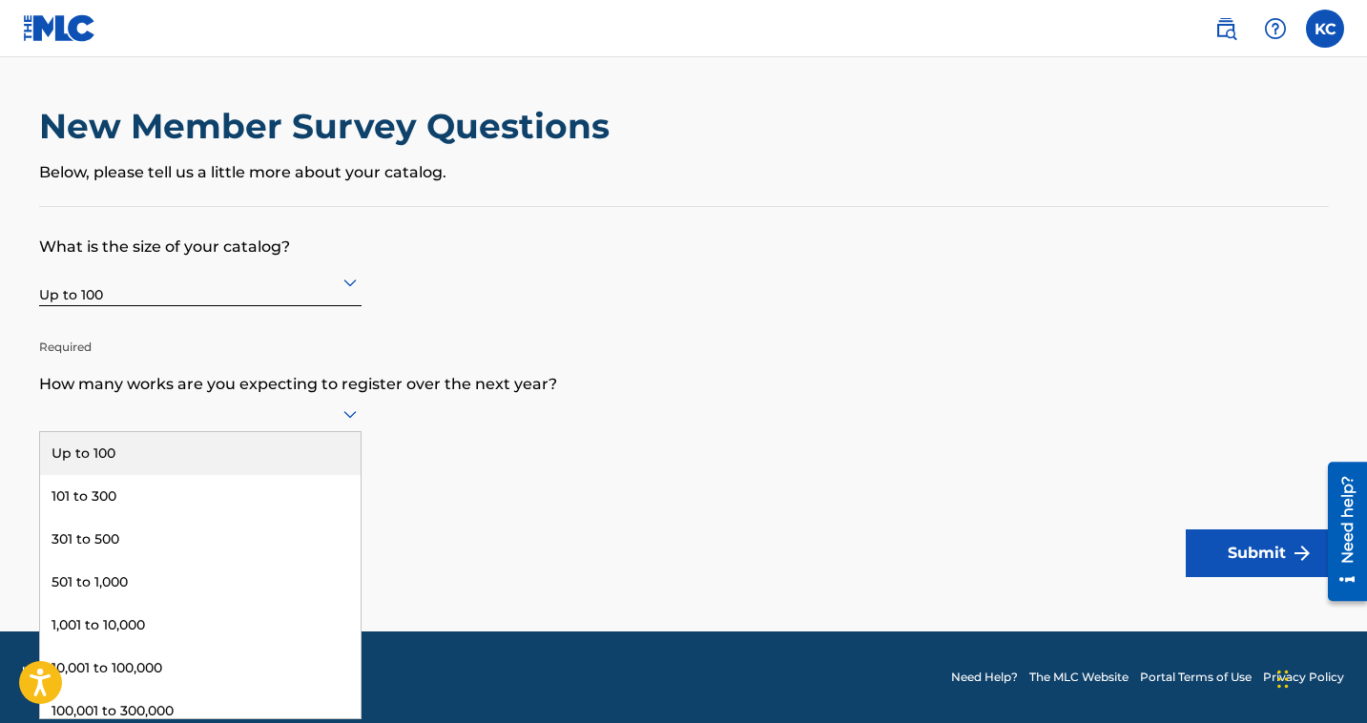
click at [275, 403] on div at bounding box center [200, 414] width 322 height 24
click at [264, 449] on div "Up to 100" at bounding box center [200, 453] width 320 height 43
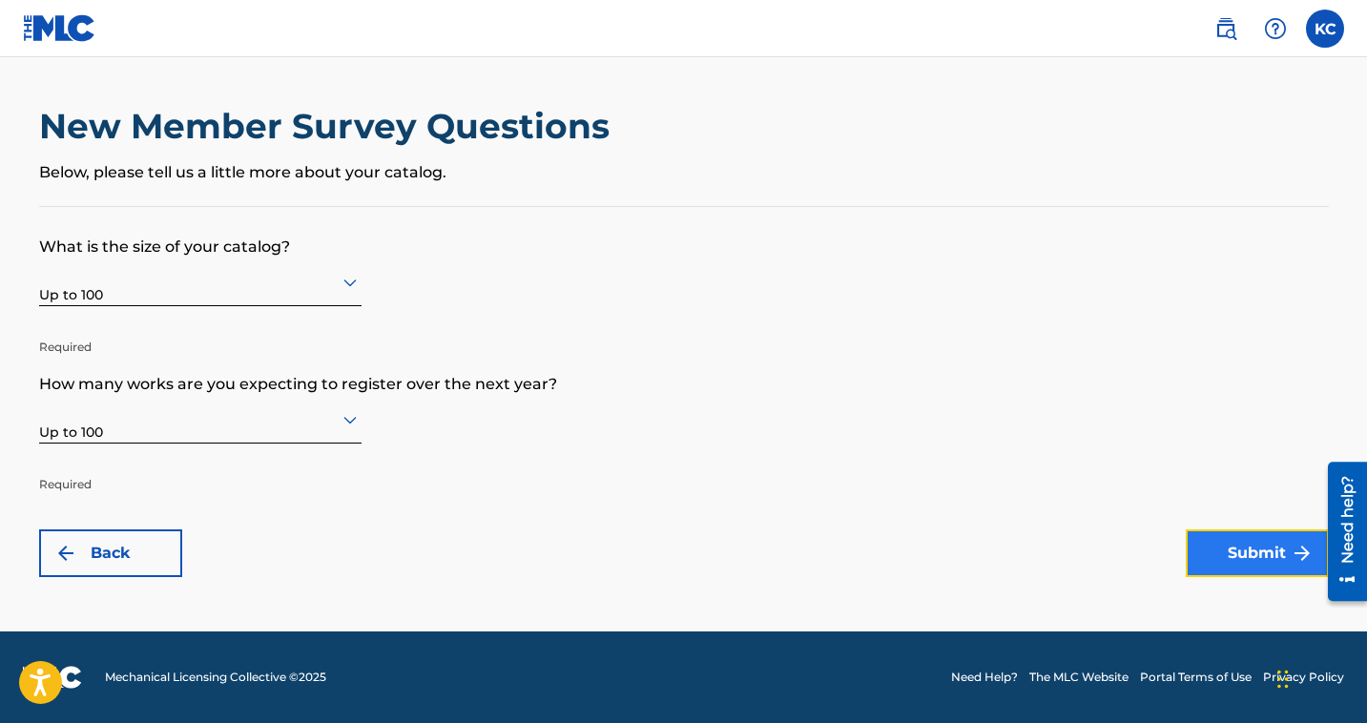
click at [1219, 551] on button "Submit" at bounding box center [1257, 553] width 143 height 48
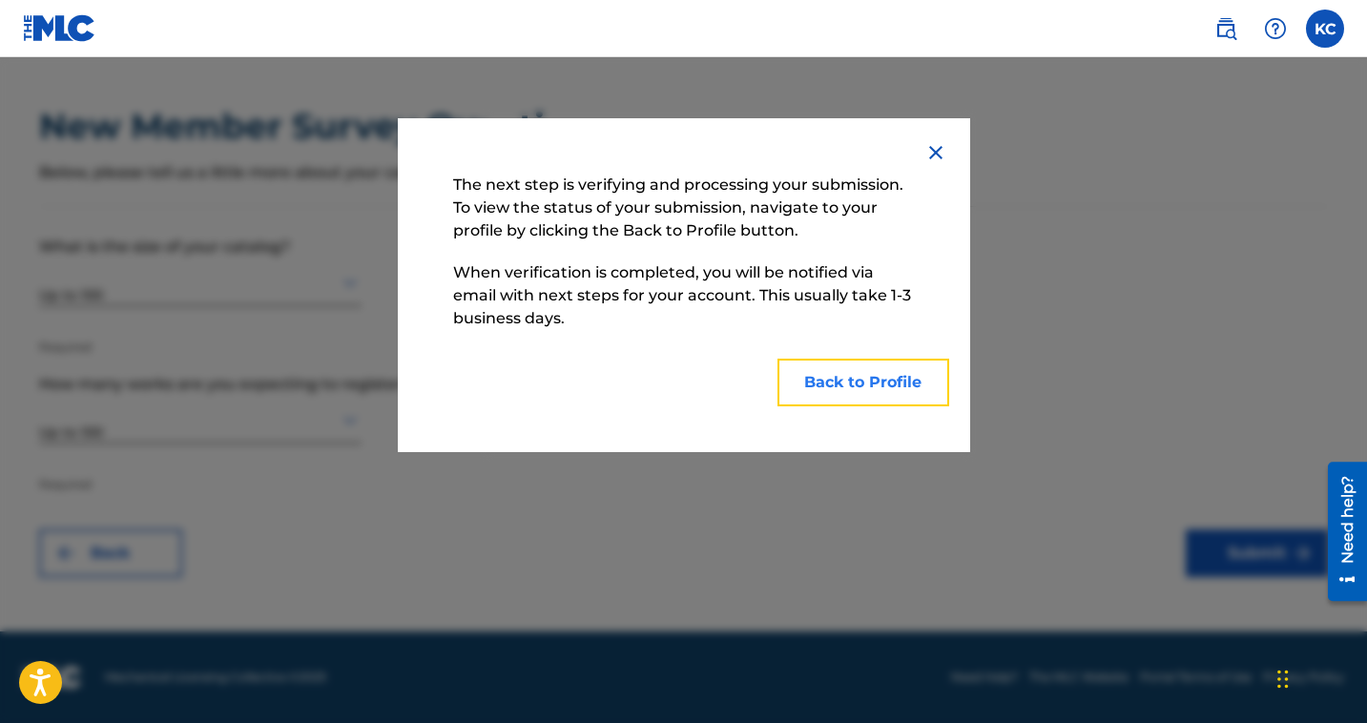
click at [922, 385] on button "Back to Profile" at bounding box center [863, 383] width 172 height 48
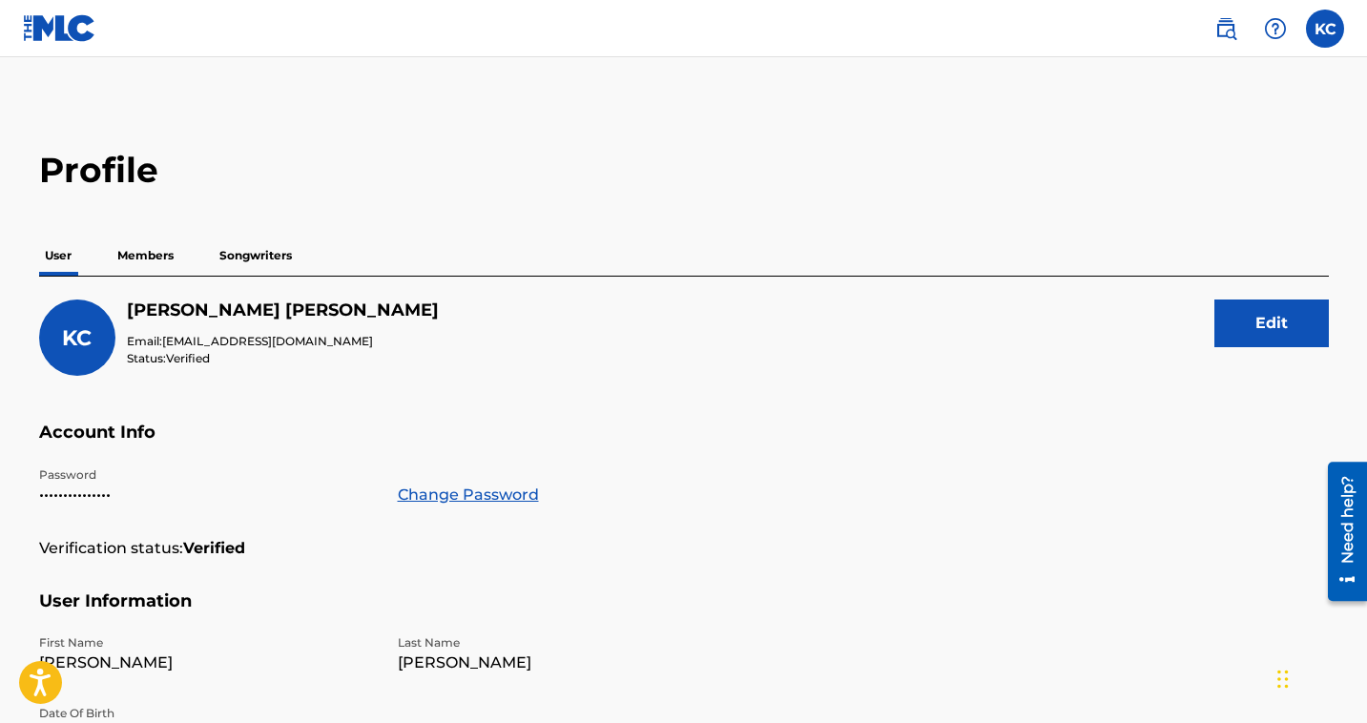
click at [149, 258] on p "Members" at bounding box center [146, 256] width 68 height 40
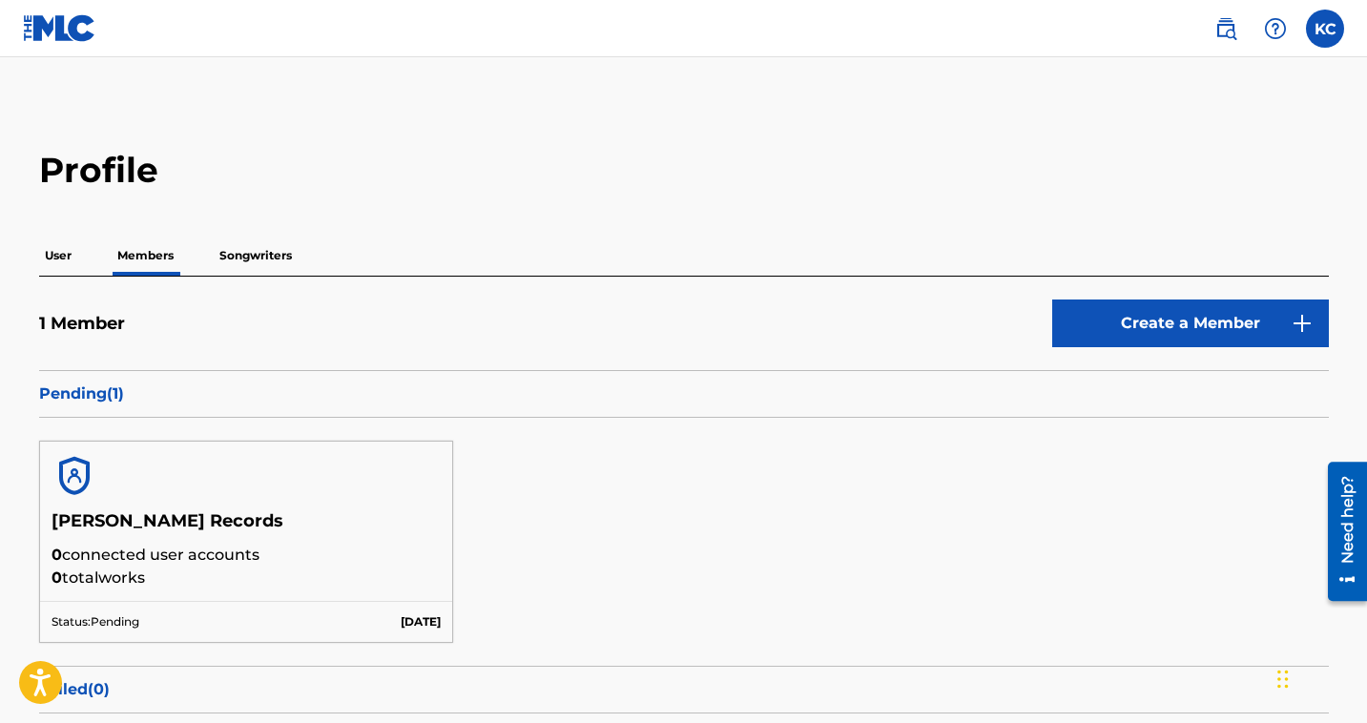
click at [248, 249] on p "Songwriters" at bounding box center [256, 256] width 84 height 40
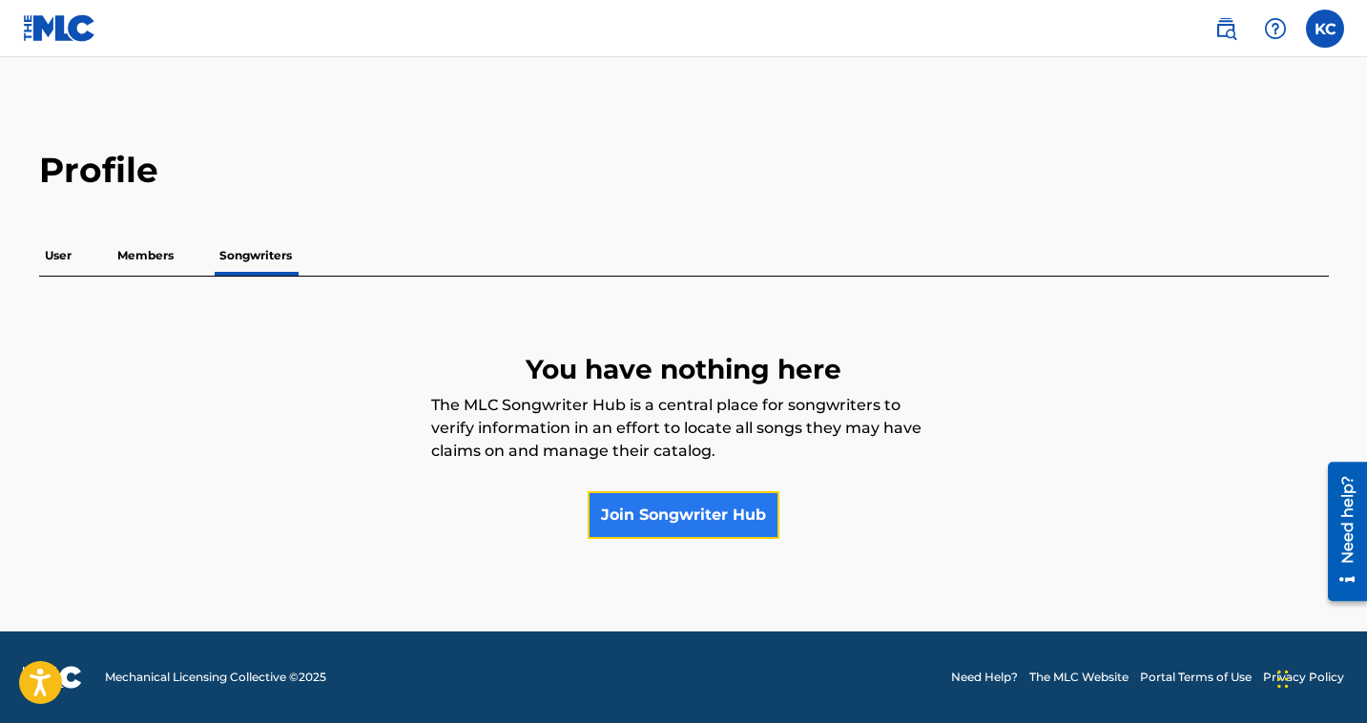
click at [645, 522] on link "Join Songwriter Hub" at bounding box center [684, 515] width 192 height 48
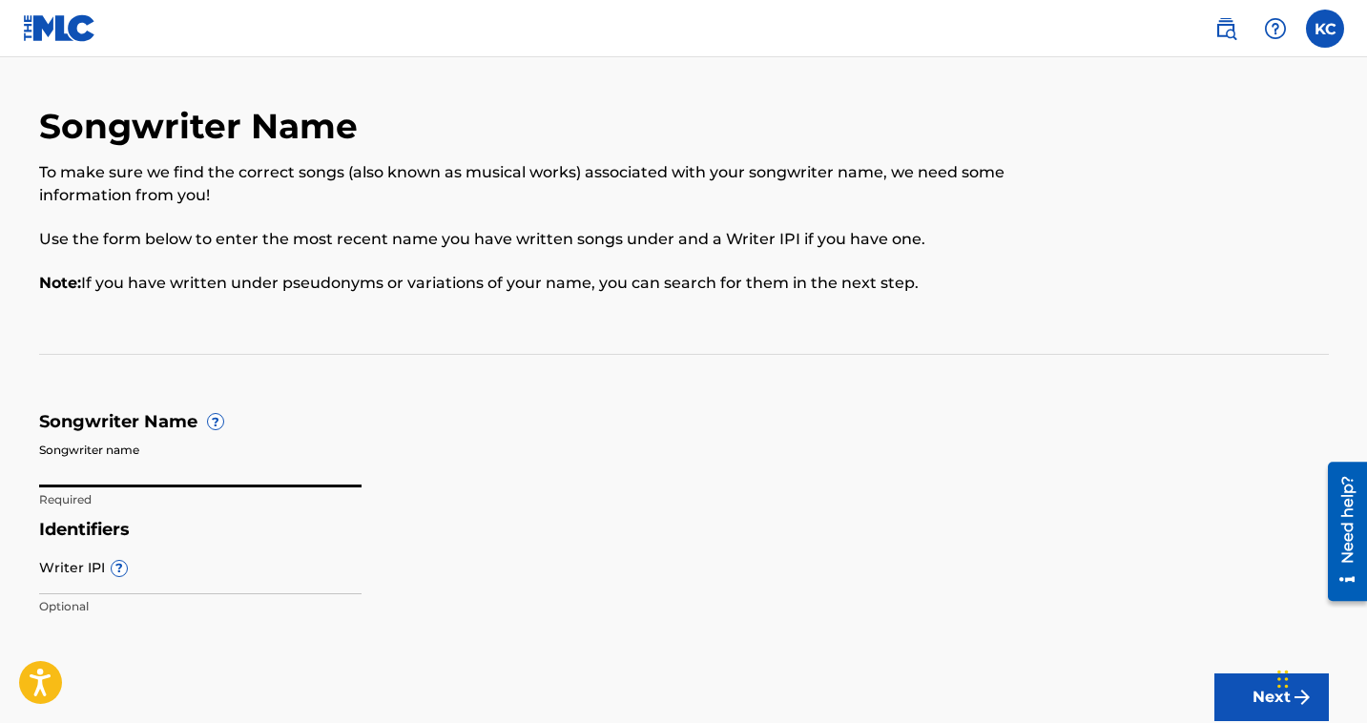
click at [249, 463] on input "Songwriter name" at bounding box center [200, 460] width 322 height 54
type input "Kyle Credle"
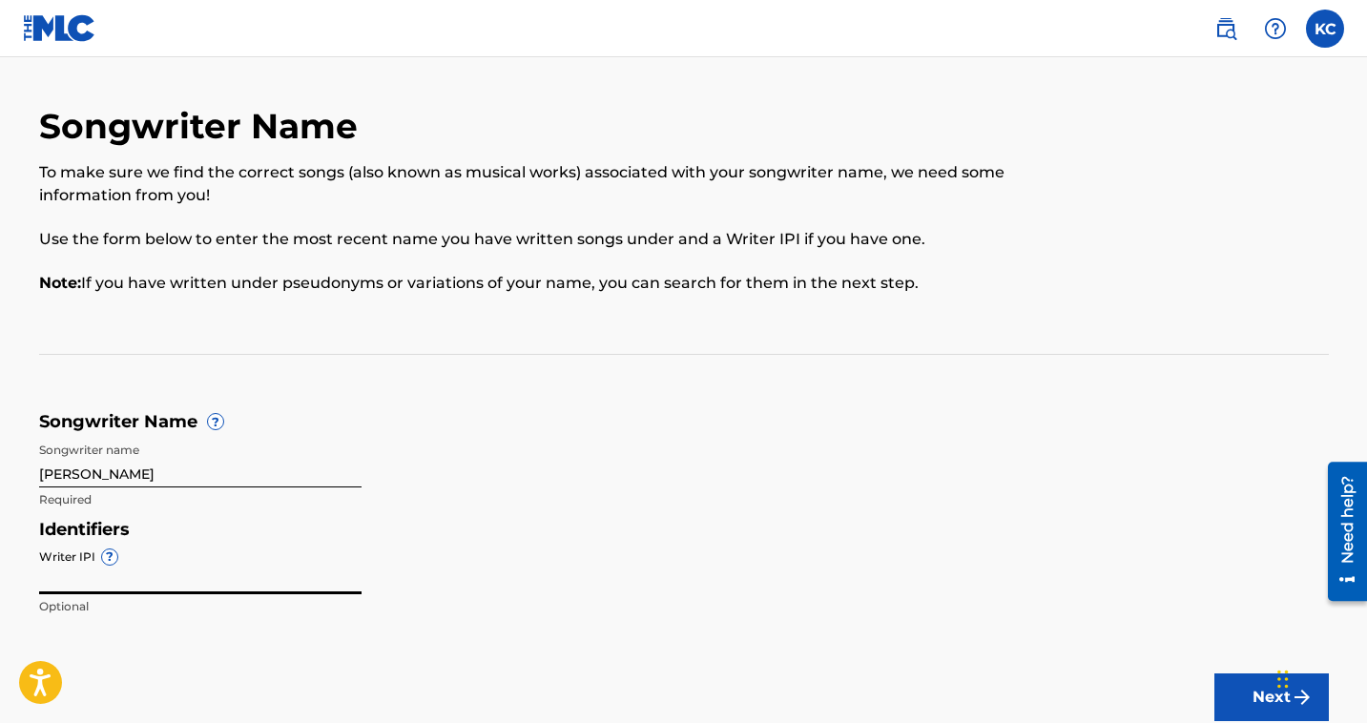
click at [62, 568] on input "Writer IPI ?" at bounding box center [200, 567] width 322 height 54
paste input "840006778"
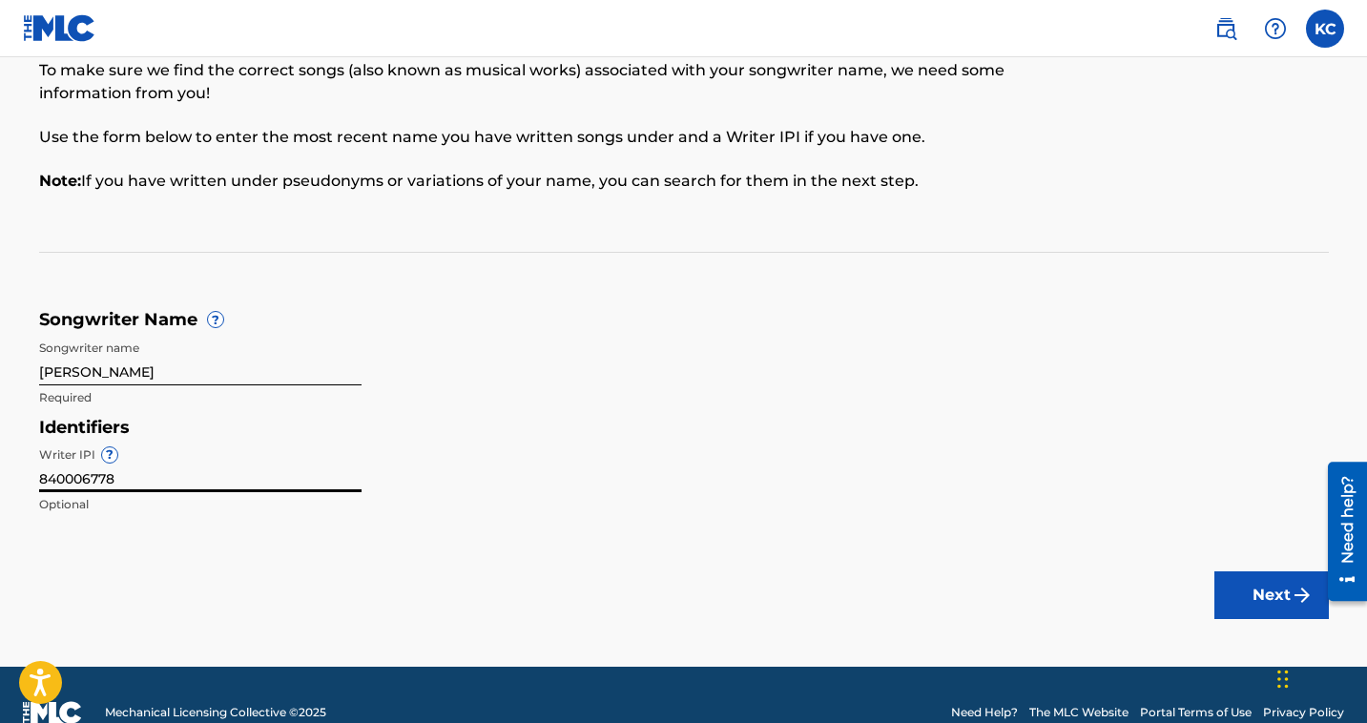
scroll to position [89, 0]
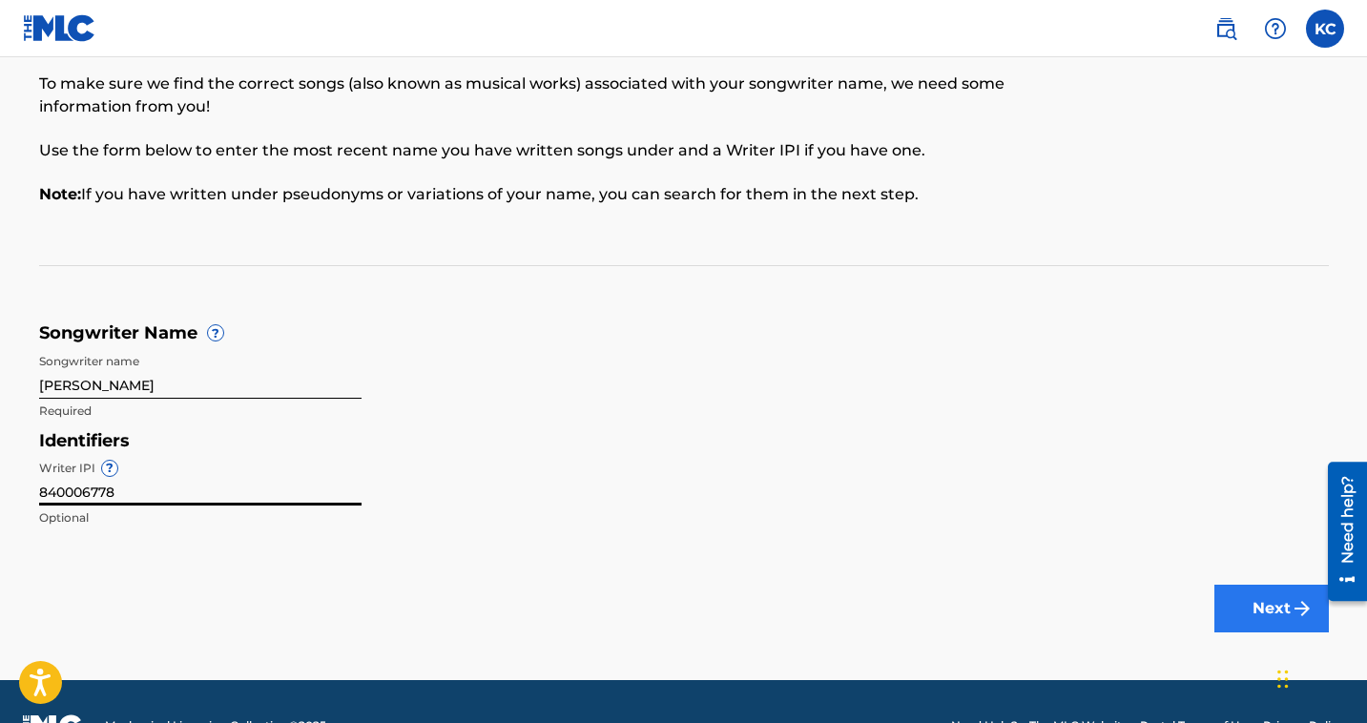
type input "840006778"
click at [1254, 602] on button "Next" at bounding box center [1271, 609] width 114 height 48
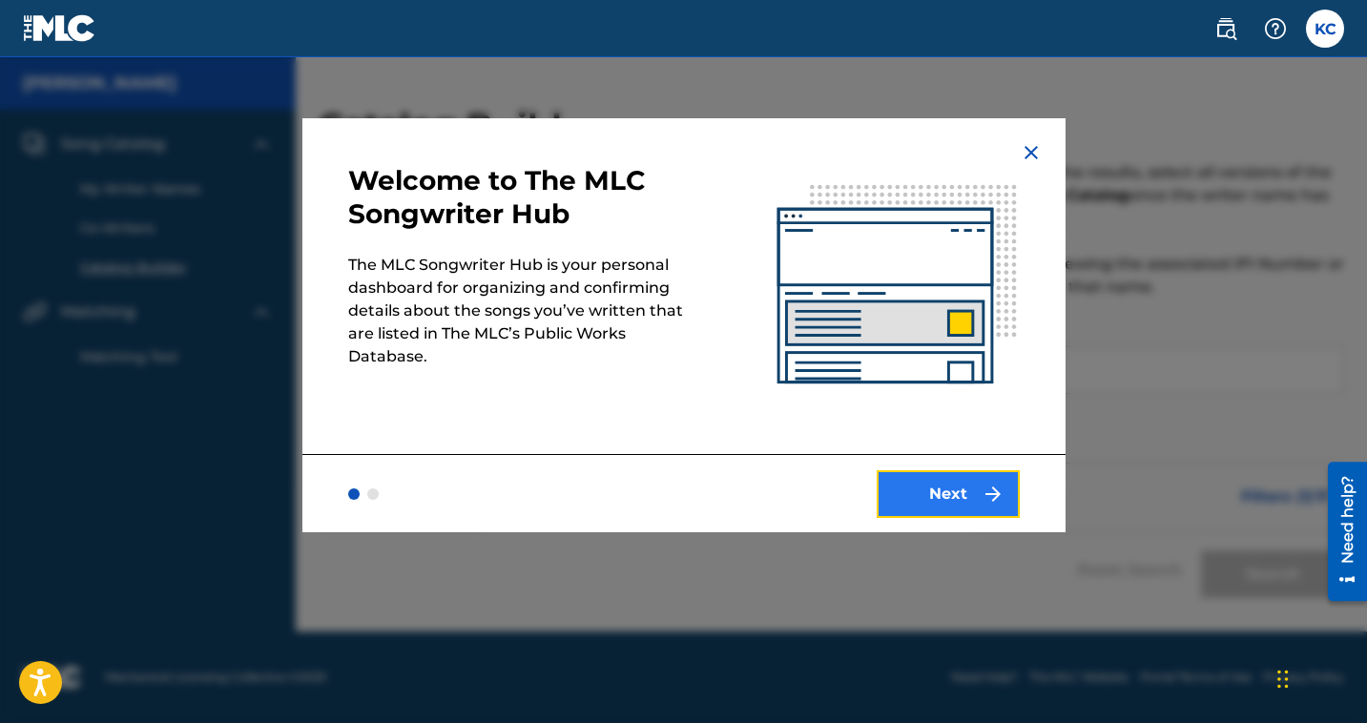
click at [978, 493] on button "Next" at bounding box center [948, 494] width 143 height 48
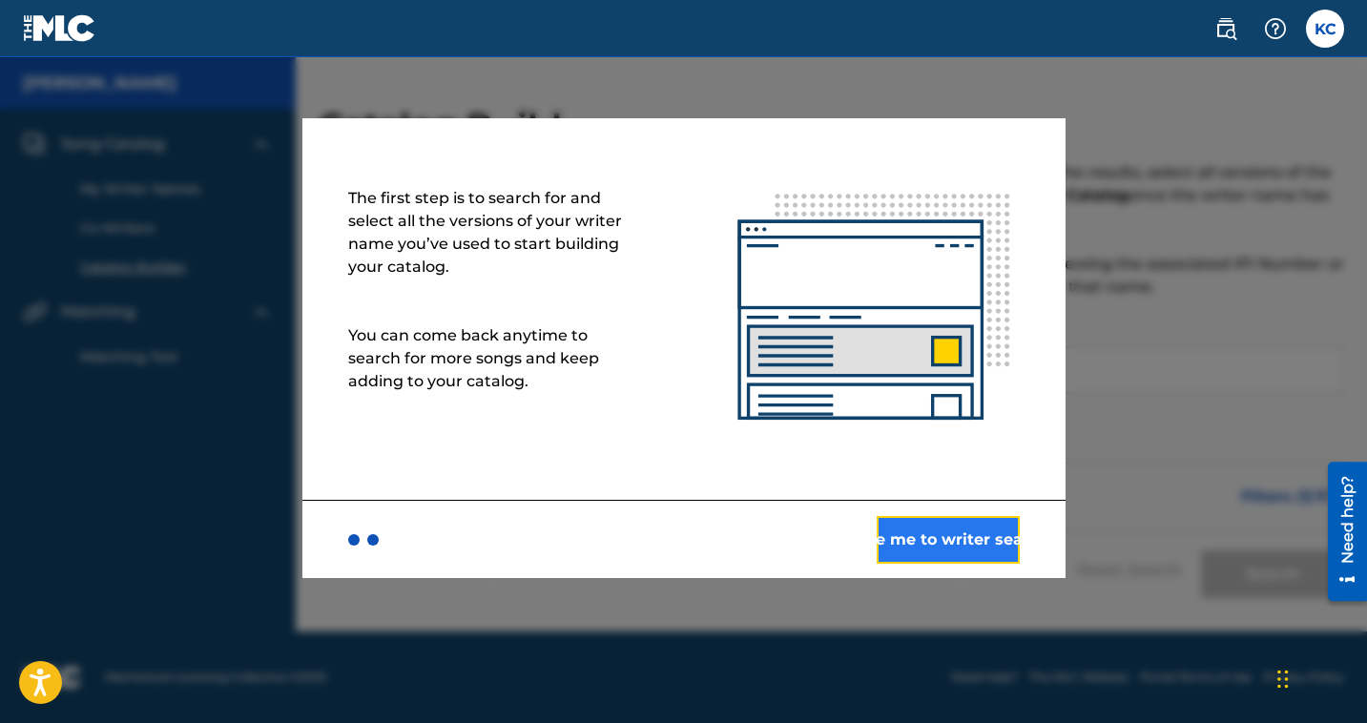
click at [946, 542] on button "Take me to writer search" at bounding box center [948, 540] width 143 height 48
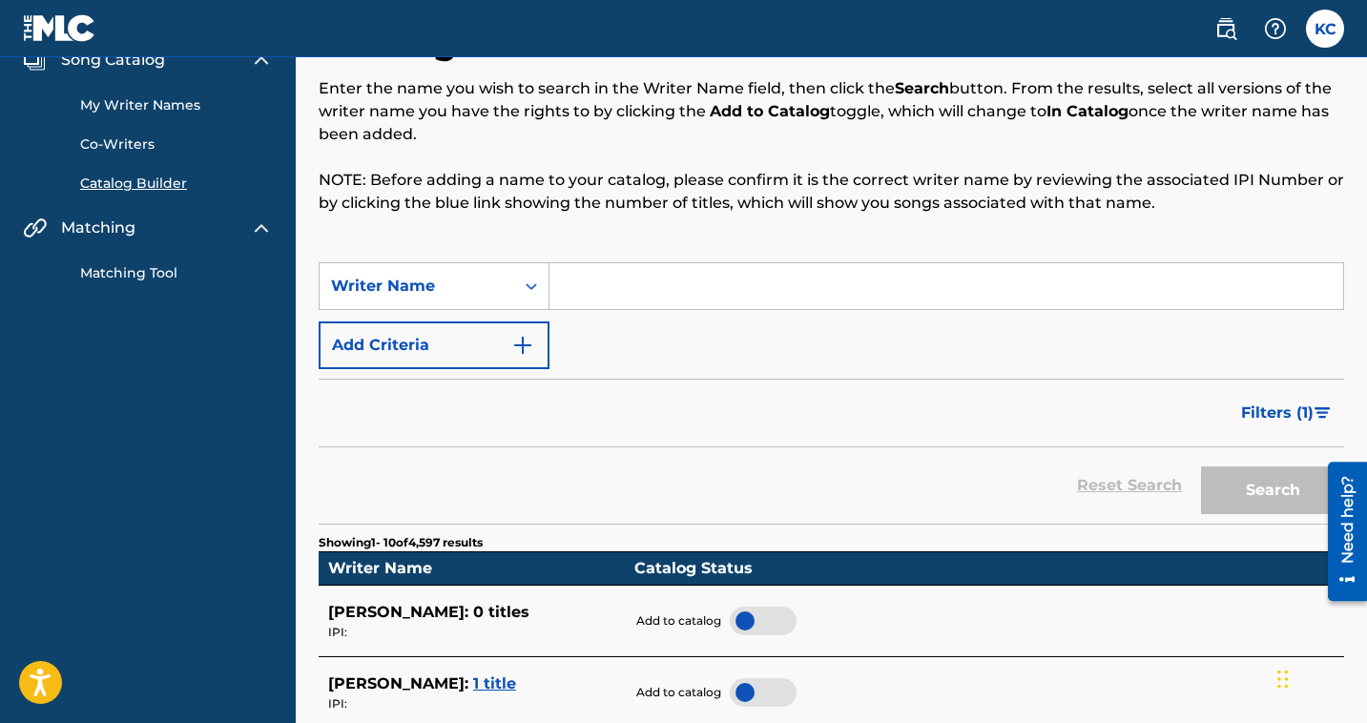
scroll to position [75, 0]
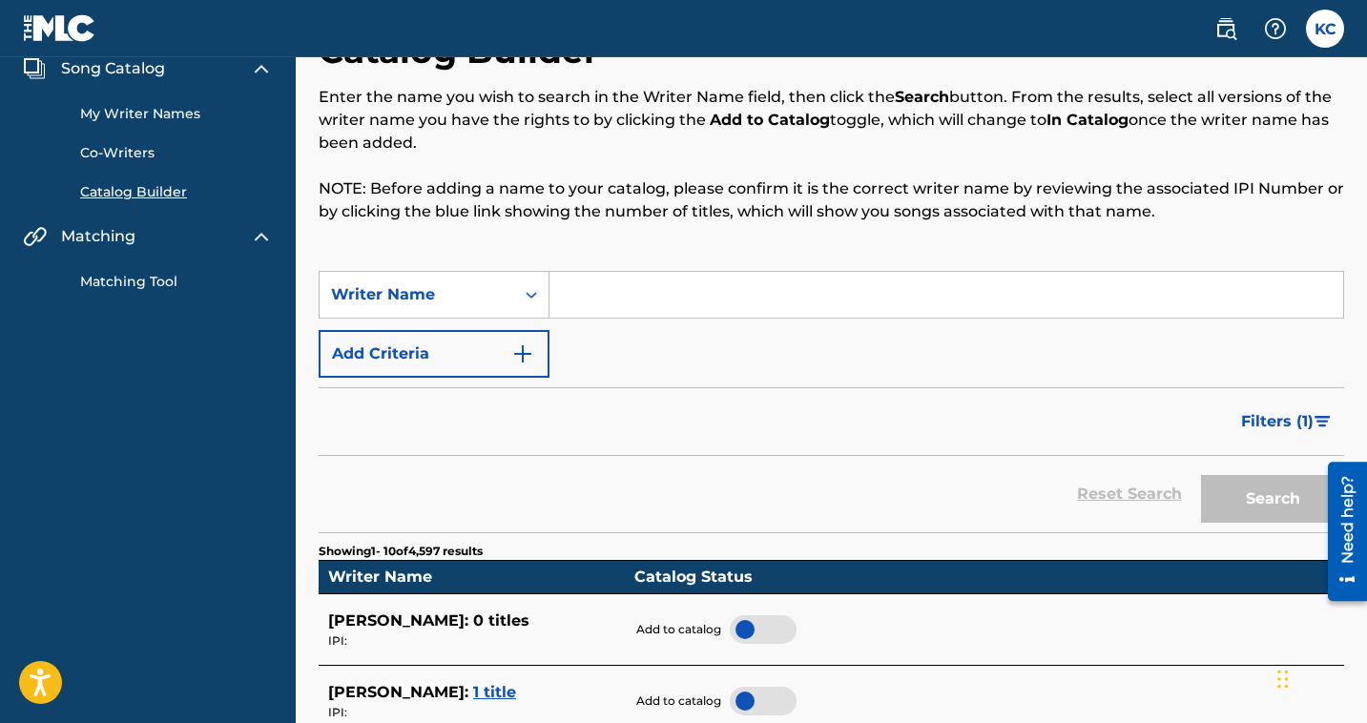
click at [625, 282] on input "Search Form" at bounding box center [946, 295] width 794 height 46
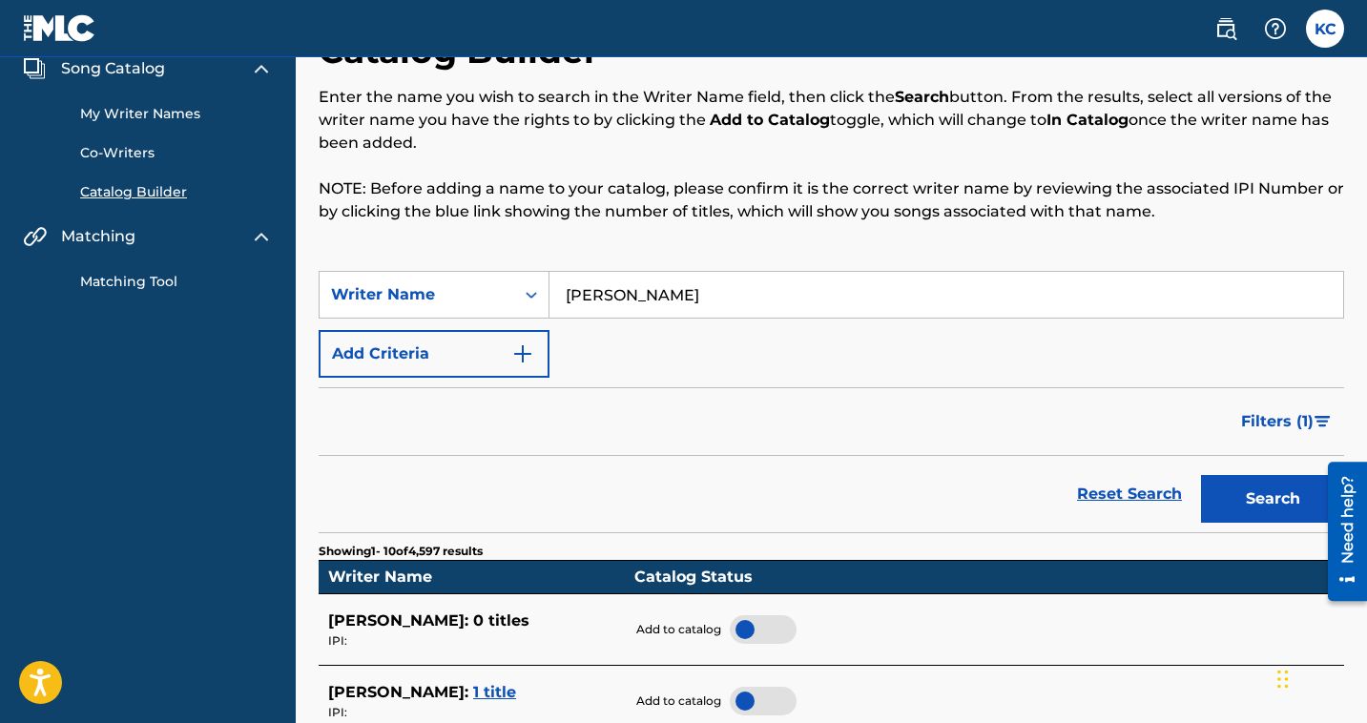
type input "Kyle Credle"
click at [1201, 475] on button "Search" at bounding box center [1272, 499] width 143 height 48
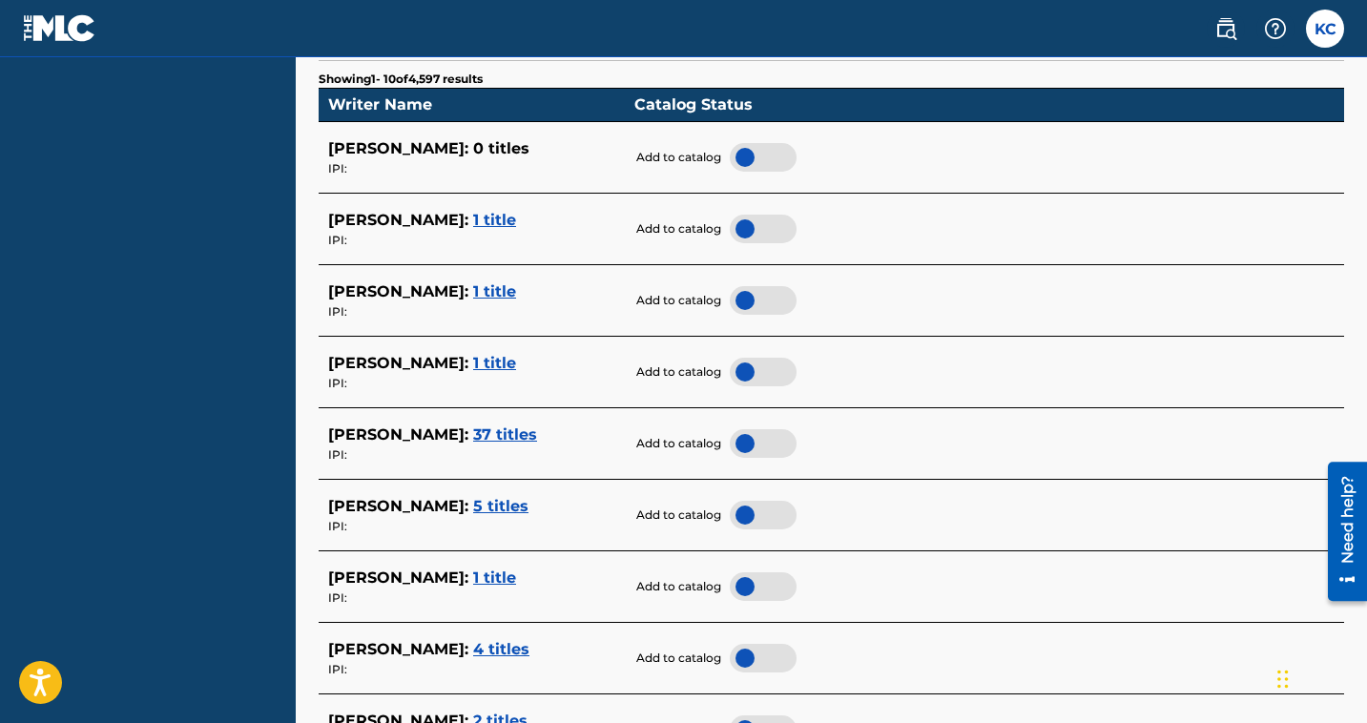
scroll to position [1033, 0]
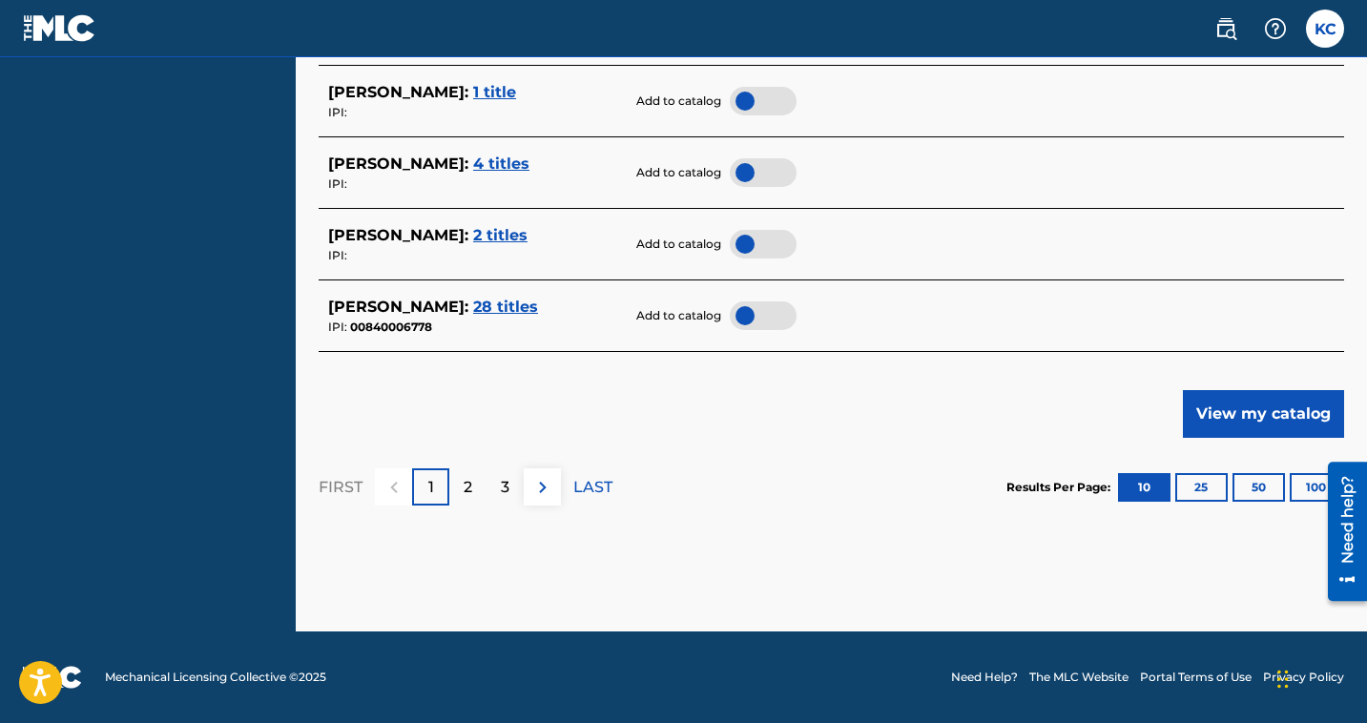
click at [473, 238] on span "2 titles" at bounding box center [500, 235] width 54 height 18
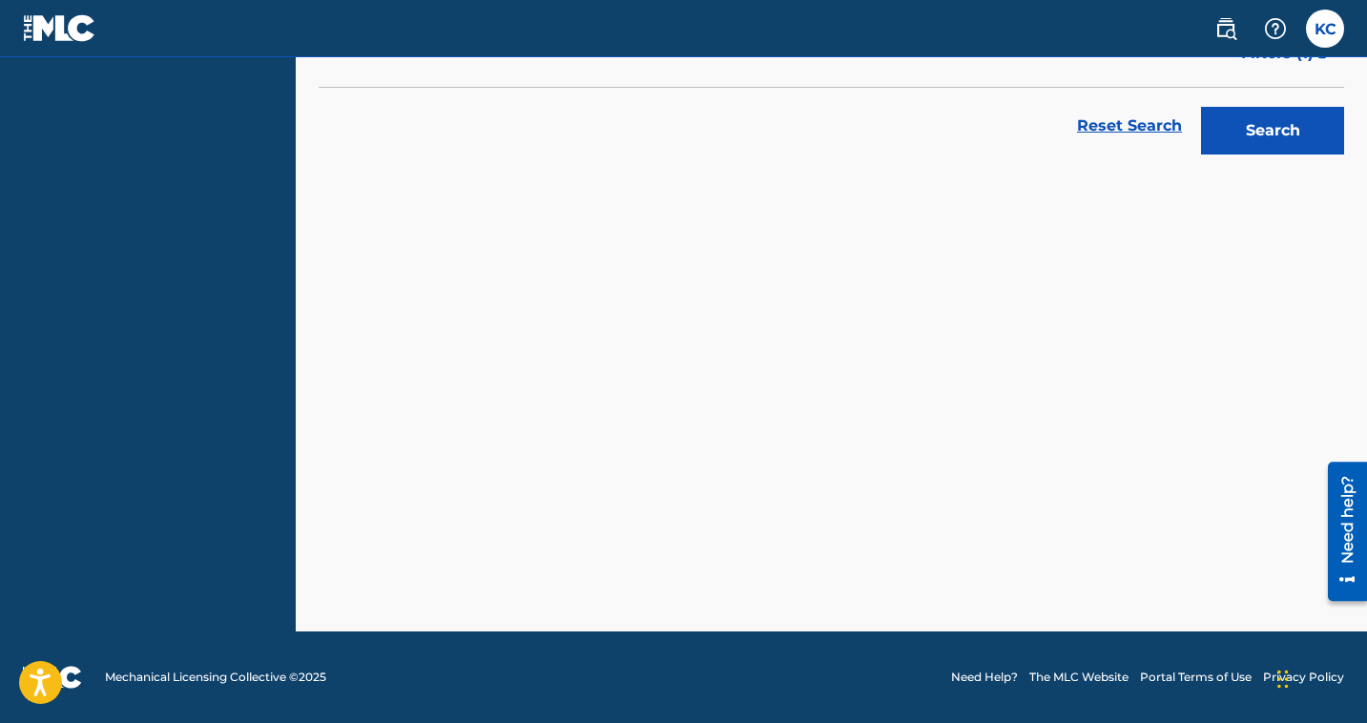
scroll to position [444, 0]
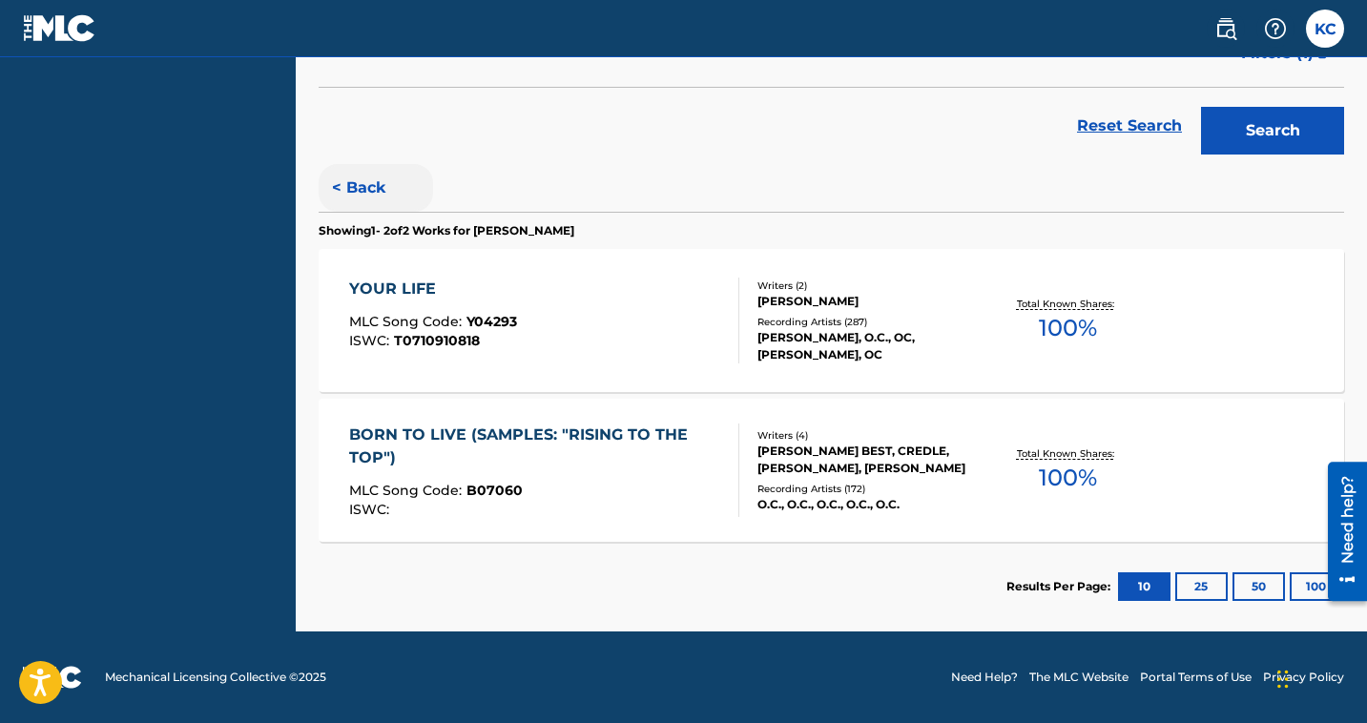
click at [337, 187] on button "< Back" at bounding box center [376, 188] width 114 height 48
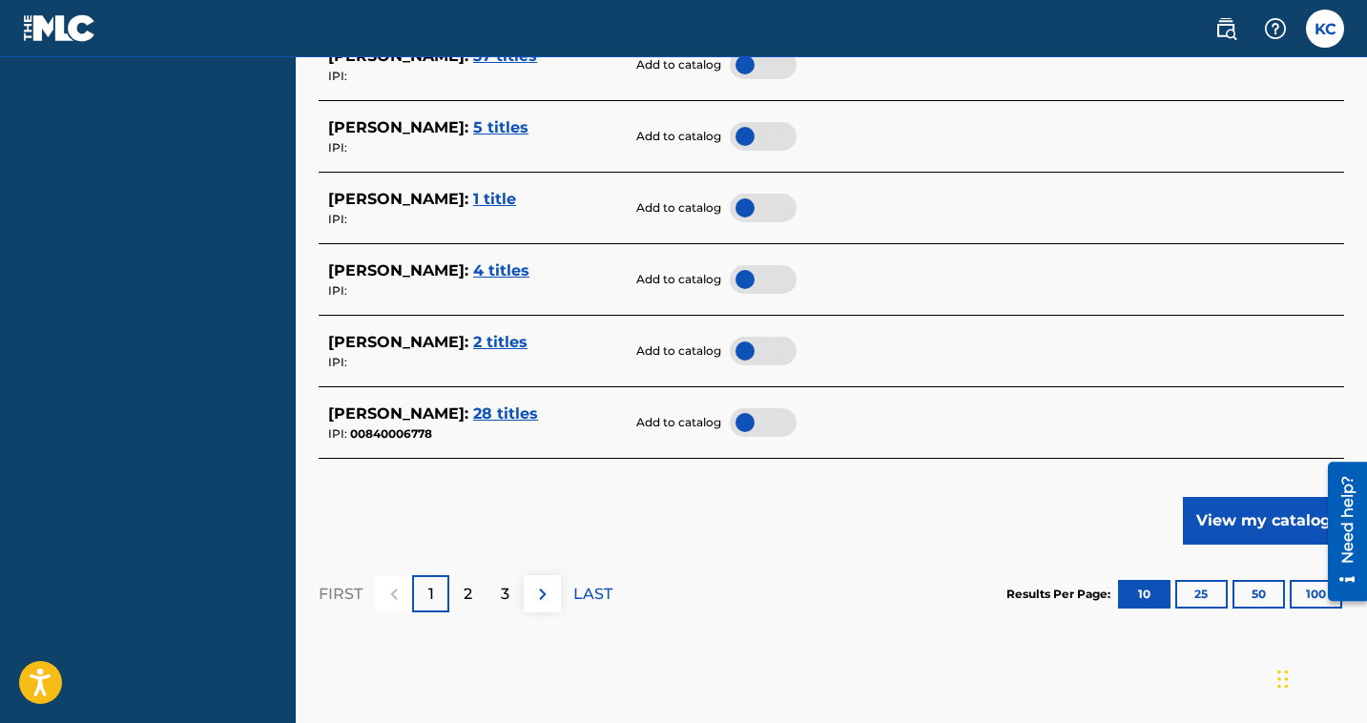
scroll to position [1033, 0]
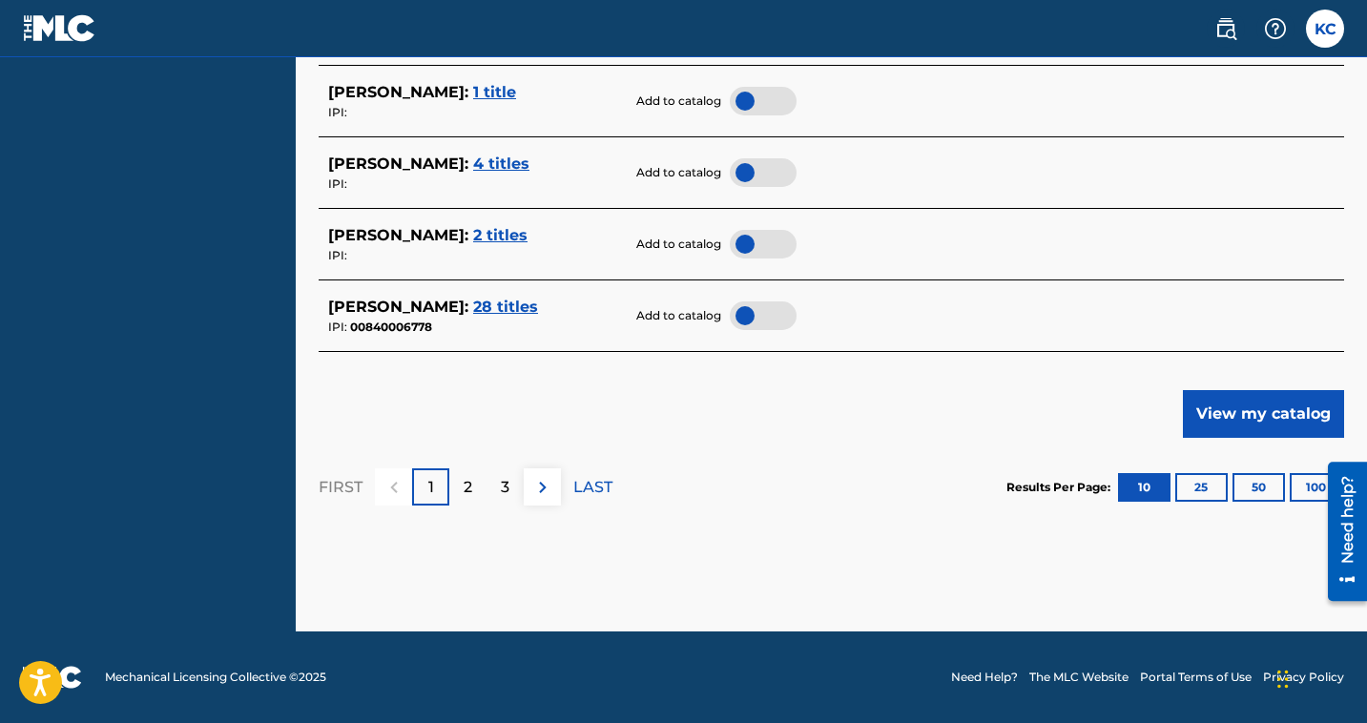
click at [491, 299] on span "28 titles" at bounding box center [505, 307] width 65 height 18
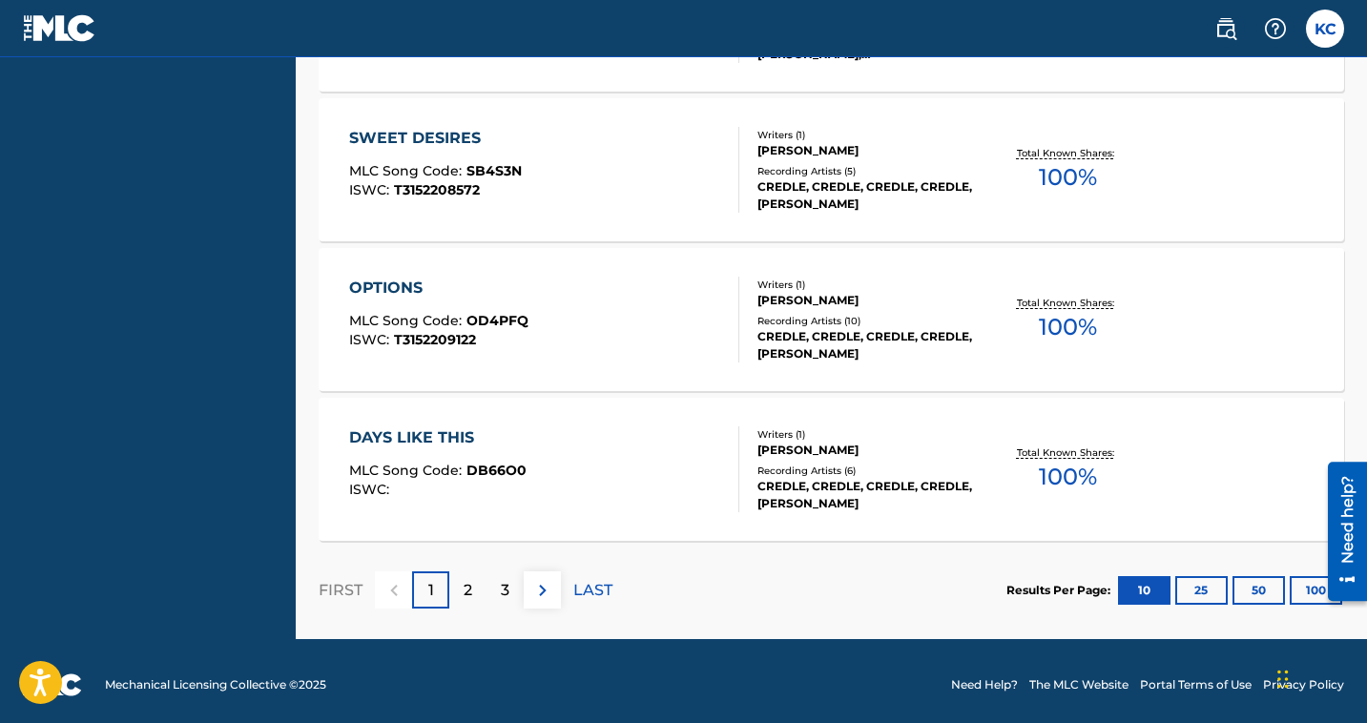
scroll to position [1650, 0]
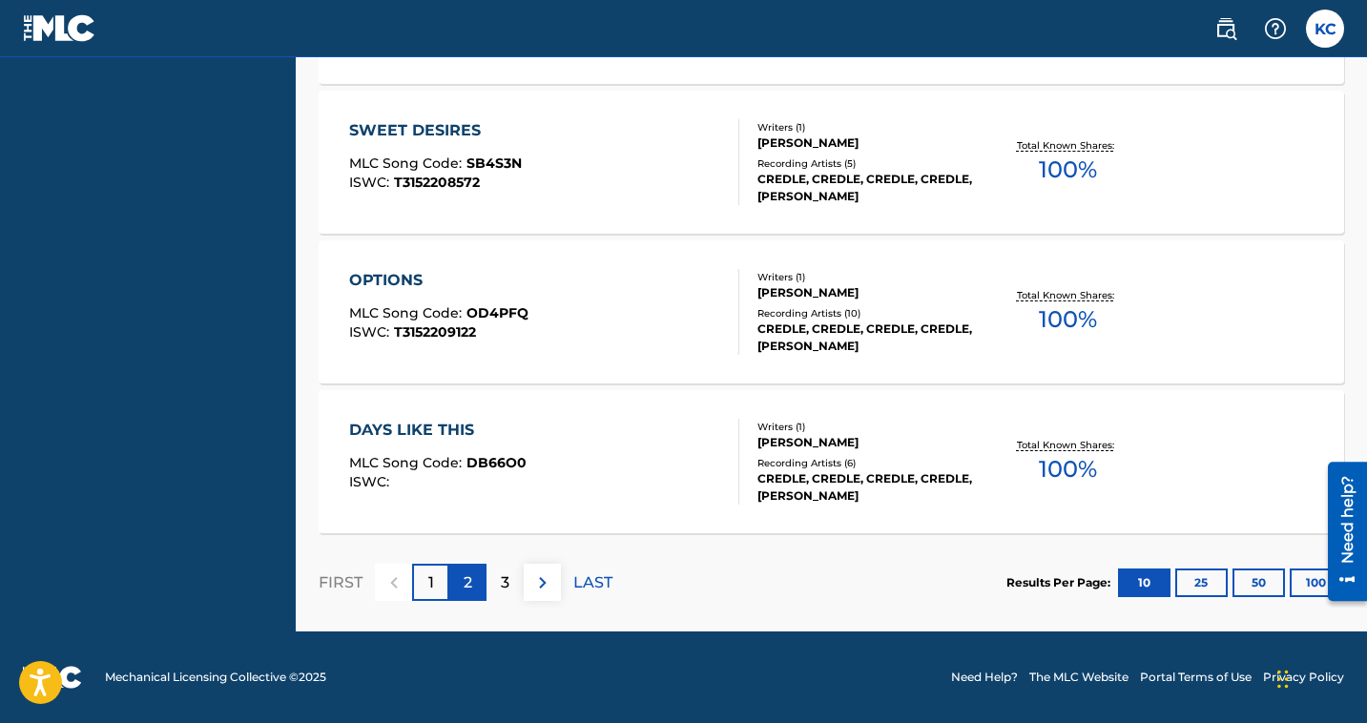
click at [469, 593] on p "2" at bounding box center [468, 582] width 9 height 23
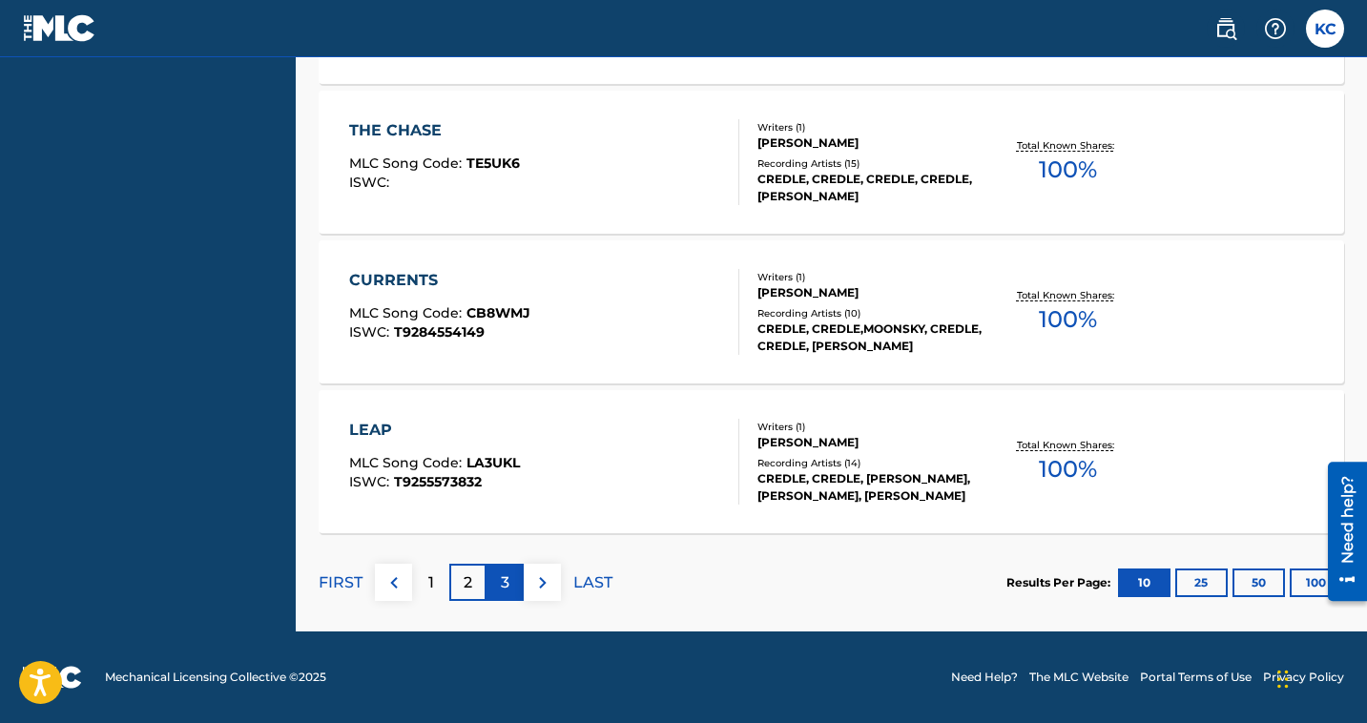
click at [504, 583] on p "3" at bounding box center [505, 582] width 9 height 23
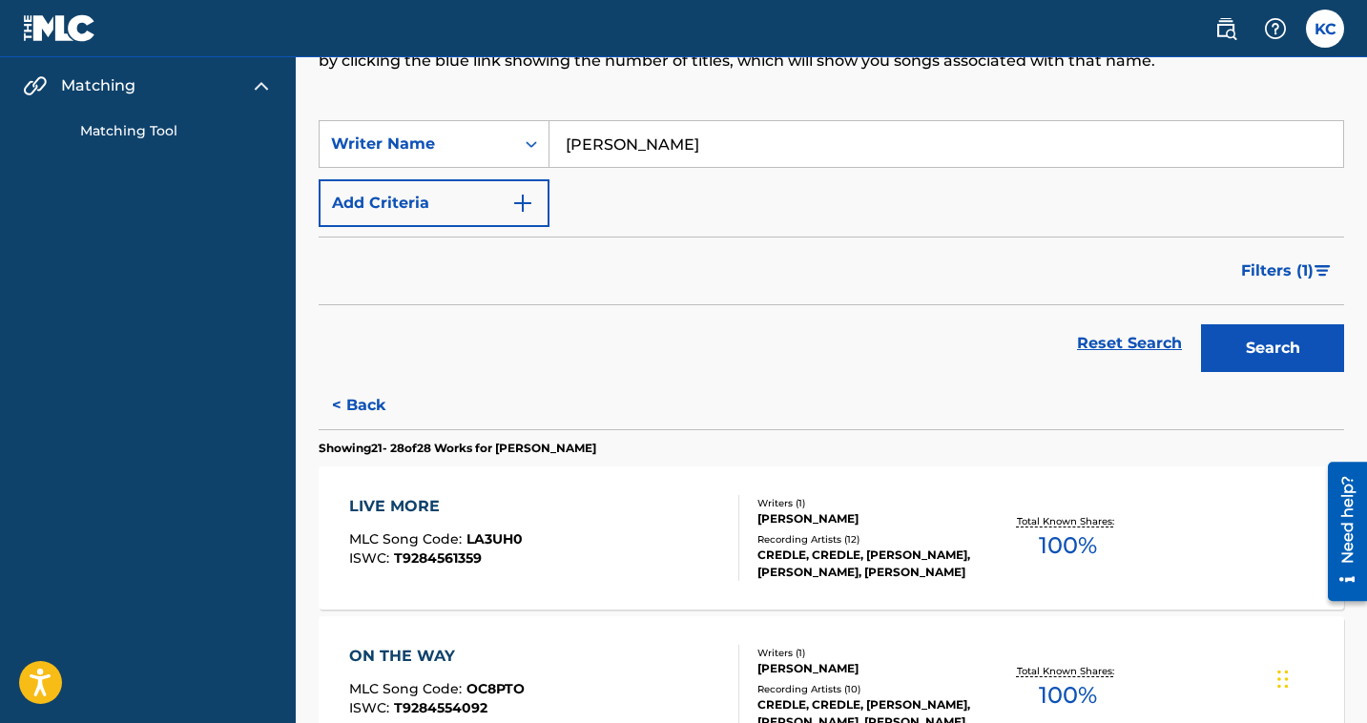
scroll to position [228, 0]
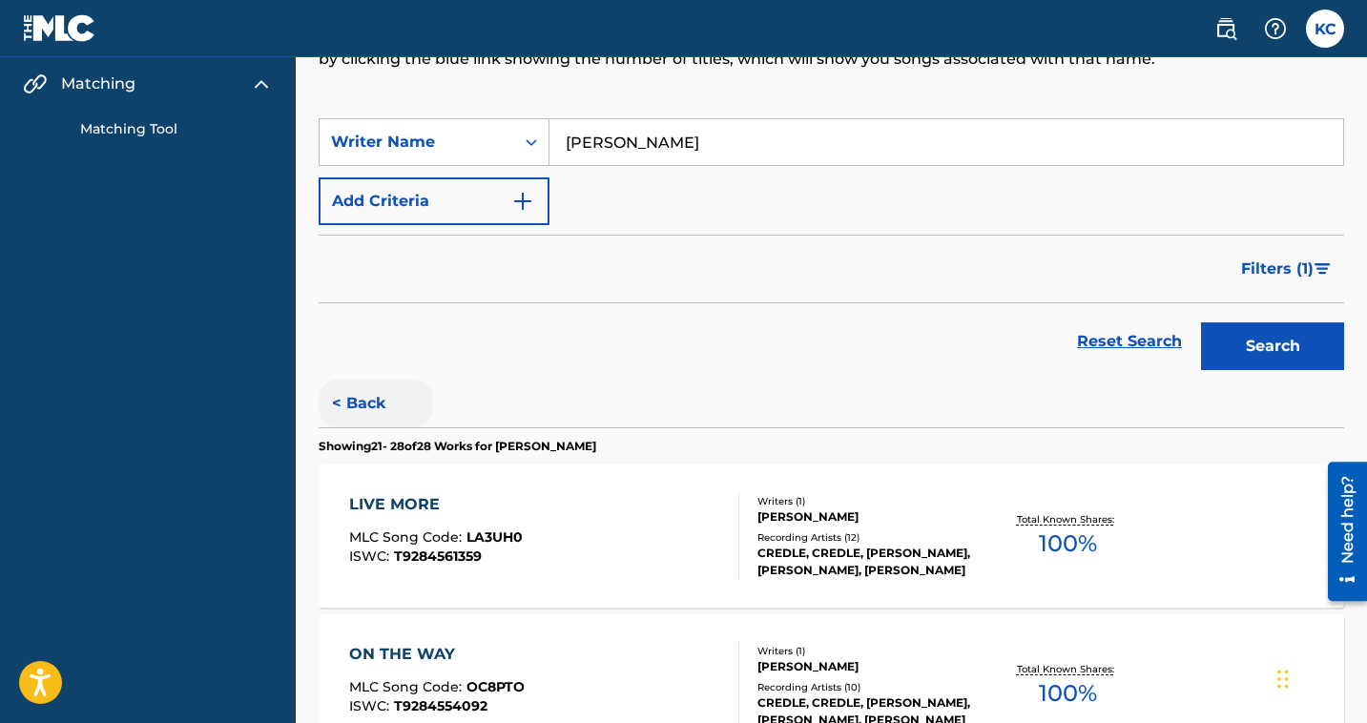
click at [338, 400] on button "< Back" at bounding box center [376, 404] width 114 height 48
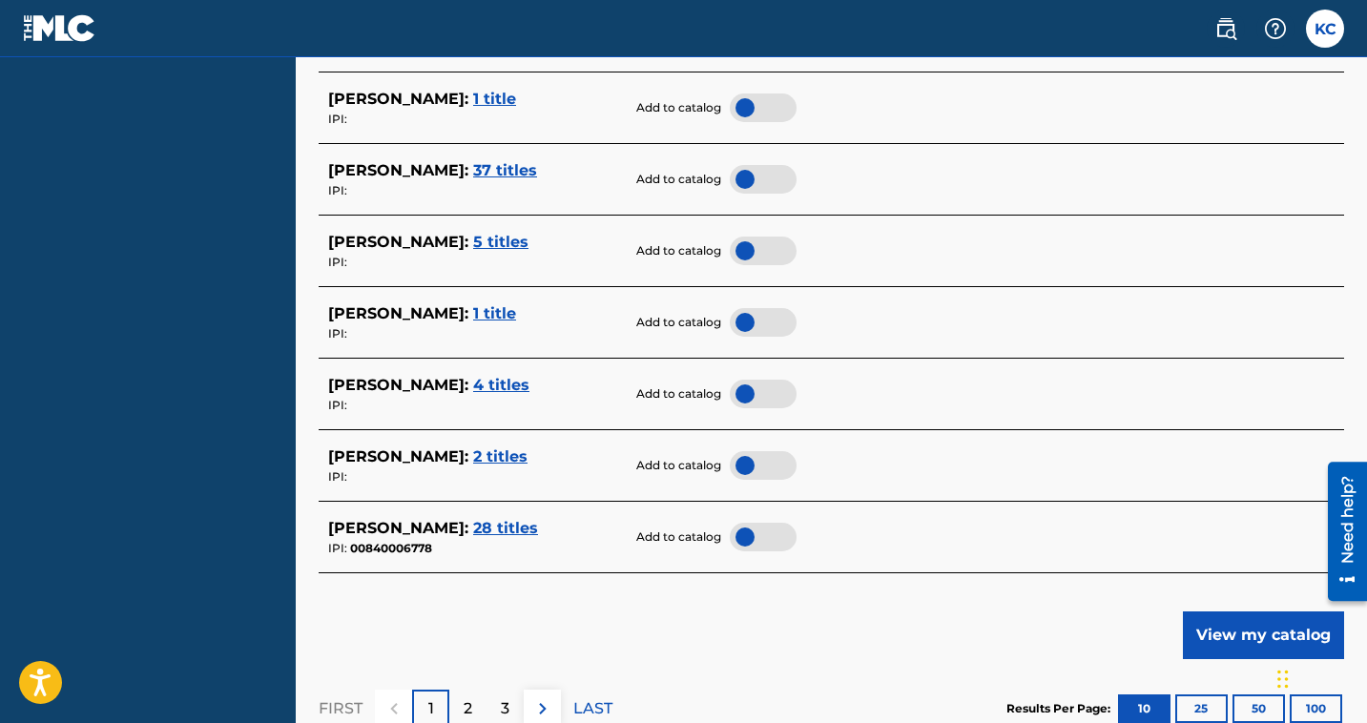
scroll to position [814, 0]
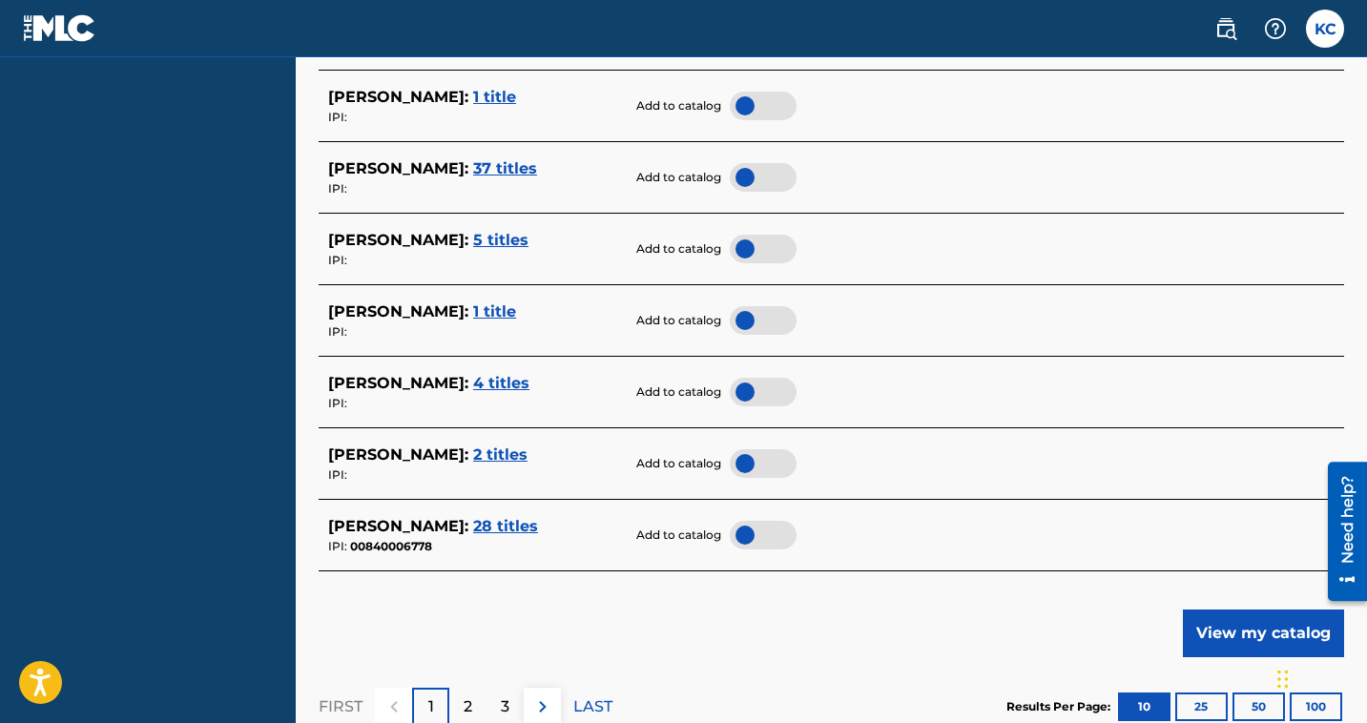
click at [741, 537] on div at bounding box center [763, 535] width 67 height 29
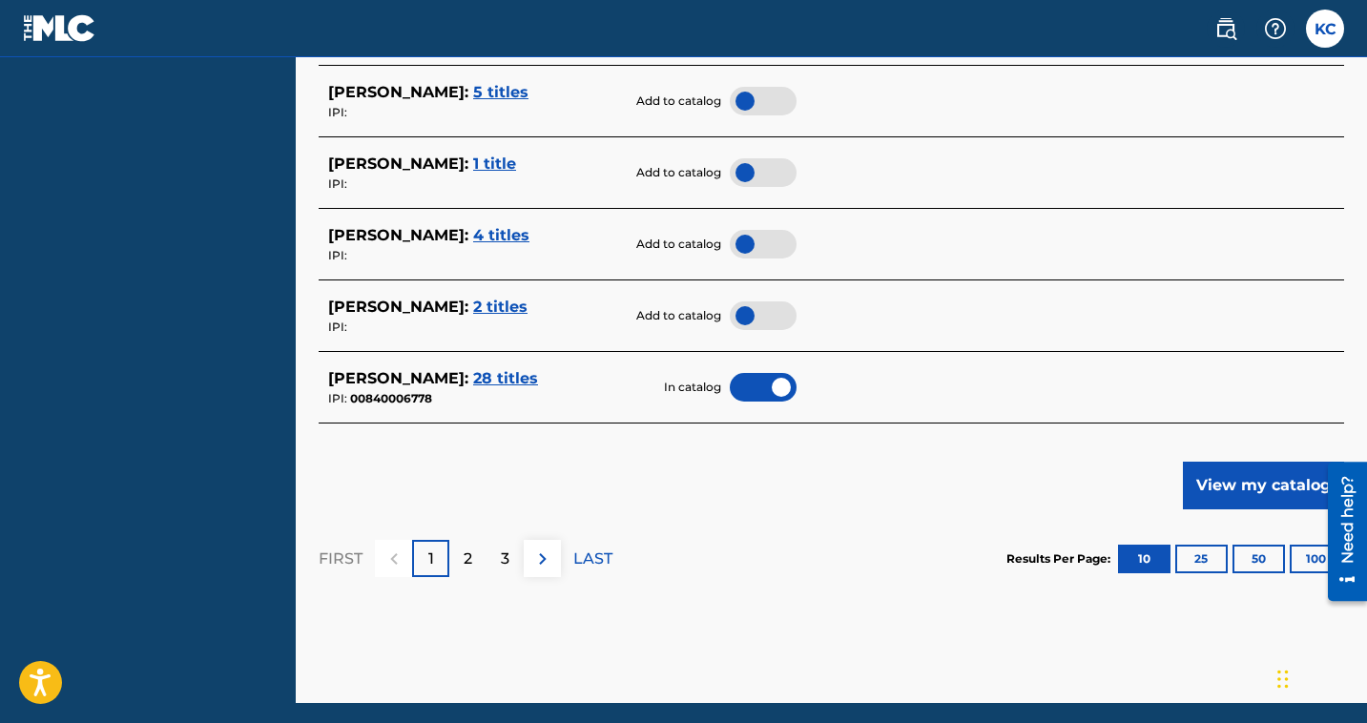
scroll to position [970, 0]
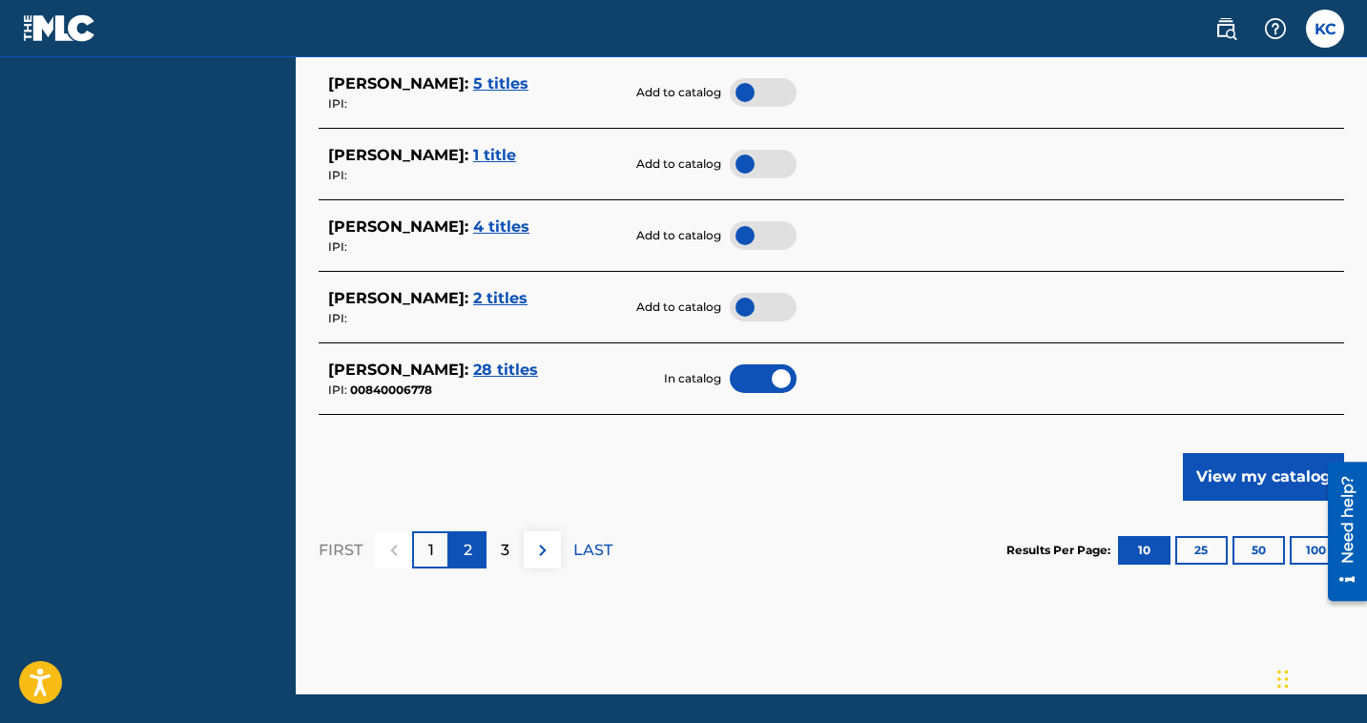
click at [475, 558] on div "2" at bounding box center [467, 549] width 37 height 37
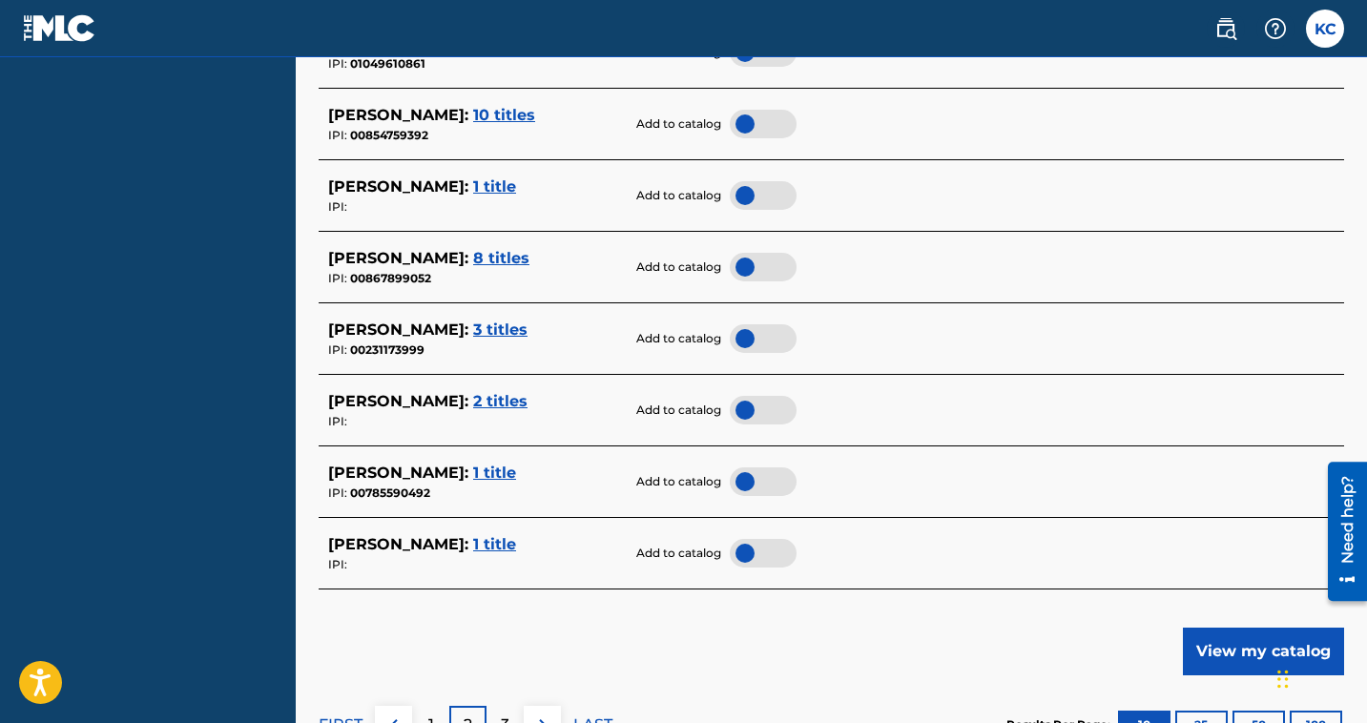
scroll to position [1033, 0]
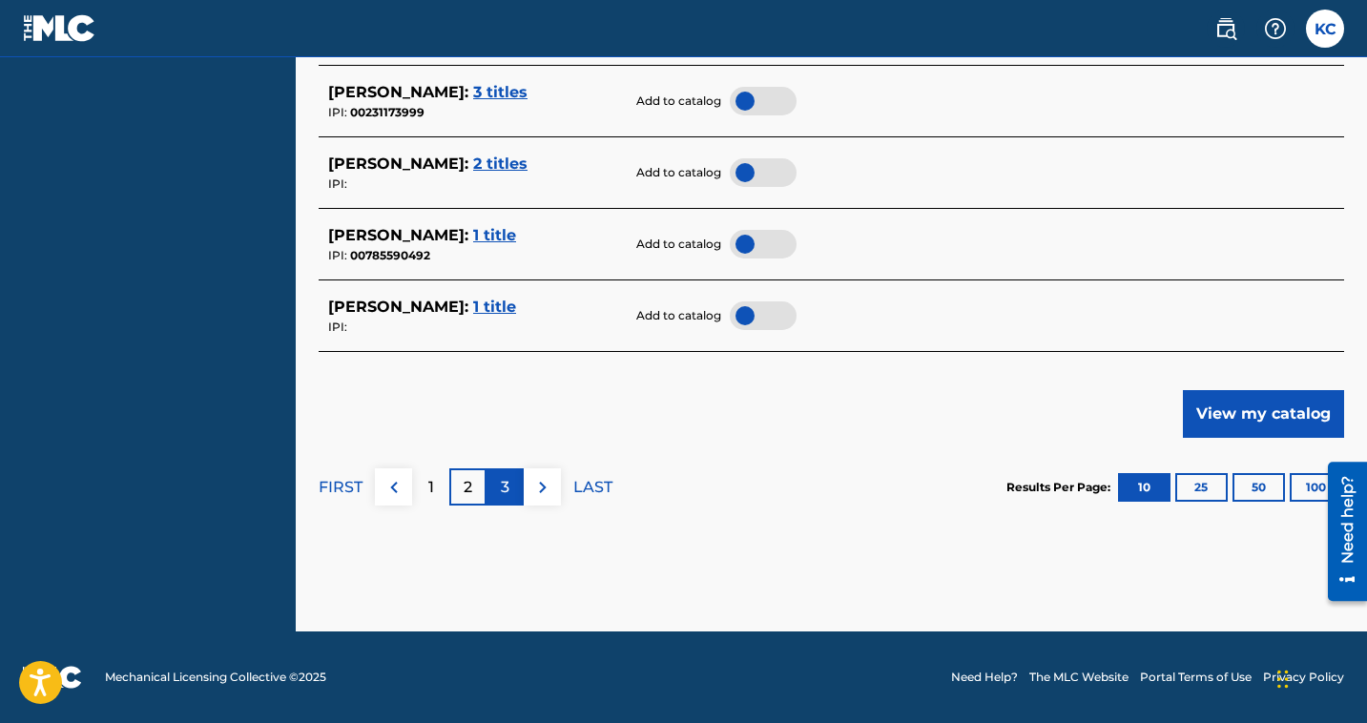
click at [506, 483] on p "3" at bounding box center [505, 487] width 9 height 23
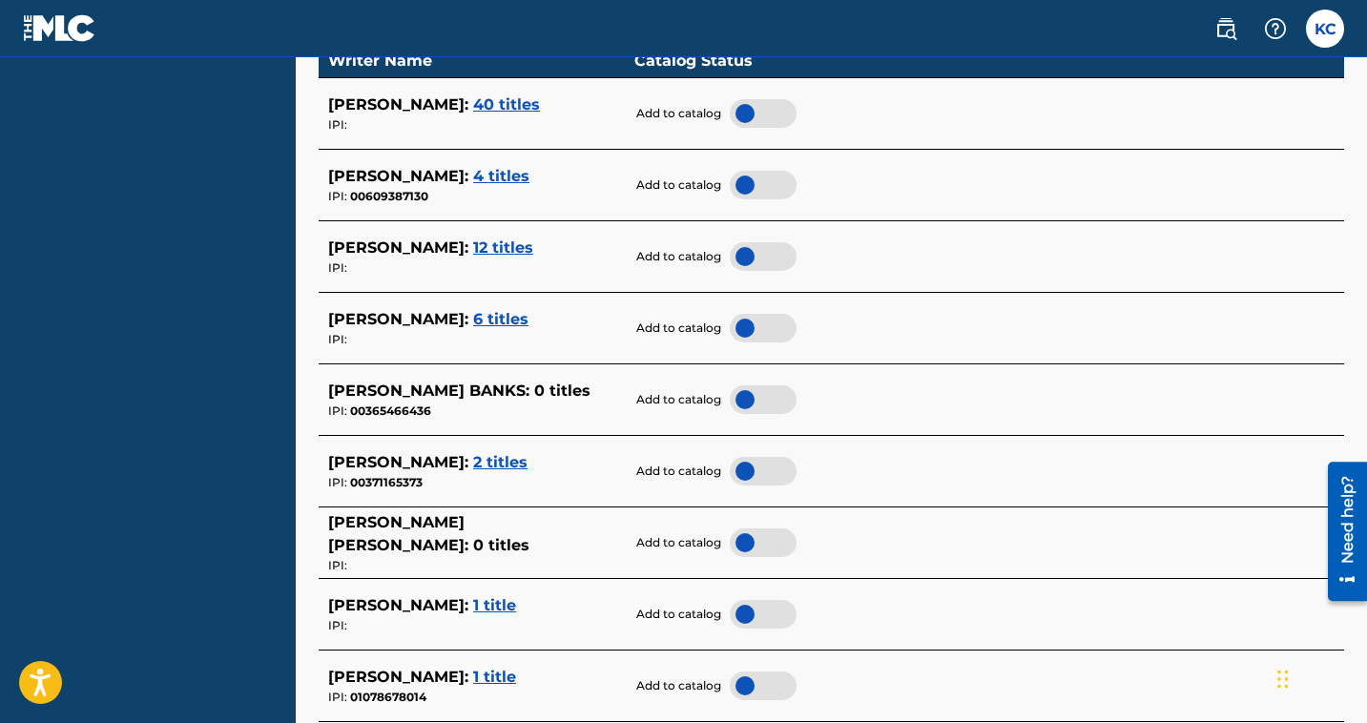
scroll to position [367, 0]
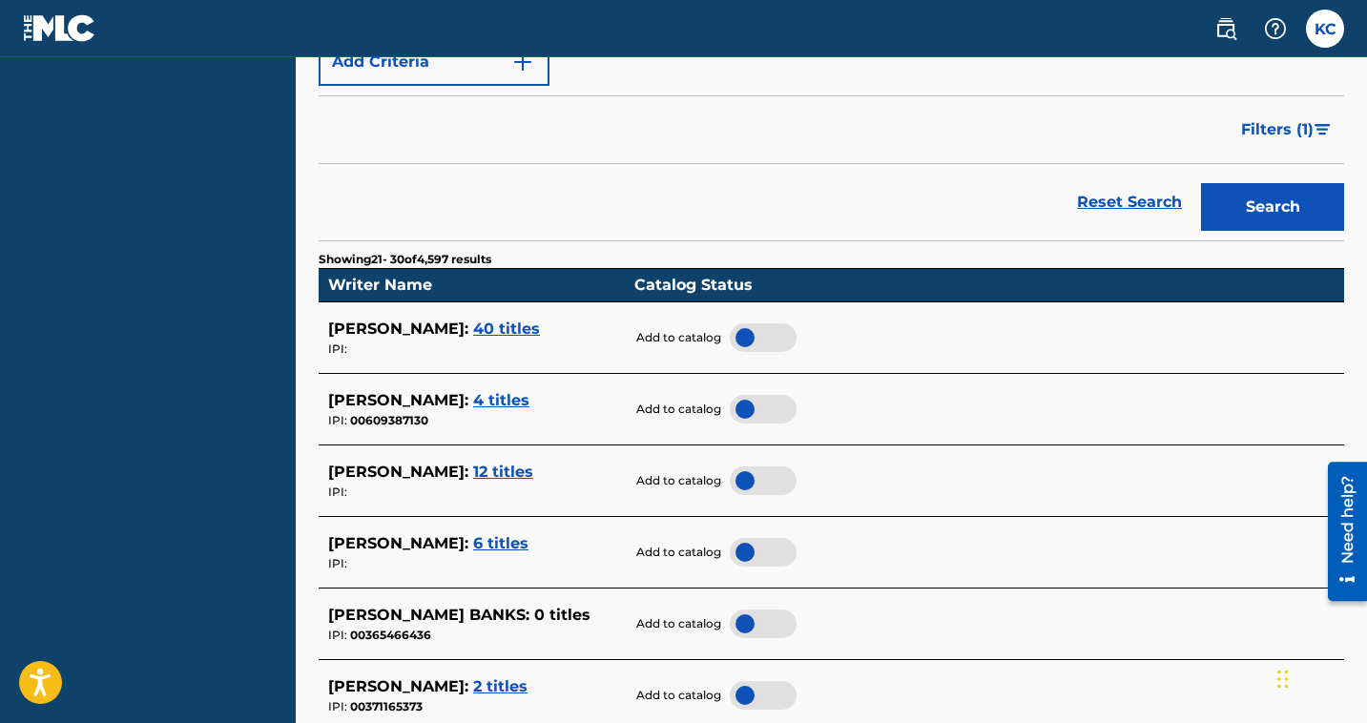
click at [473, 472] on span "12 titles" at bounding box center [503, 472] width 60 height 18
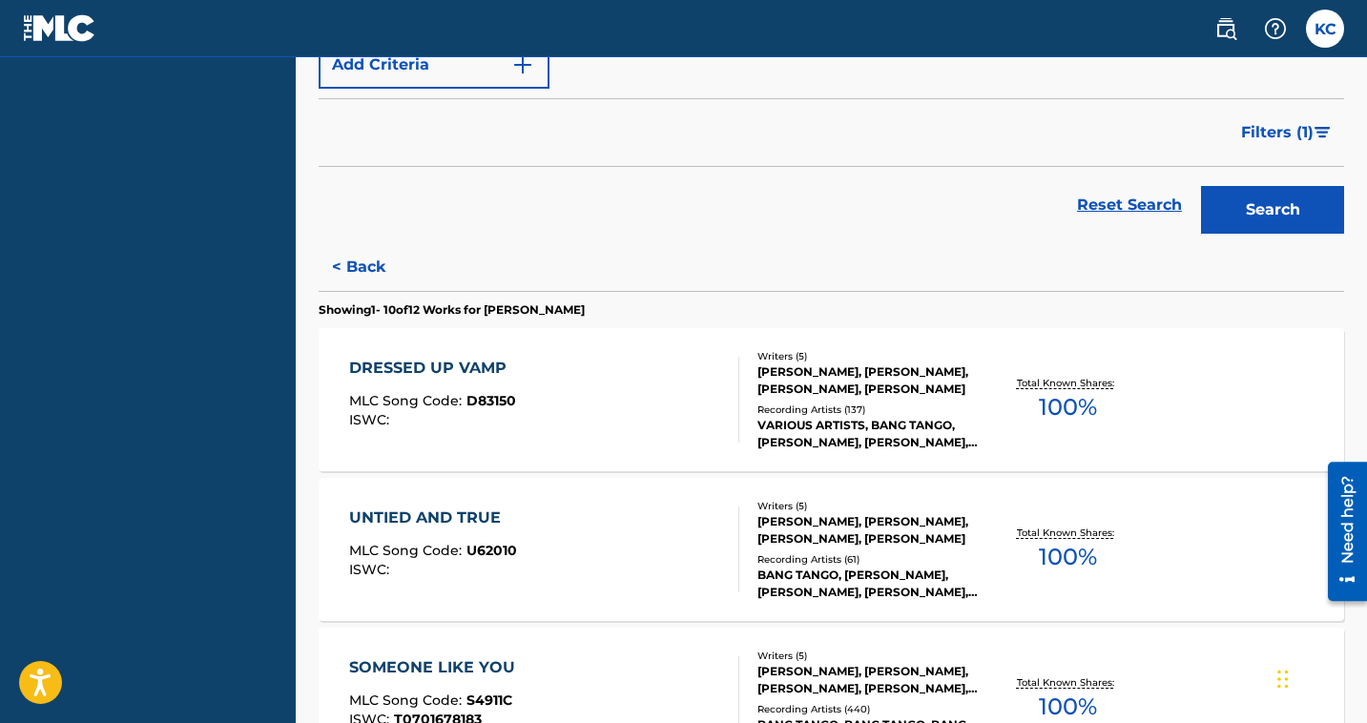
scroll to position [162, 0]
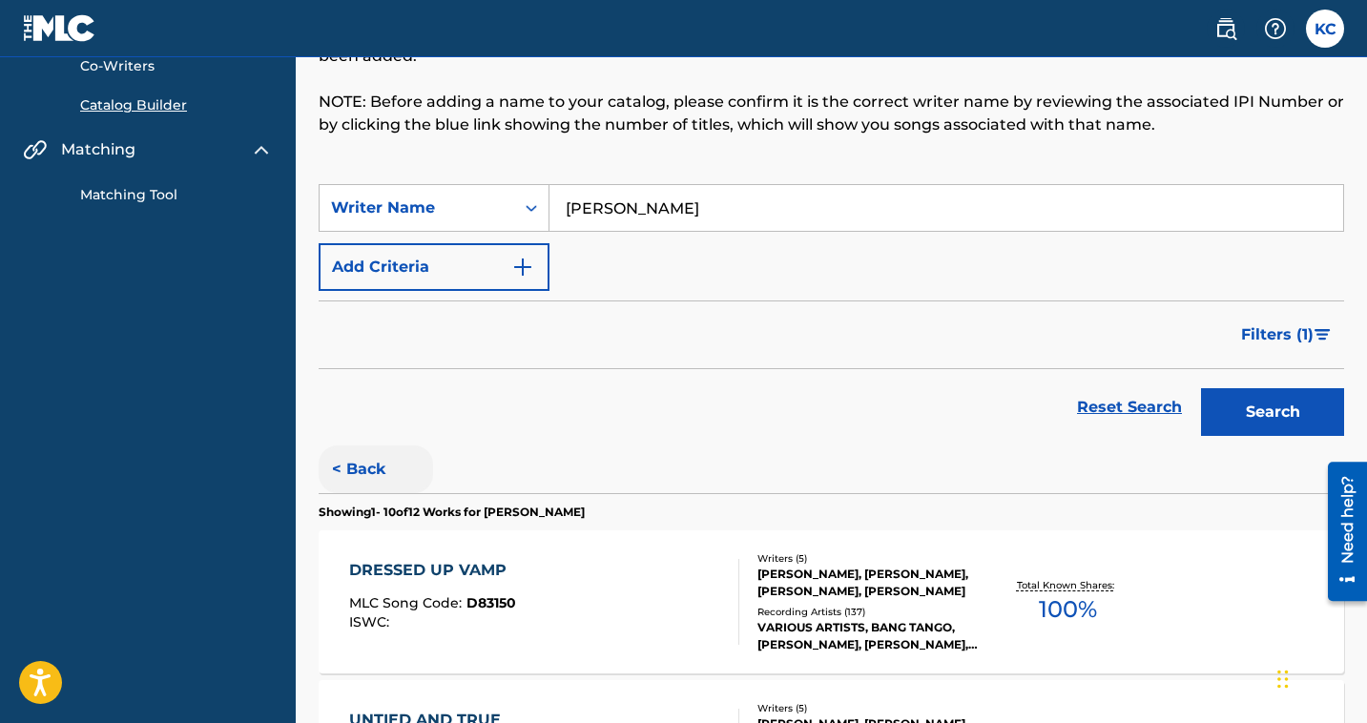
click at [339, 468] on button "< Back" at bounding box center [376, 469] width 114 height 48
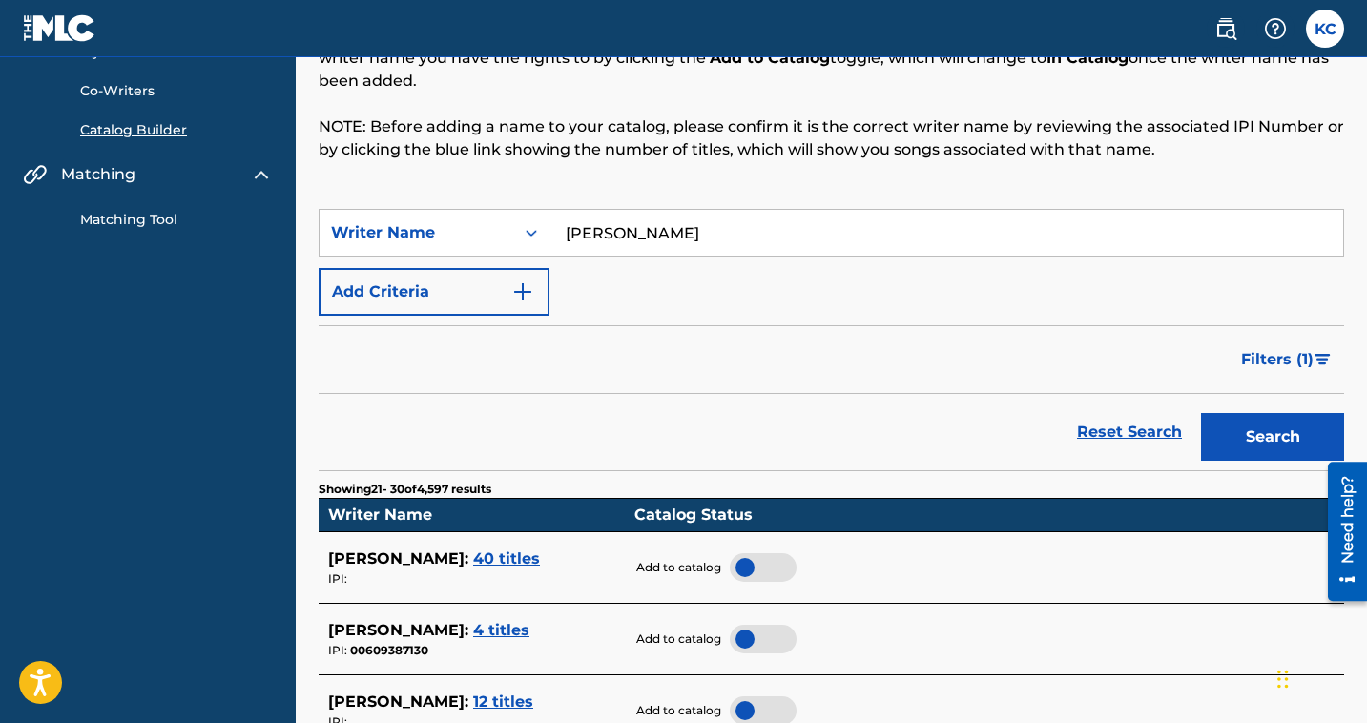
scroll to position [128, 0]
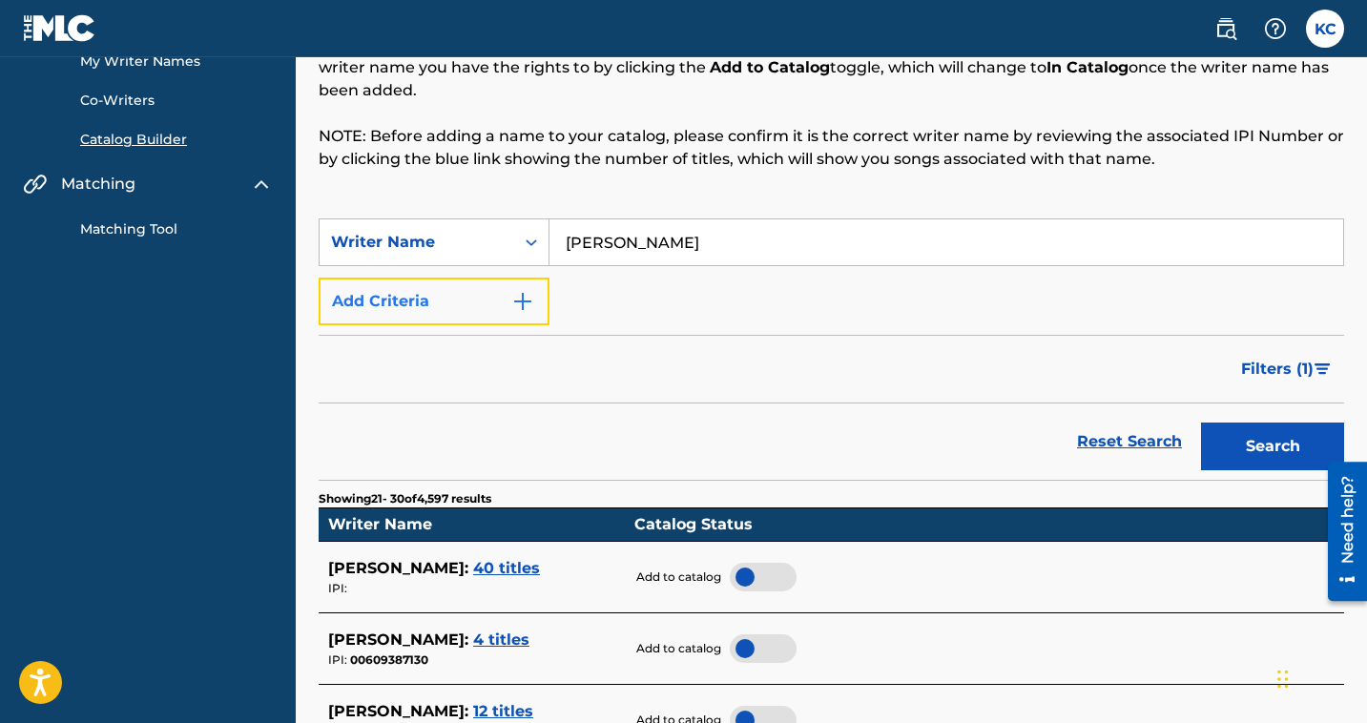
click at [498, 304] on button "Add Criteria" at bounding box center [434, 302] width 231 height 48
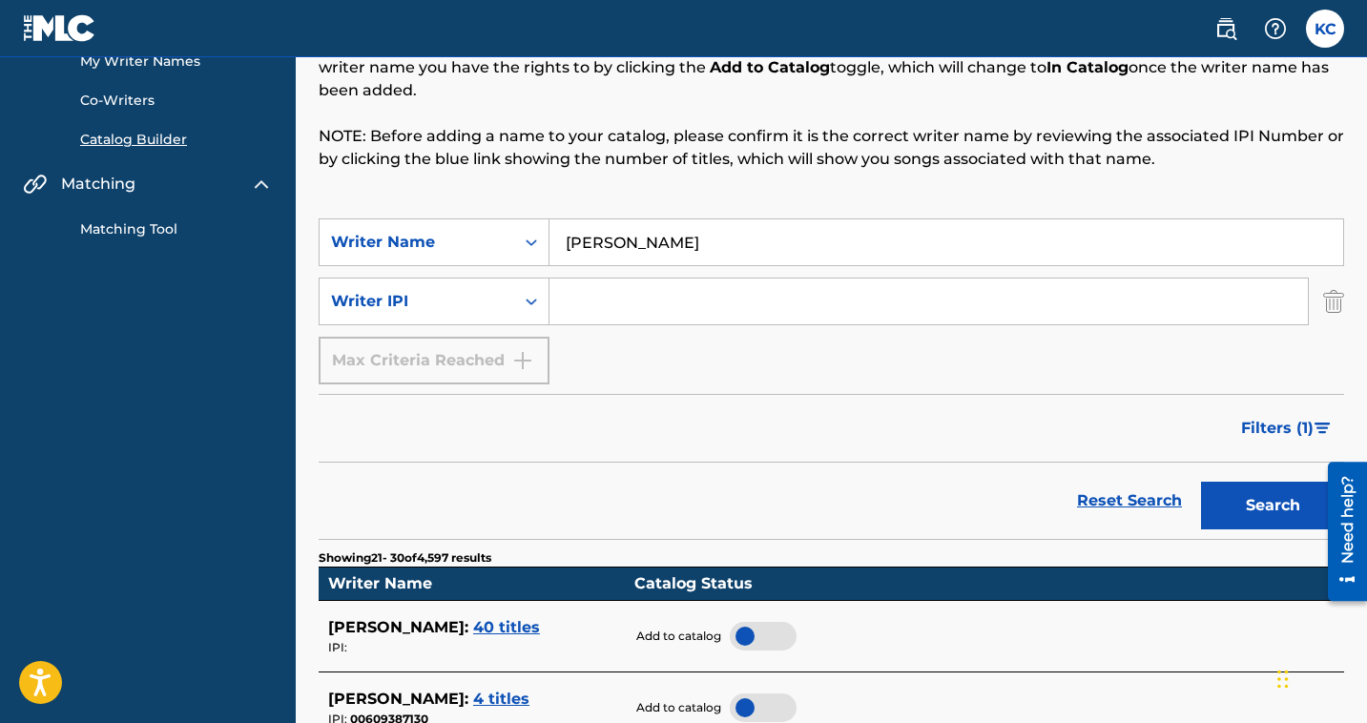
click at [624, 295] on input "Search Form" at bounding box center [928, 302] width 758 height 46
paste input "840006778"
type input "840006778"
click at [1238, 516] on button "Search" at bounding box center [1272, 506] width 143 height 48
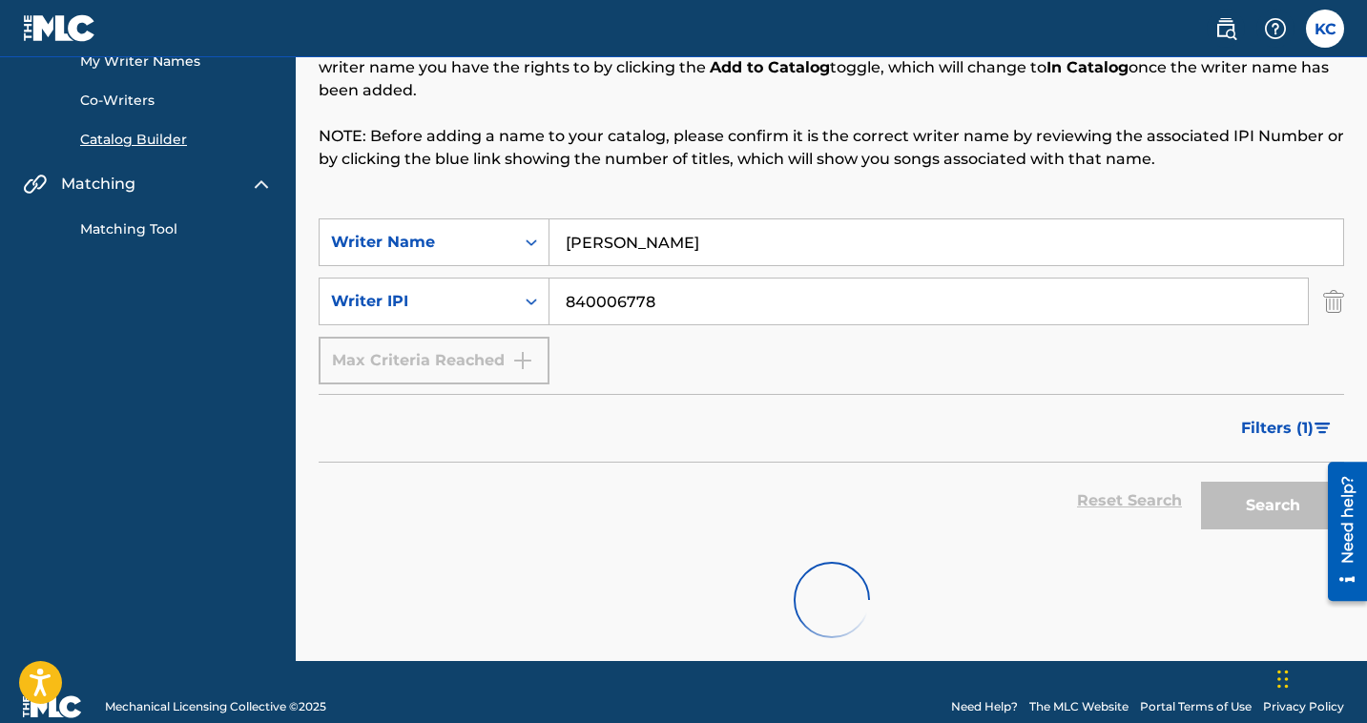
scroll to position [58, 0]
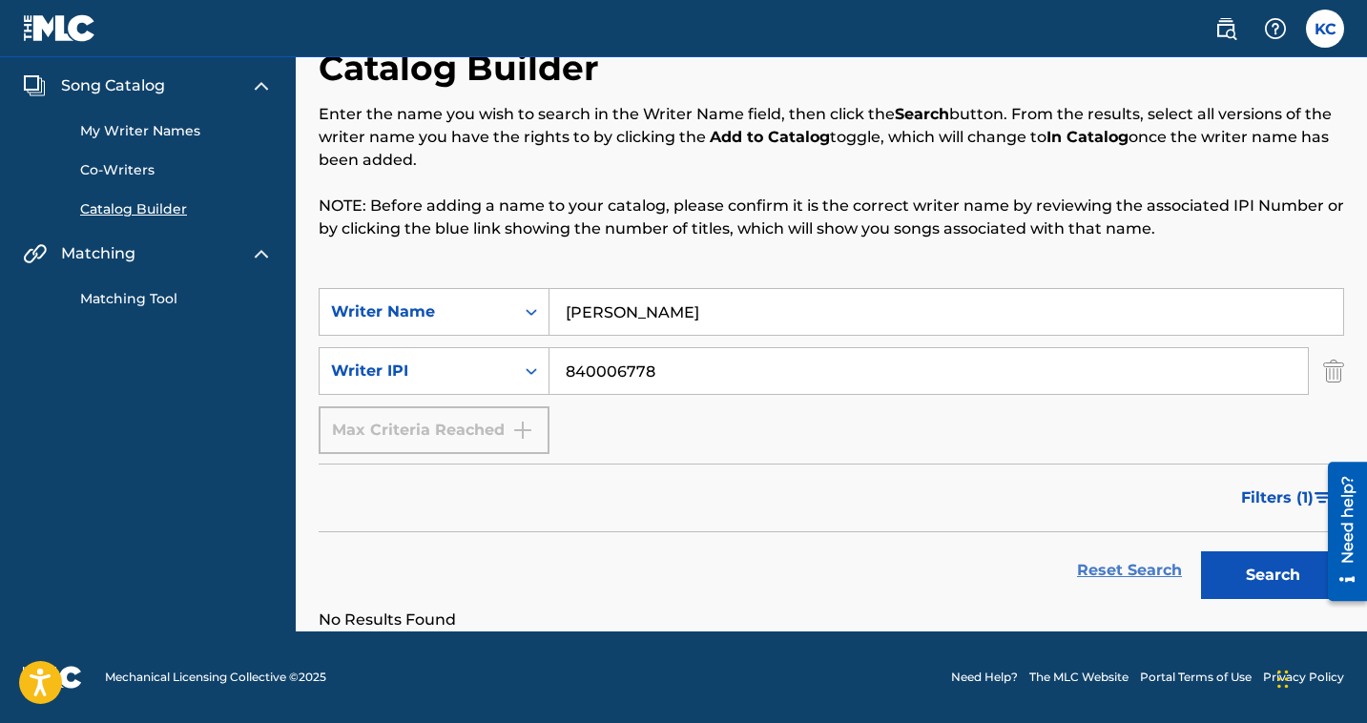
click at [1133, 573] on link "Reset Search" at bounding box center [1129, 570] width 124 height 42
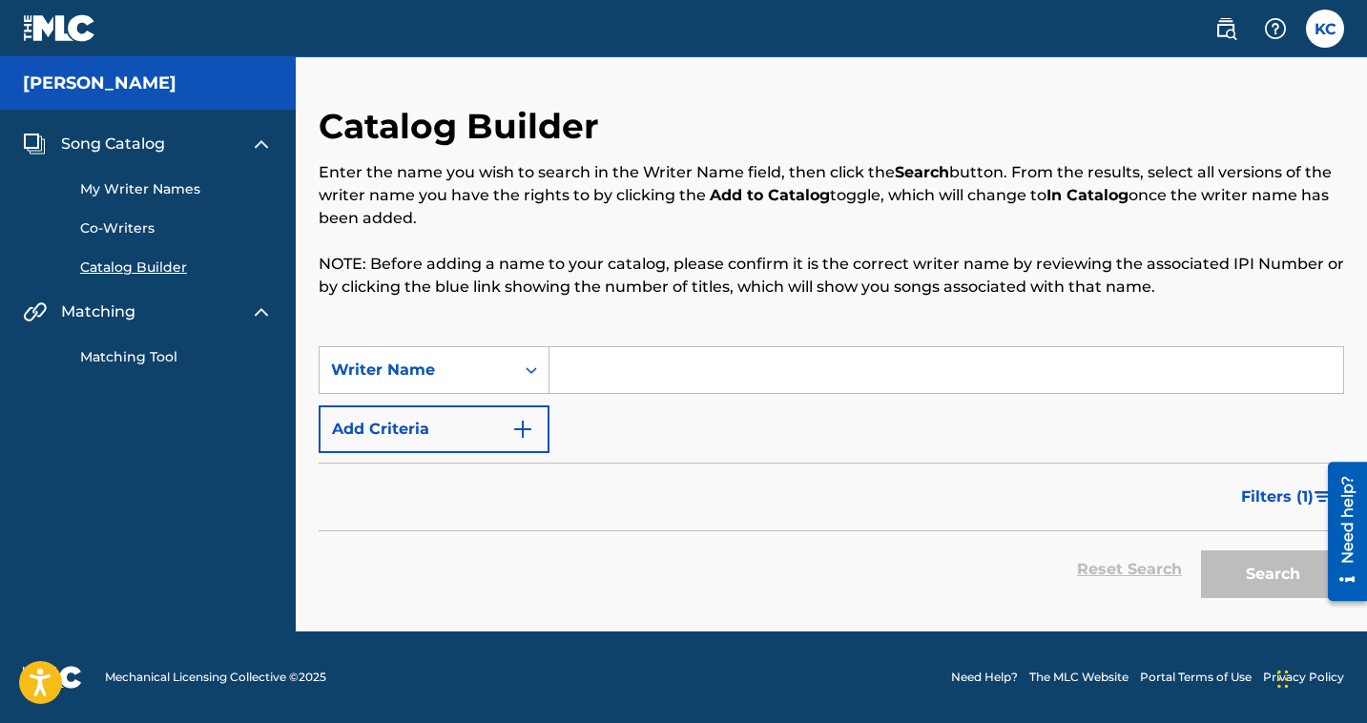
click at [649, 381] on input "Search Form" at bounding box center [946, 370] width 794 height 46
type input "Kyle Credle"
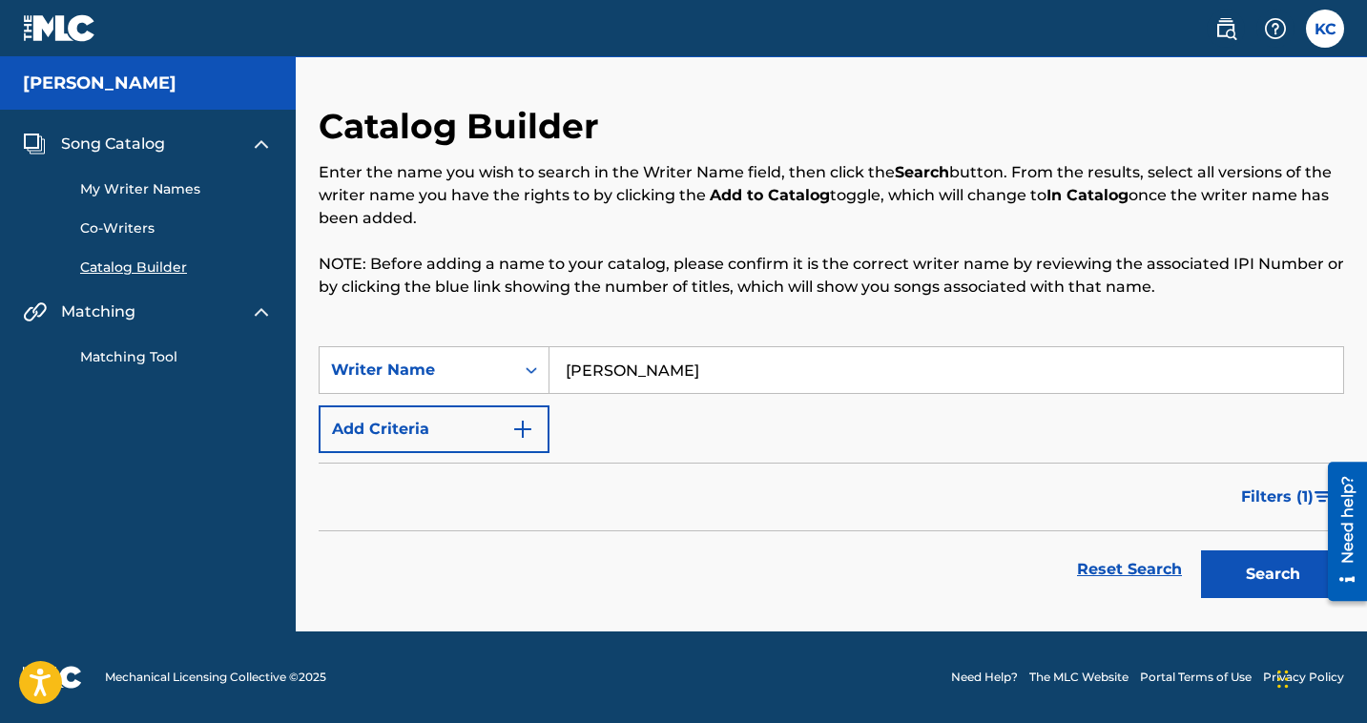
click at [1254, 599] on div "Search" at bounding box center [1267, 569] width 153 height 76
click at [1243, 594] on button "Search" at bounding box center [1272, 574] width 143 height 48
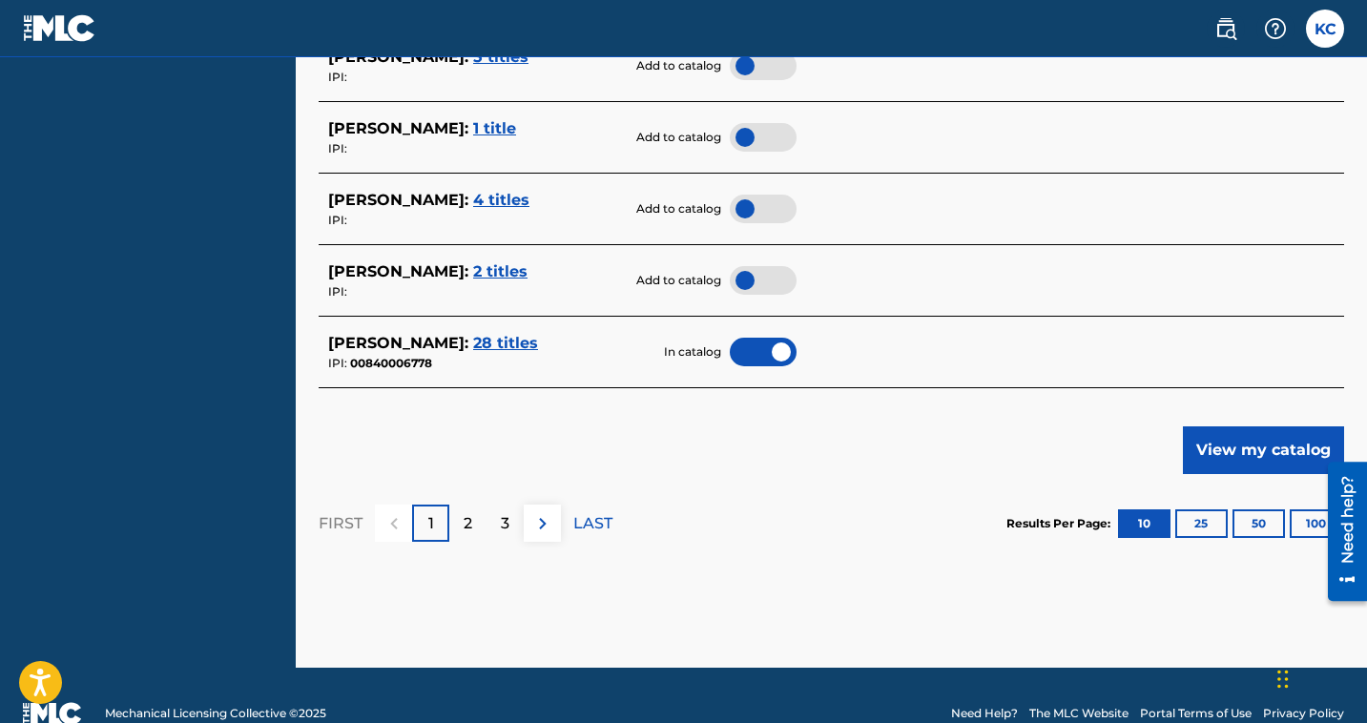
scroll to position [995, 0]
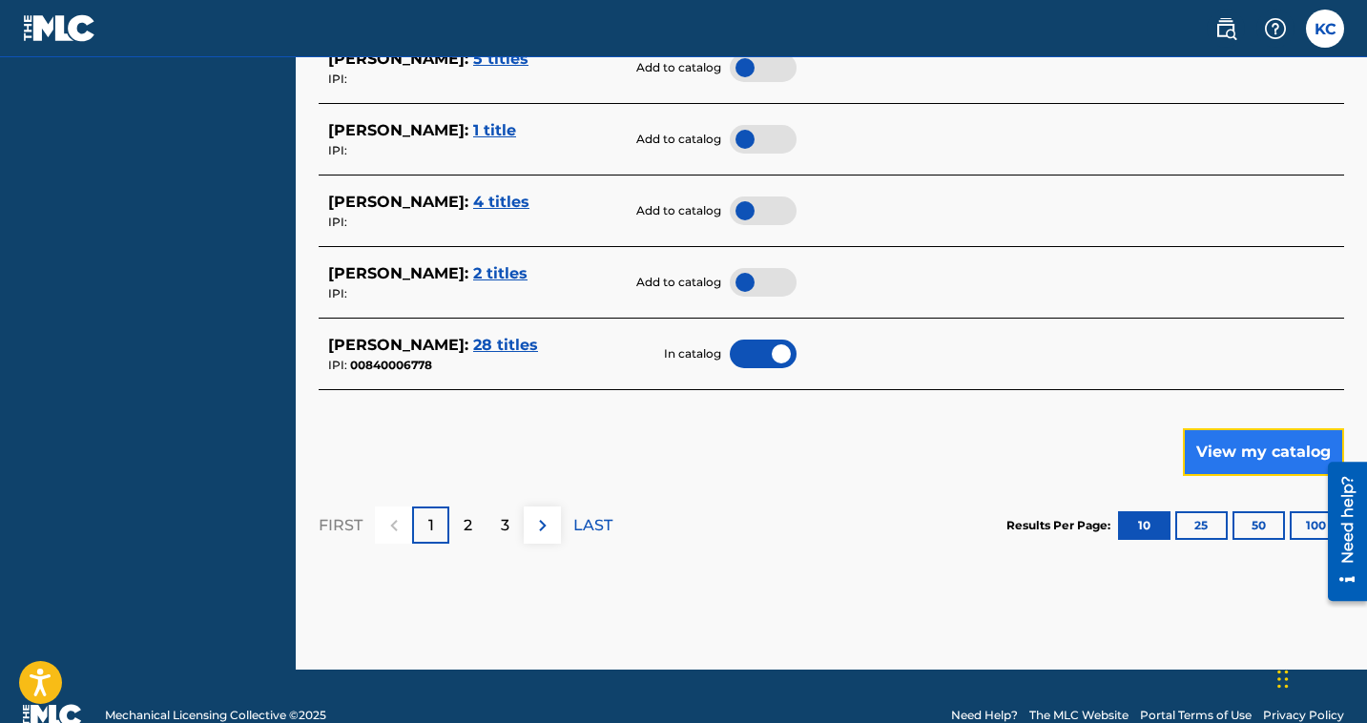
click at [1196, 464] on button "View my catalog" at bounding box center [1263, 452] width 161 height 48
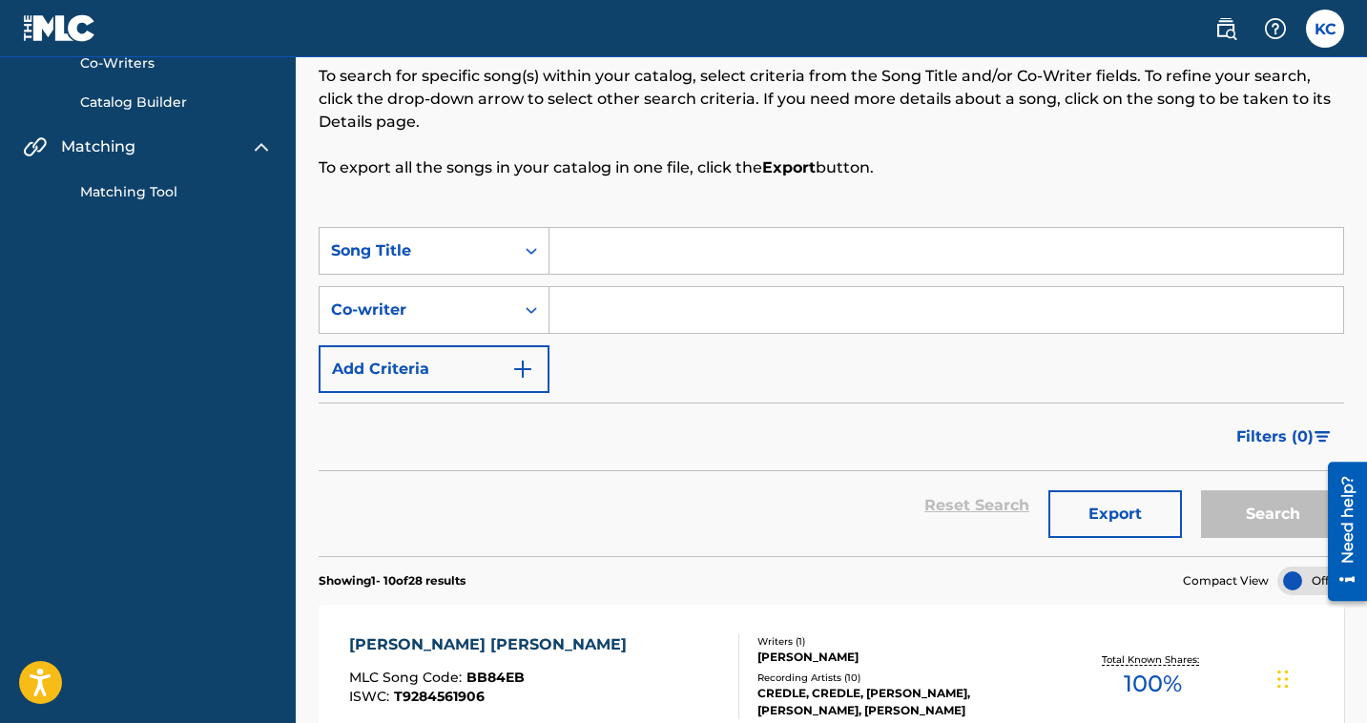
scroll to position [166, 0]
click at [624, 258] on input "Search Form" at bounding box center [946, 250] width 794 height 46
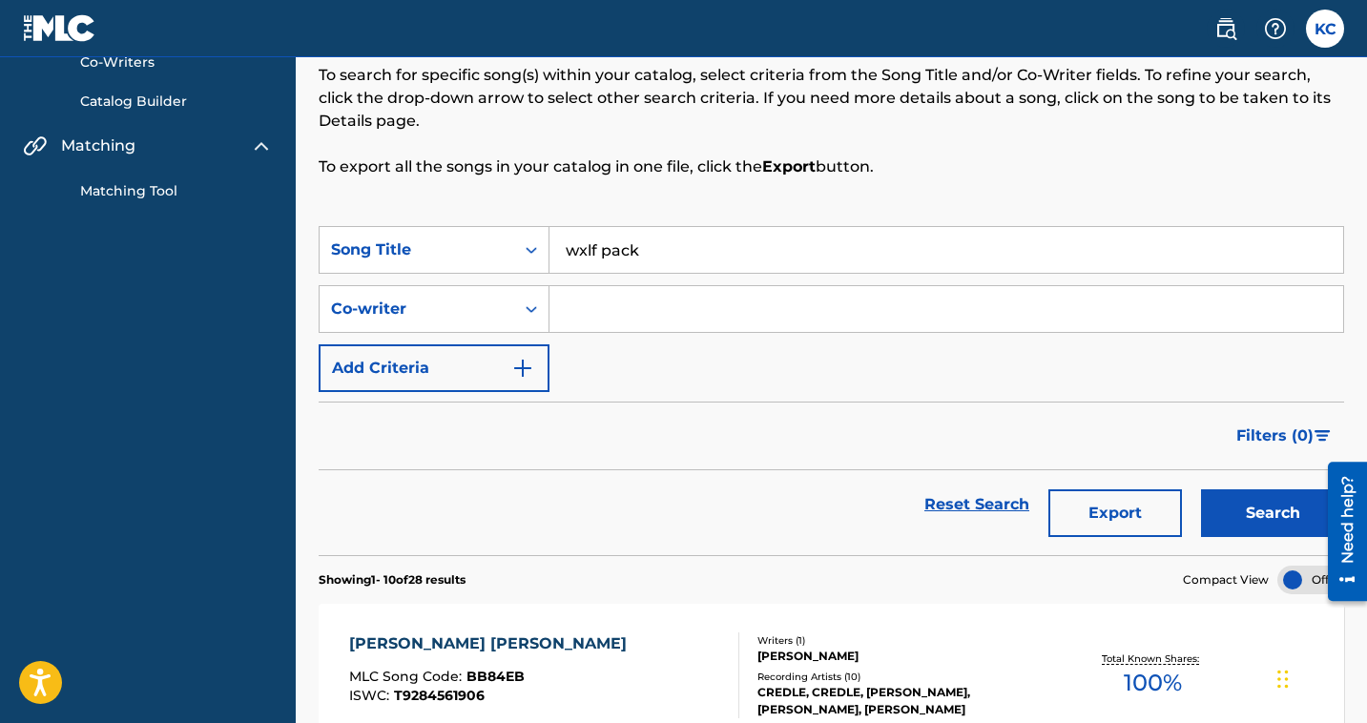
click at [608, 311] on input "Search Form" at bounding box center [946, 309] width 794 height 46
click at [597, 251] on input "wxlf pack" at bounding box center [946, 250] width 794 height 46
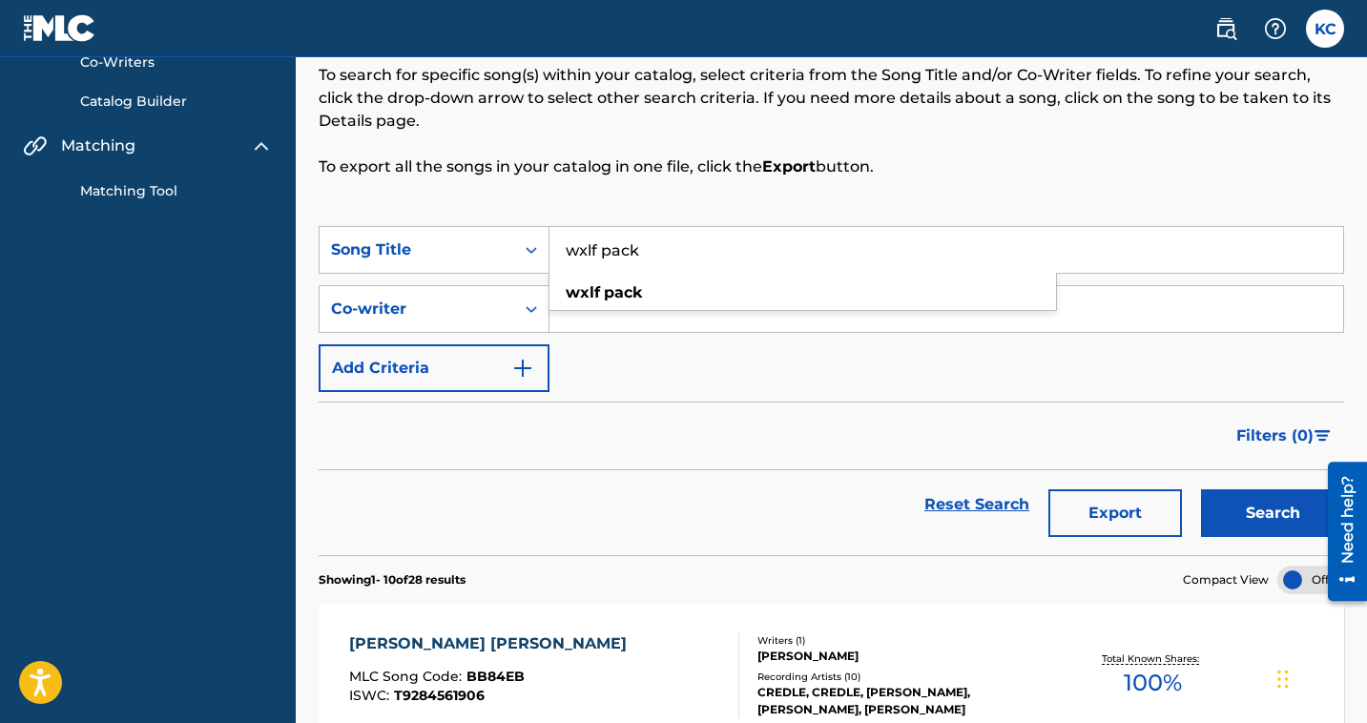
click at [597, 251] on input "wxlf pack" at bounding box center [946, 250] width 794 height 46
type input "Wxlf Pack"
click at [622, 436] on div "Filters ( 0 )" at bounding box center [831, 436] width 1025 height 69
click at [595, 314] on input "Search Form" at bounding box center [946, 309] width 794 height 46
click at [502, 358] on button "Add Criteria" at bounding box center [434, 368] width 231 height 48
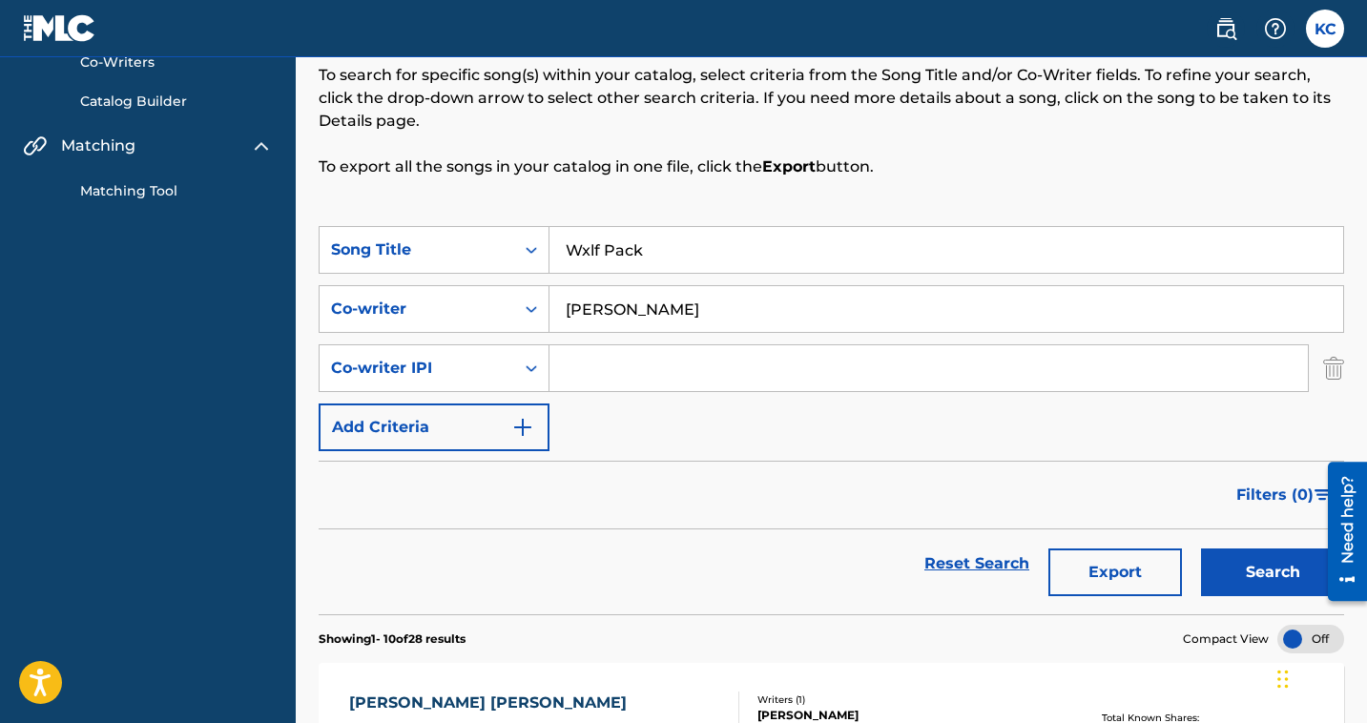
click at [585, 377] on input "Search Form" at bounding box center [928, 368] width 758 height 46
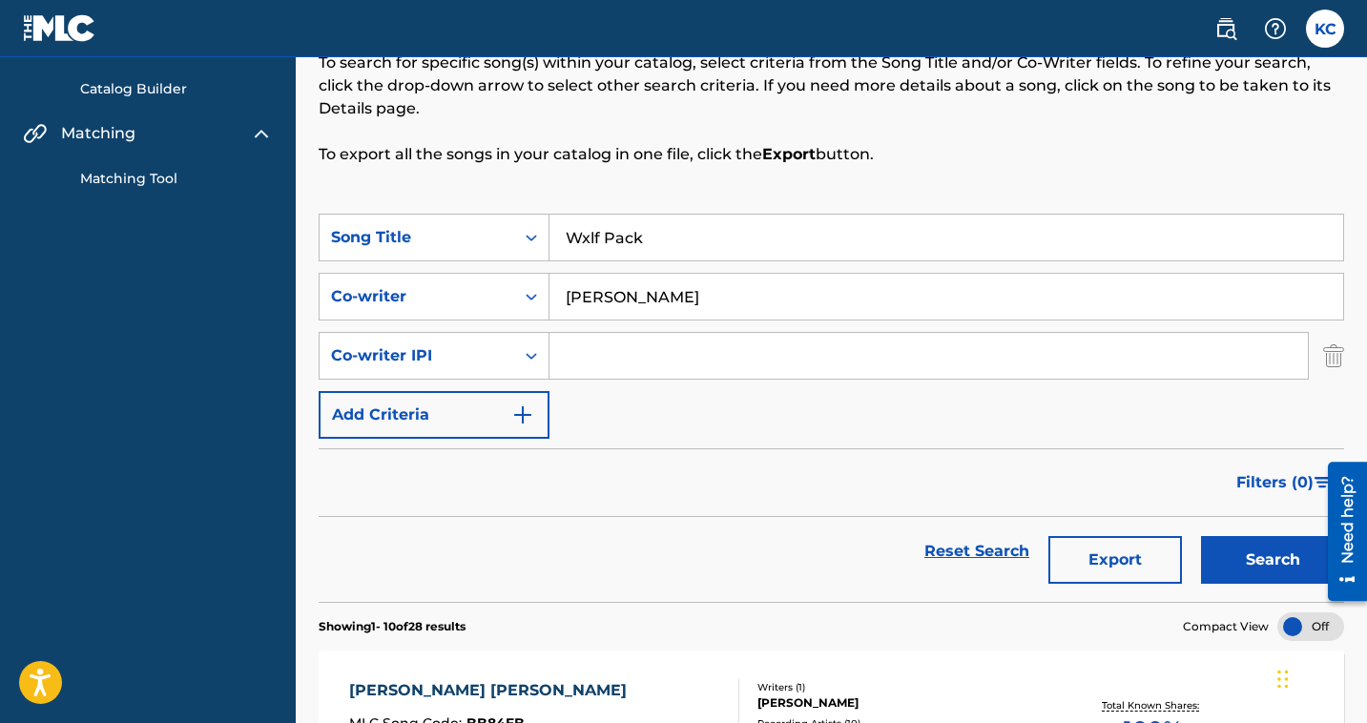
scroll to position [179, 0]
click at [624, 299] on input "Darria Credle" at bounding box center [946, 296] width 794 height 46
click at [1255, 567] on button "Search" at bounding box center [1272, 559] width 143 height 48
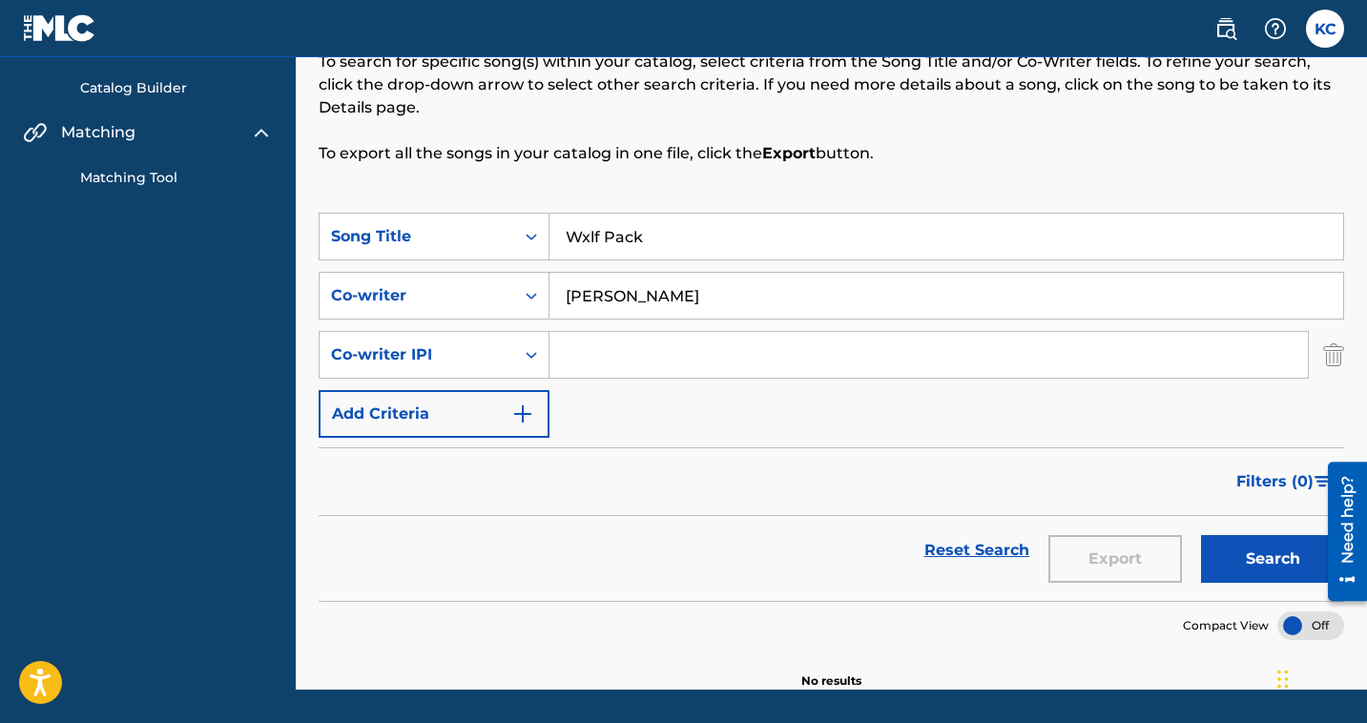
click at [650, 295] on input "Darria Credle" at bounding box center [946, 296] width 794 height 46
click at [530, 353] on icon "Search Form" at bounding box center [531, 354] width 19 height 19
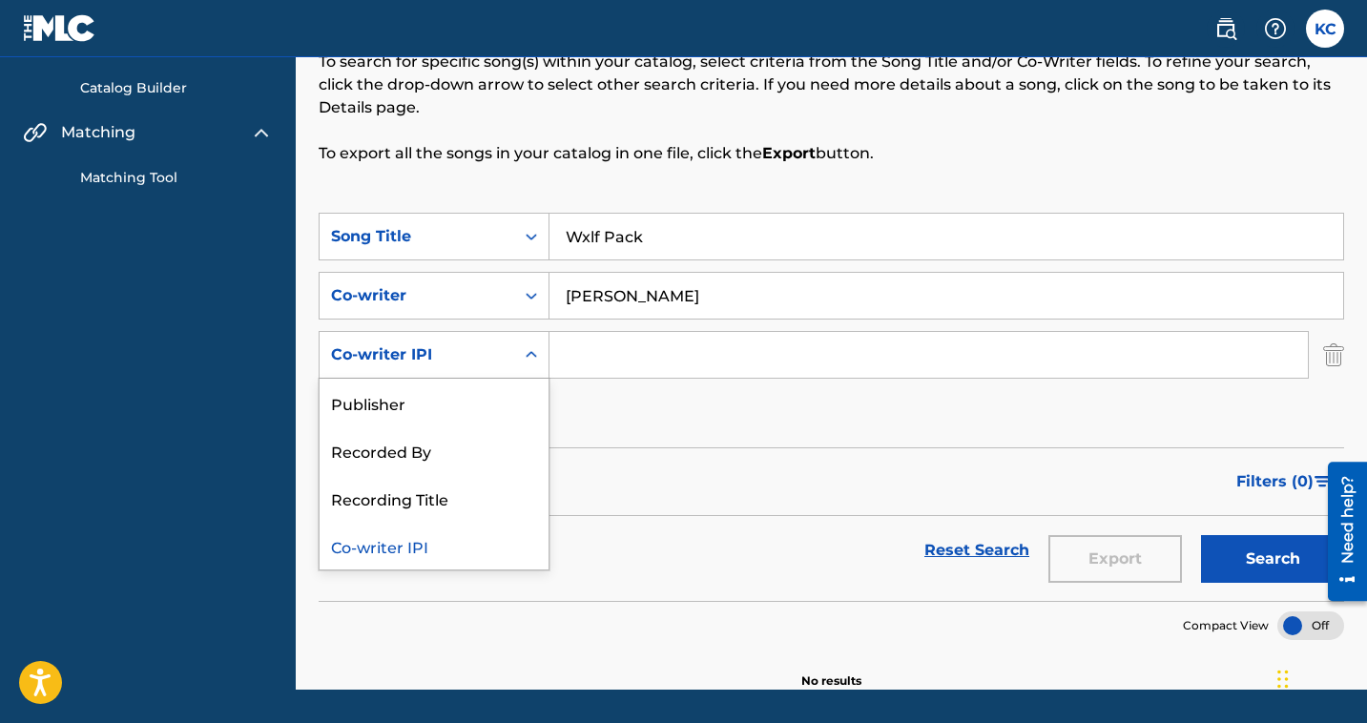
click at [530, 353] on icon "Search Form" at bounding box center [531, 354] width 19 height 19
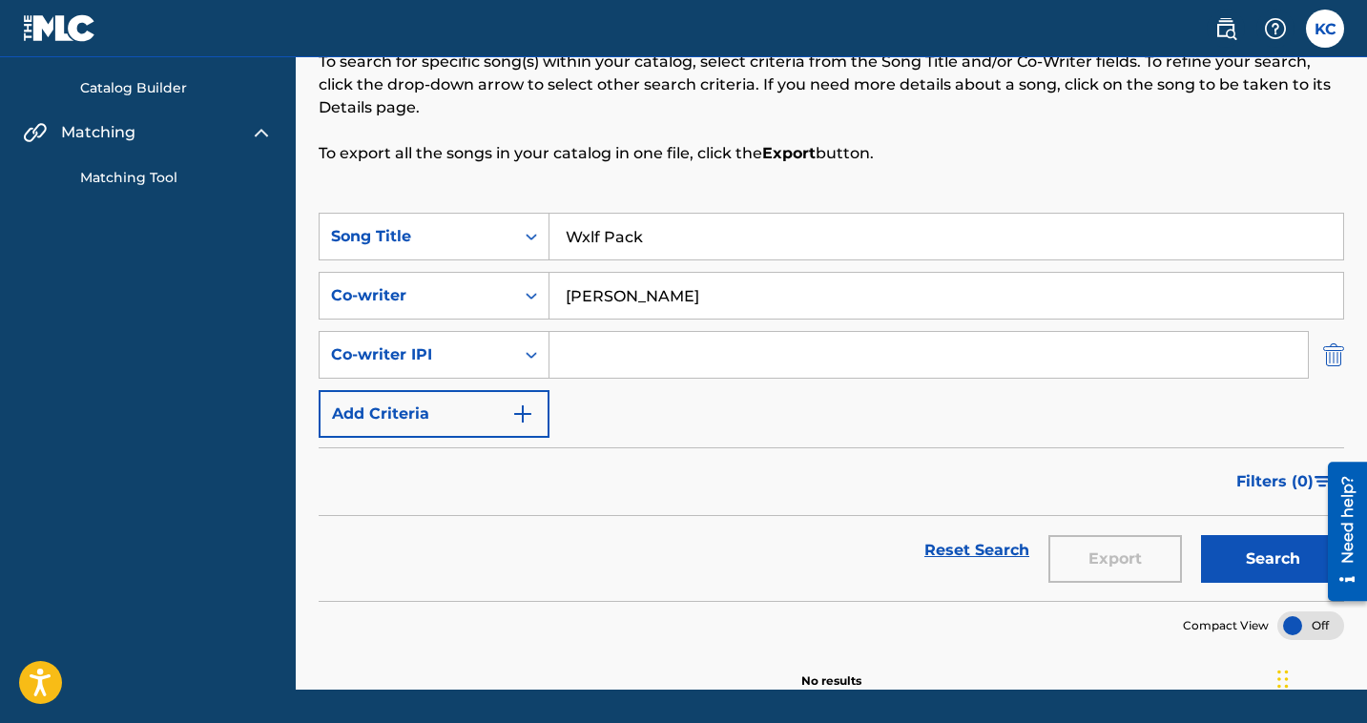
click at [1333, 359] on img "Search Form" at bounding box center [1333, 355] width 21 height 48
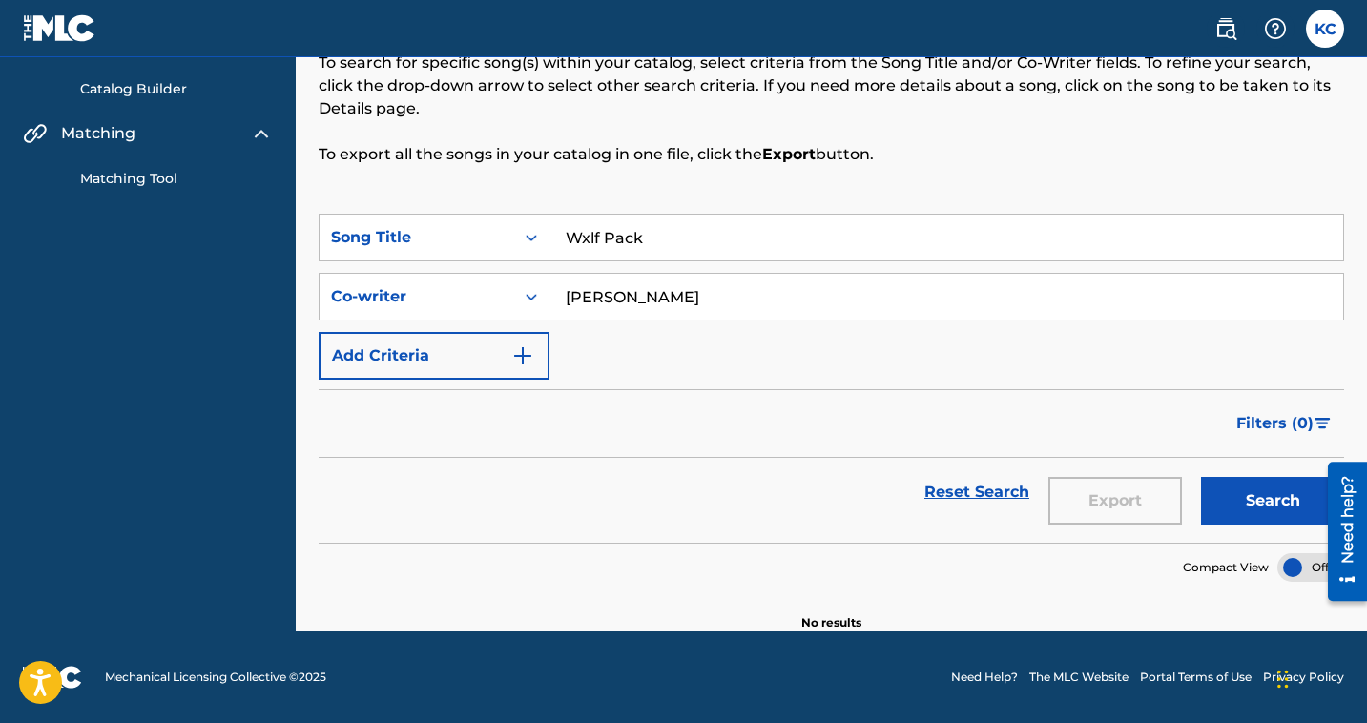
click at [1323, 296] on input "Darria Credle" at bounding box center [946, 297] width 794 height 46
type input "D"
click at [1252, 504] on button "Search" at bounding box center [1272, 501] width 143 height 48
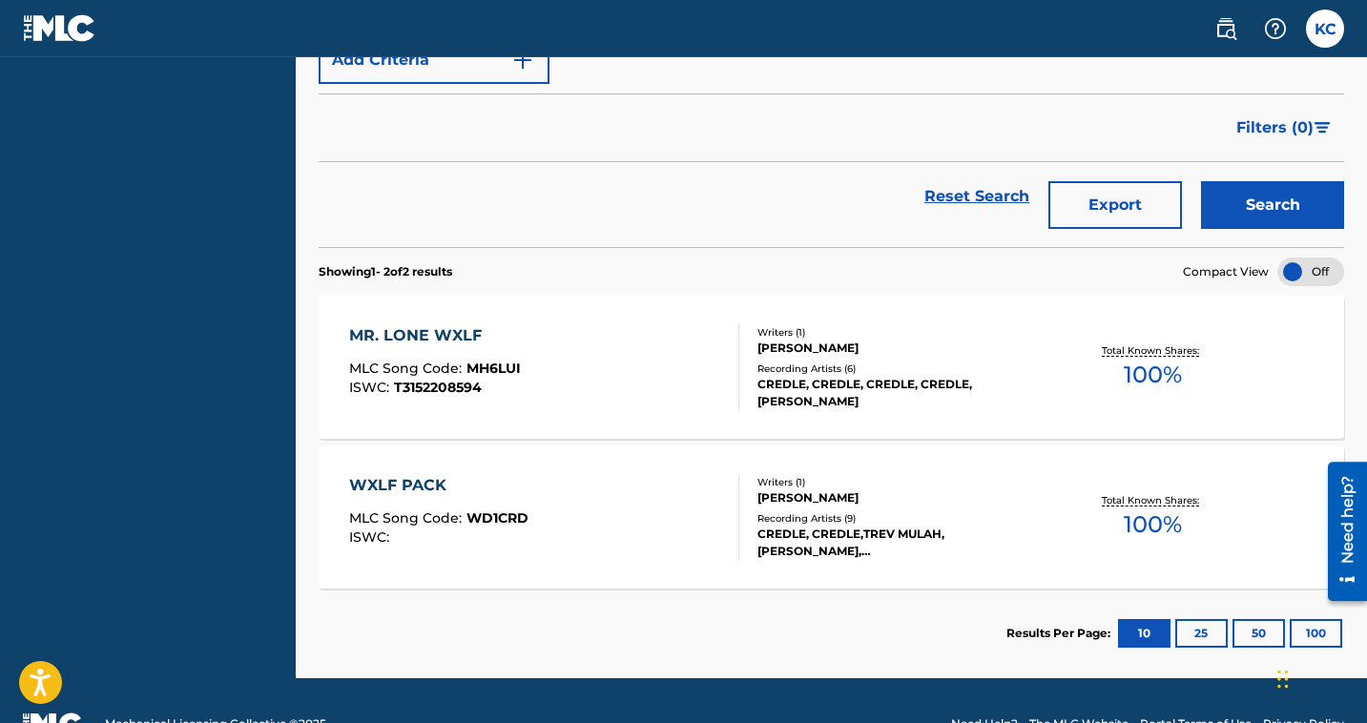
scroll to position [468, 0]
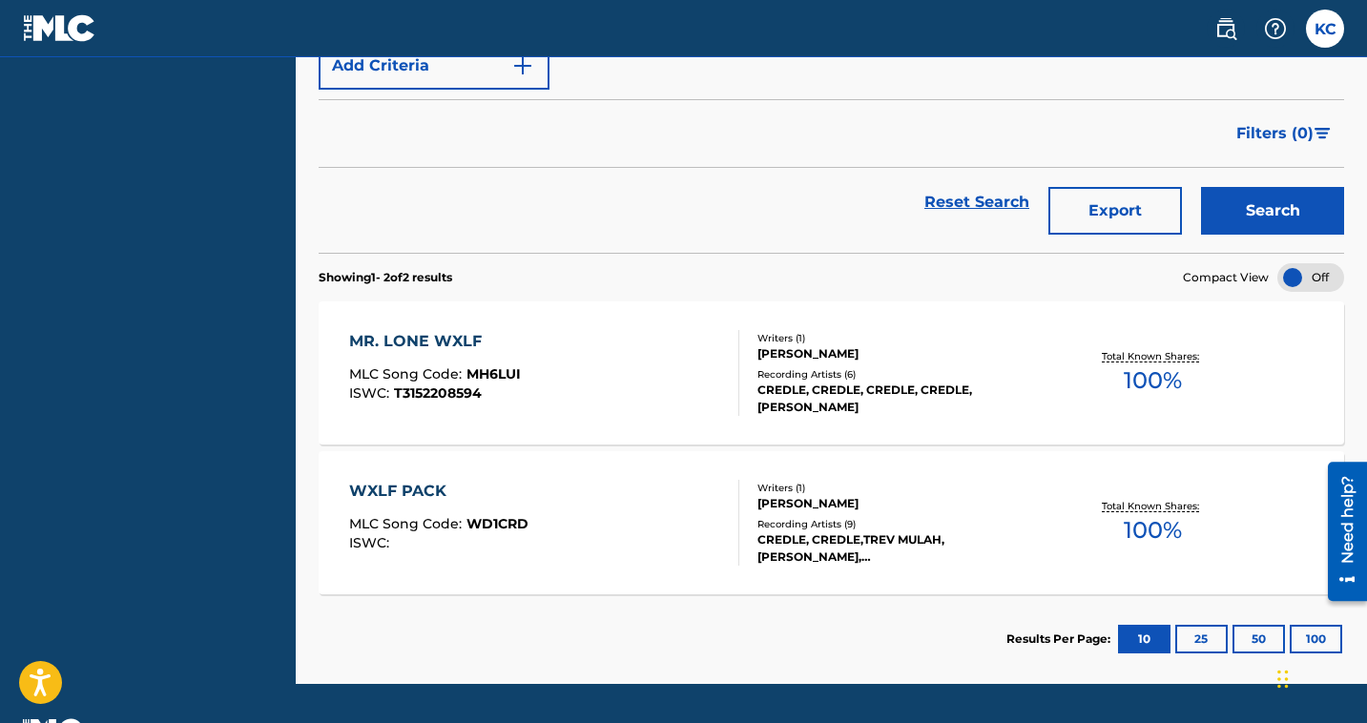
click at [834, 541] on div "CREDLE, CREDLE,TREV MULAH,YOUNG DEVYN, MOONSKY|CREDLE, CREDLE, CREDLE" at bounding box center [869, 548] width 225 height 34
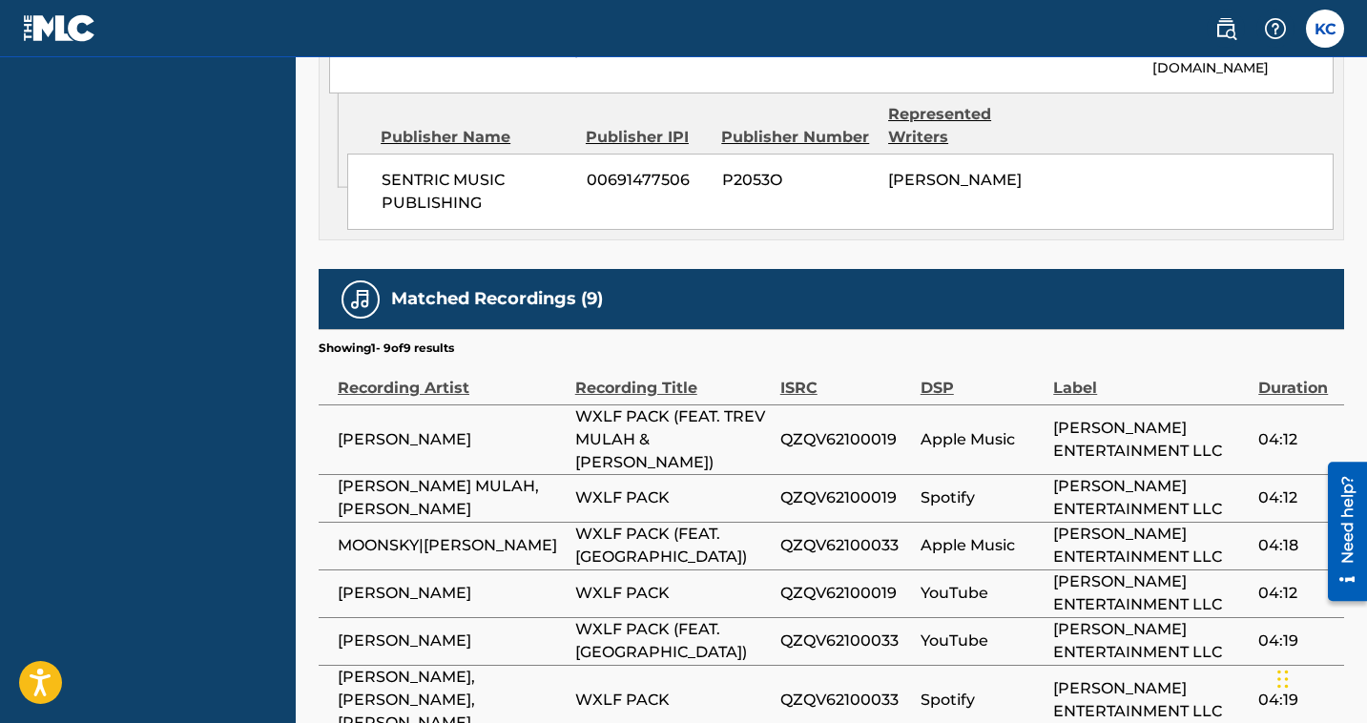
scroll to position [1031, 0]
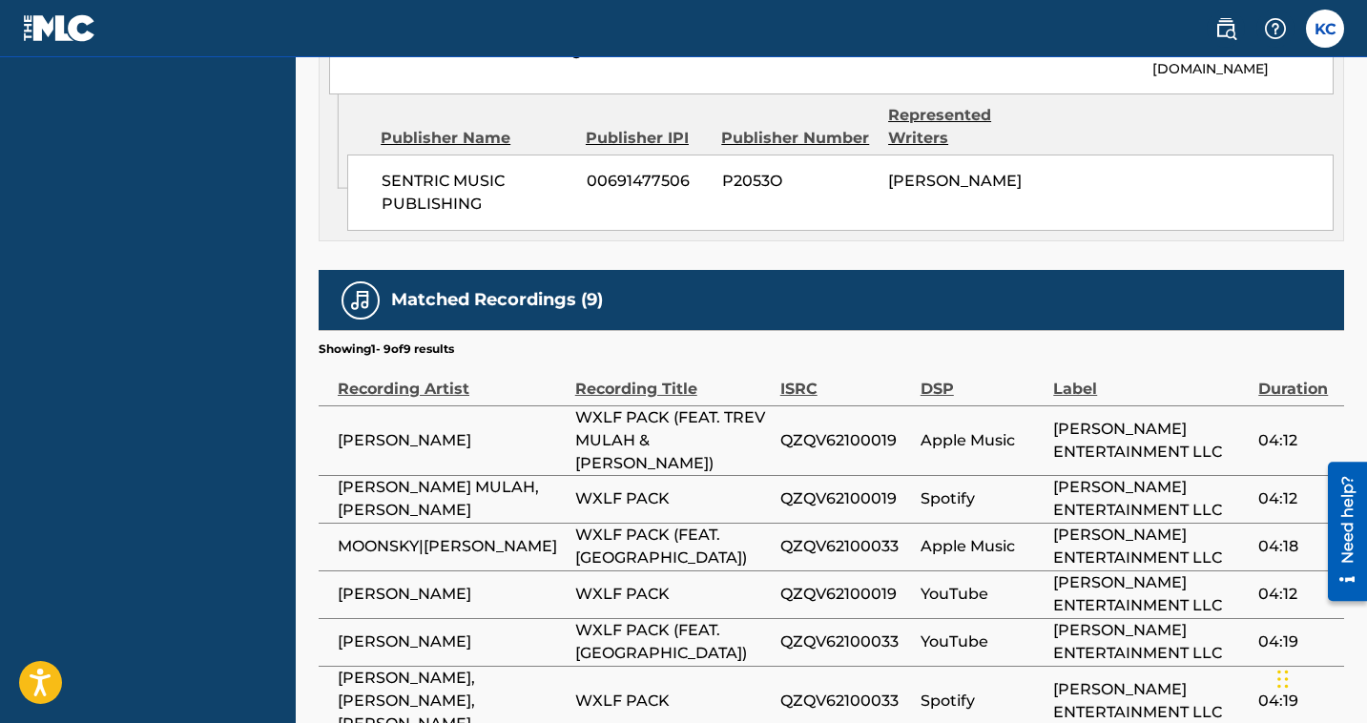
click at [704, 506] on span "WXLF PACK" at bounding box center [673, 498] width 196 height 23
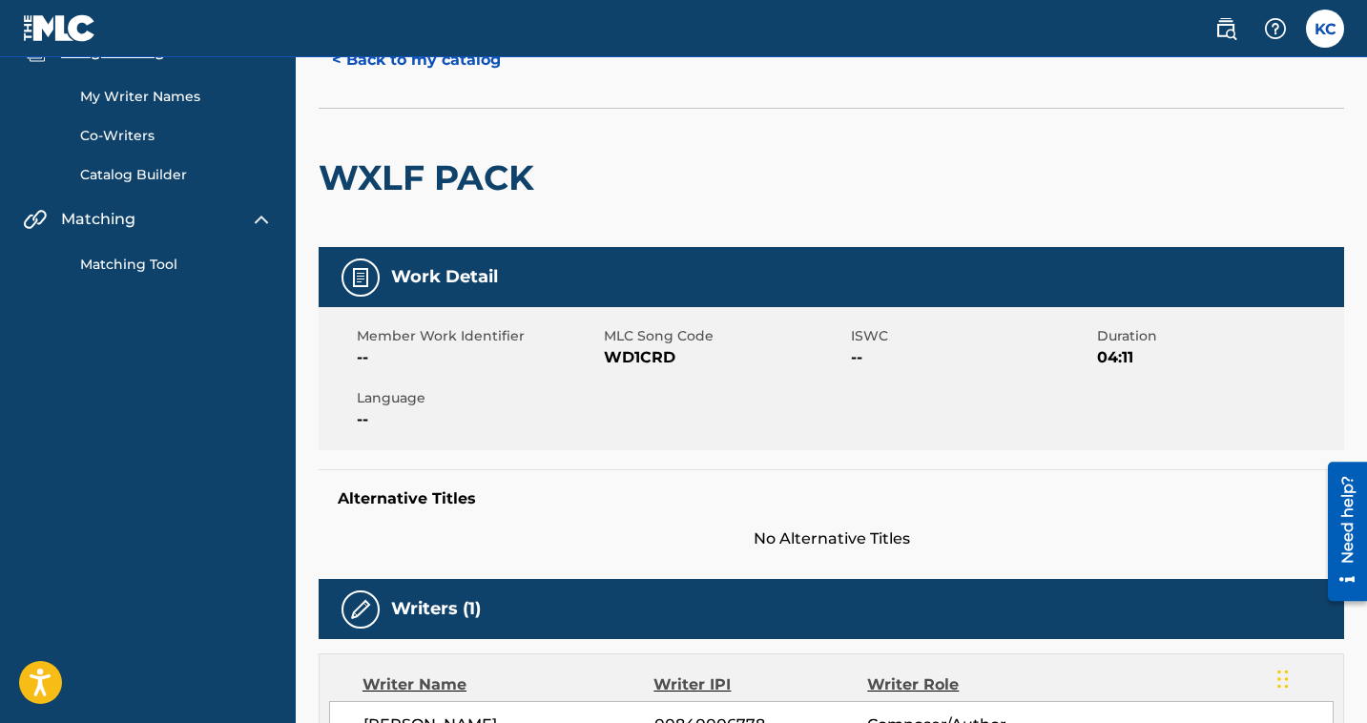
scroll to position [0, 0]
